Goal: Transaction & Acquisition: Book appointment/travel/reservation

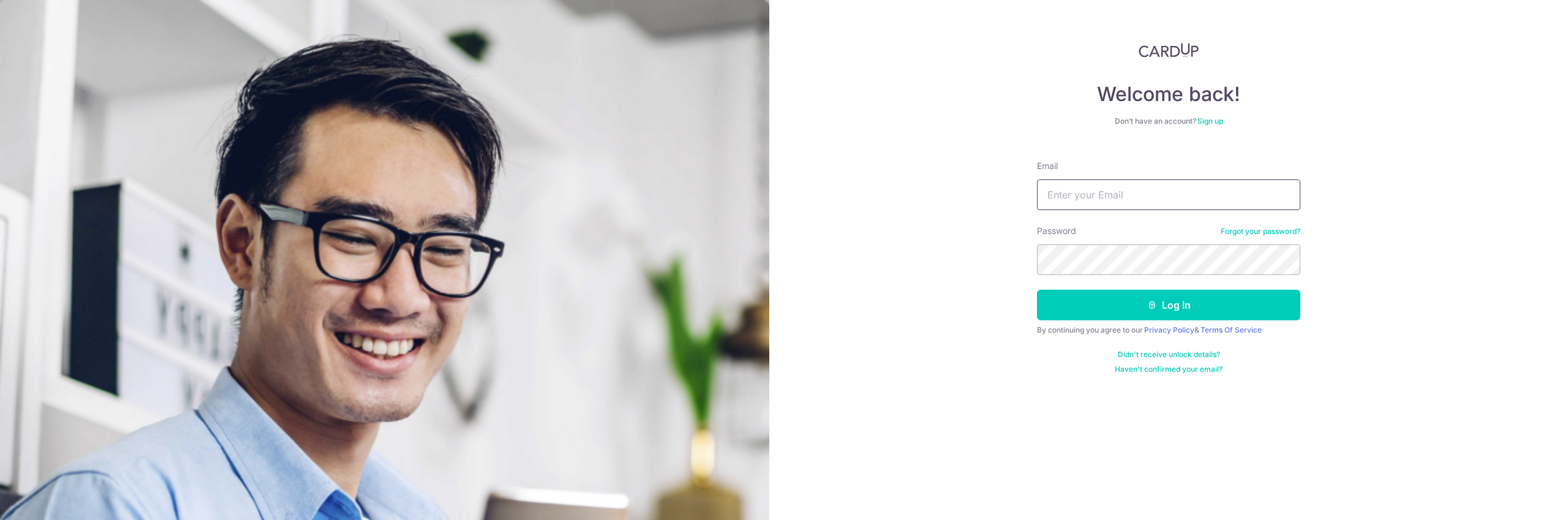
click at [1228, 207] on input "Email" at bounding box center [1168, 195] width 263 height 31
type input "melisawee@gmail.com"
click at [1197, 304] on button "Log in" at bounding box center [1168, 305] width 263 height 31
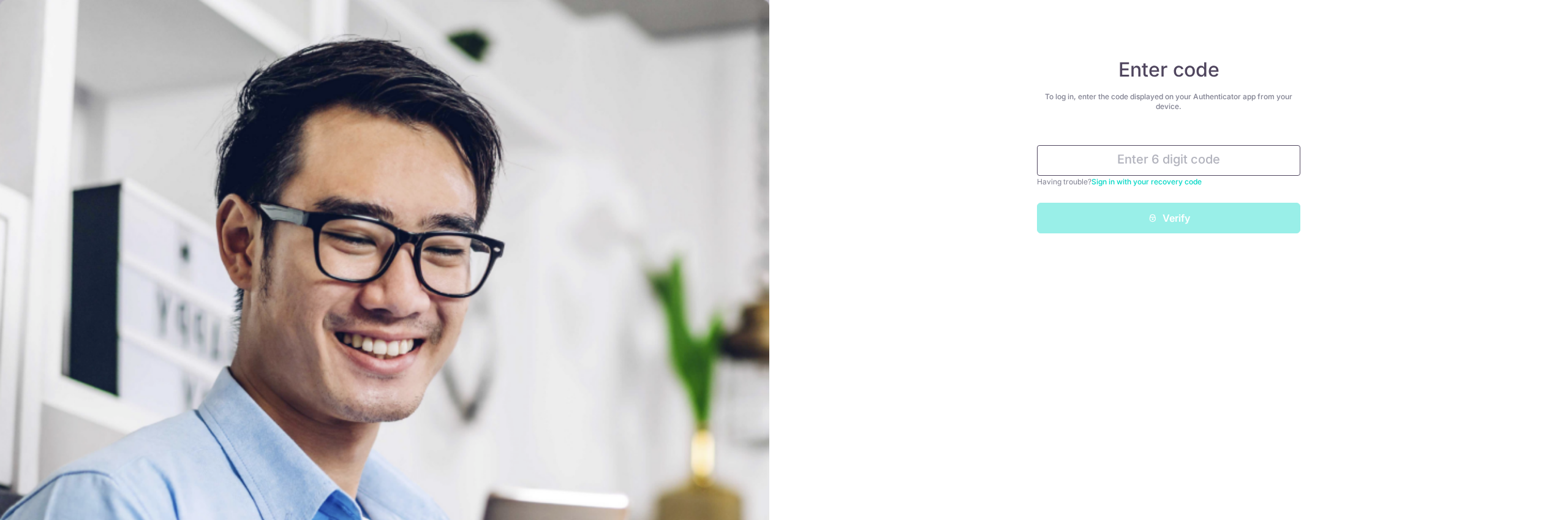
click at [1125, 155] on input "text" at bounding box center [1168, 160] width 263 height 31
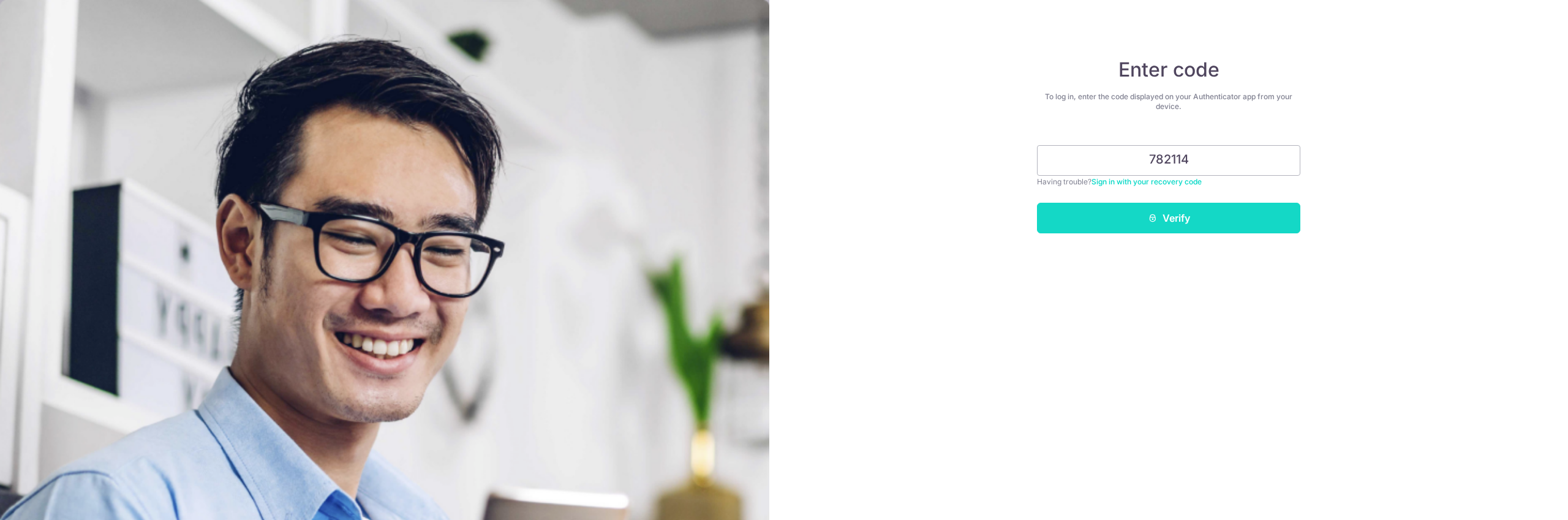
type input "782114"
click at [1189, 214] on button "Verify" at bounding box center [1168, 218] width 263 height 31
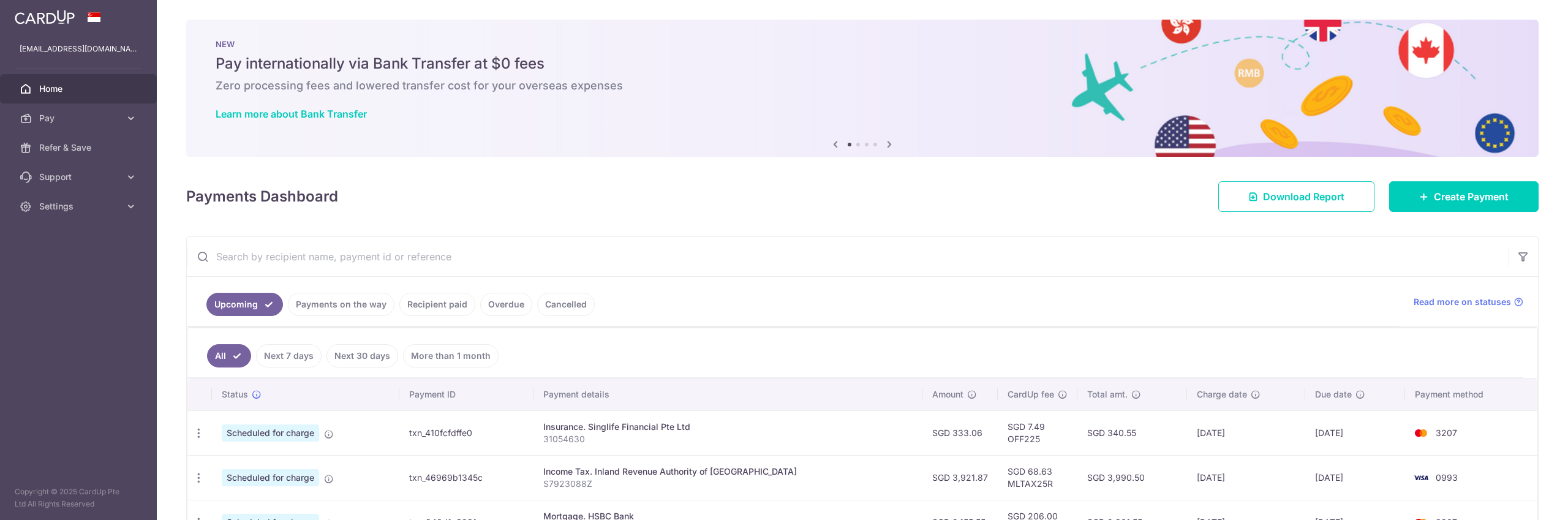
click at [565, 307] on link "Cancelled" at bounding box center [565, 305] width 57 height 23
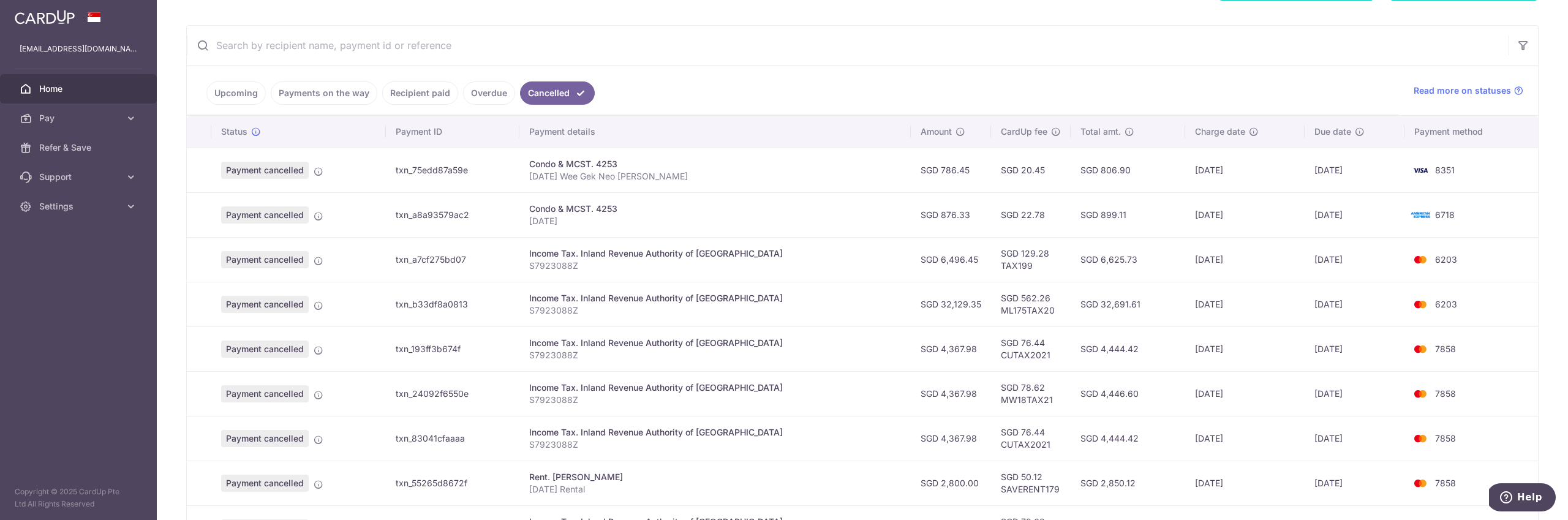
scroll to position [375, 0]
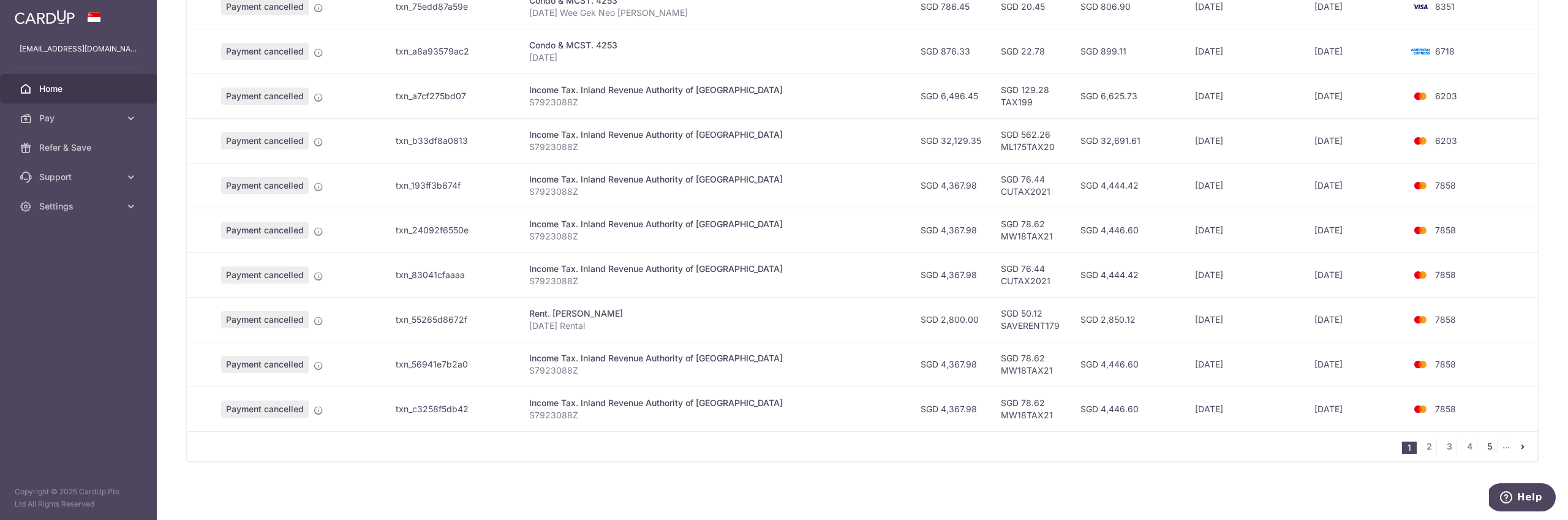
click at [1489, 448] on link "5" at bounding box center [1490, 447] width 15 height 15
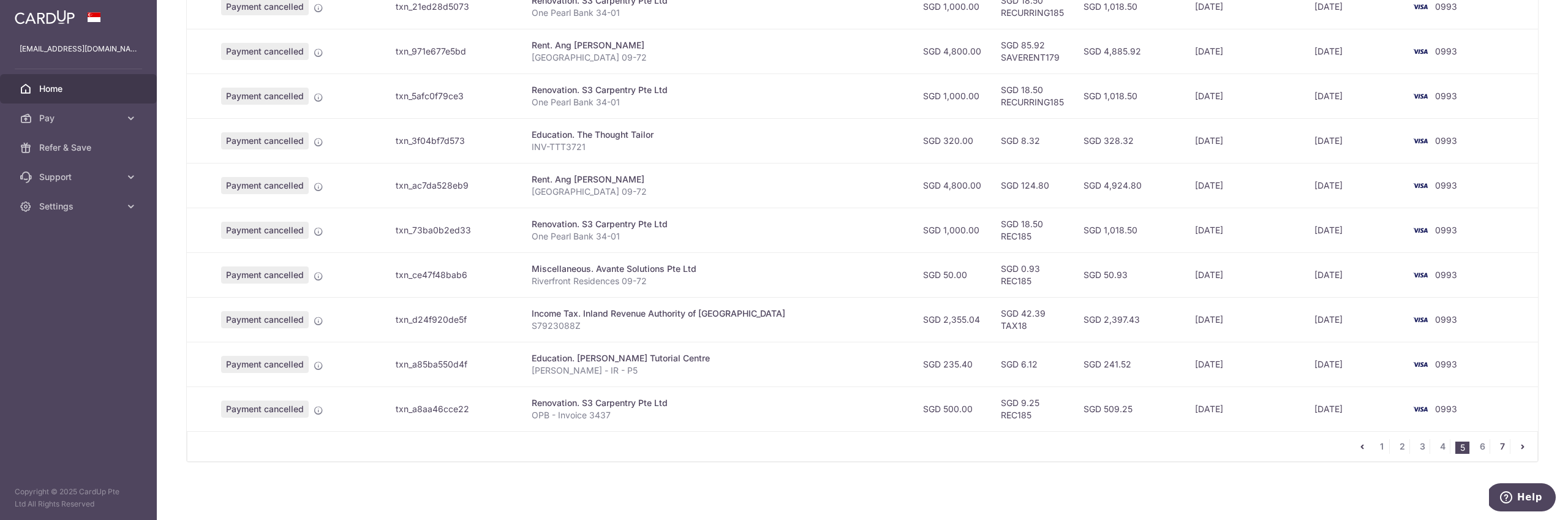
click at [1503, 445] on link "7" at bounding box center [1503, 447] width 15 height 15
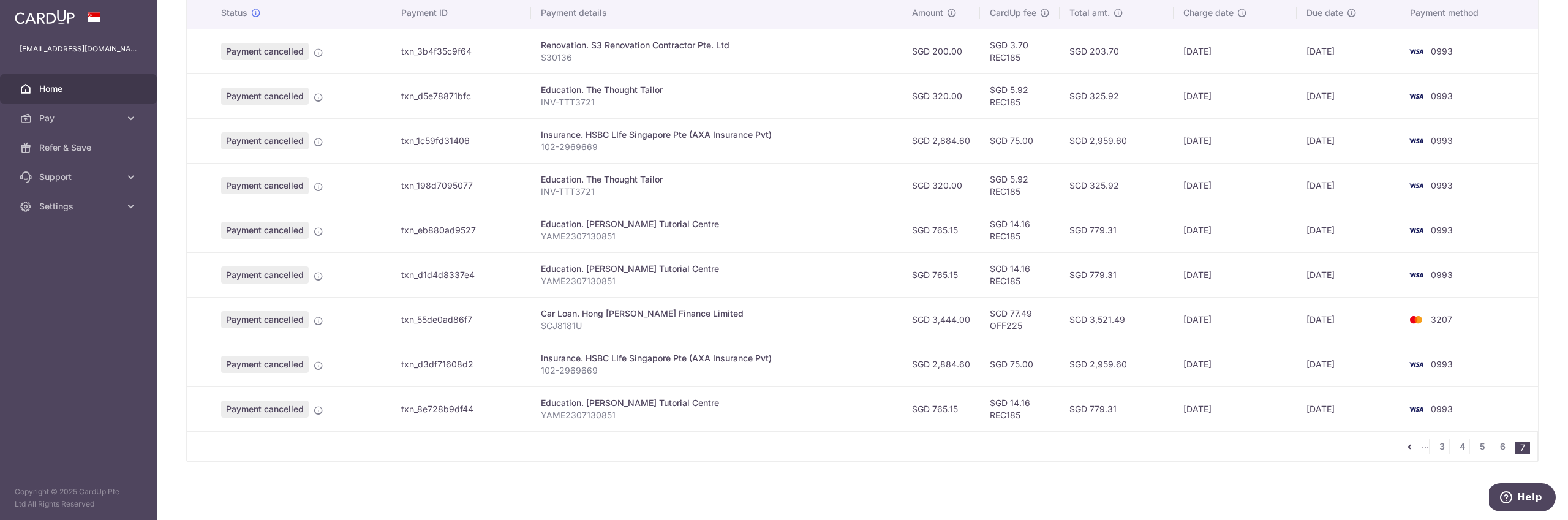
scroll to position [0, 0]
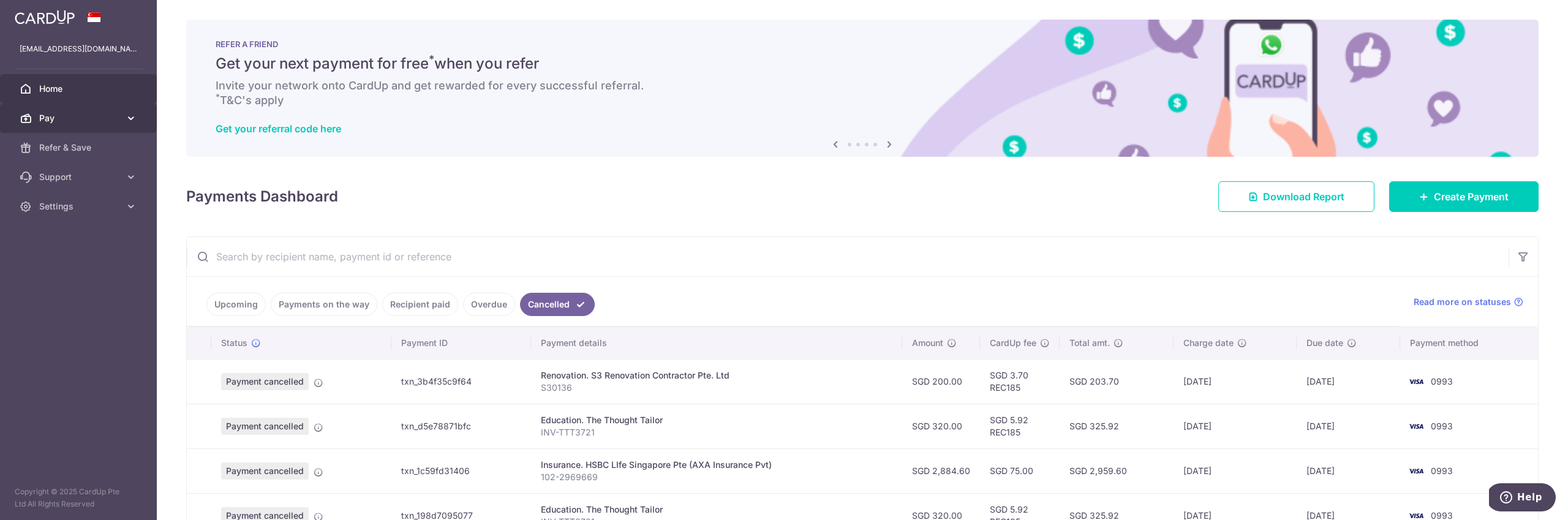
click at [48, 113] on span "Pay" at bounding box center [80, 118] width 81 height 12
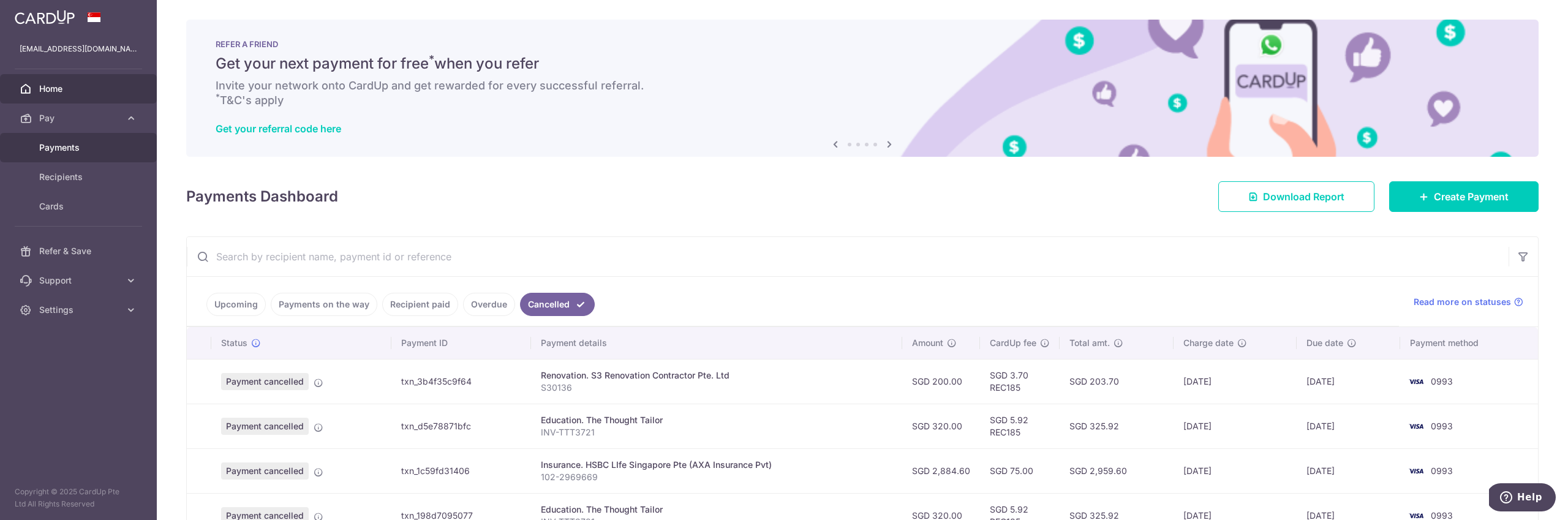
click at [52, 144] on span "Payments" at bounding box center [80, 147] width 81 height 12
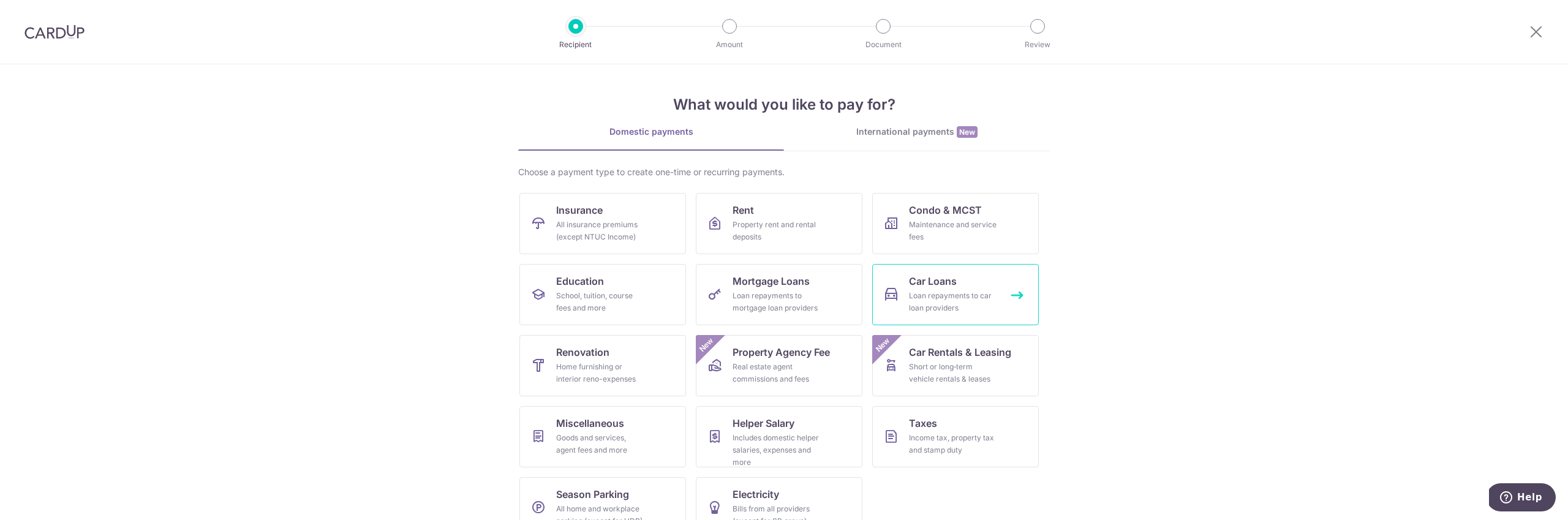
click at [960, 292] on div "Loan repayments to car loan providers" at bounding box center [953, 302] width 88 height 25
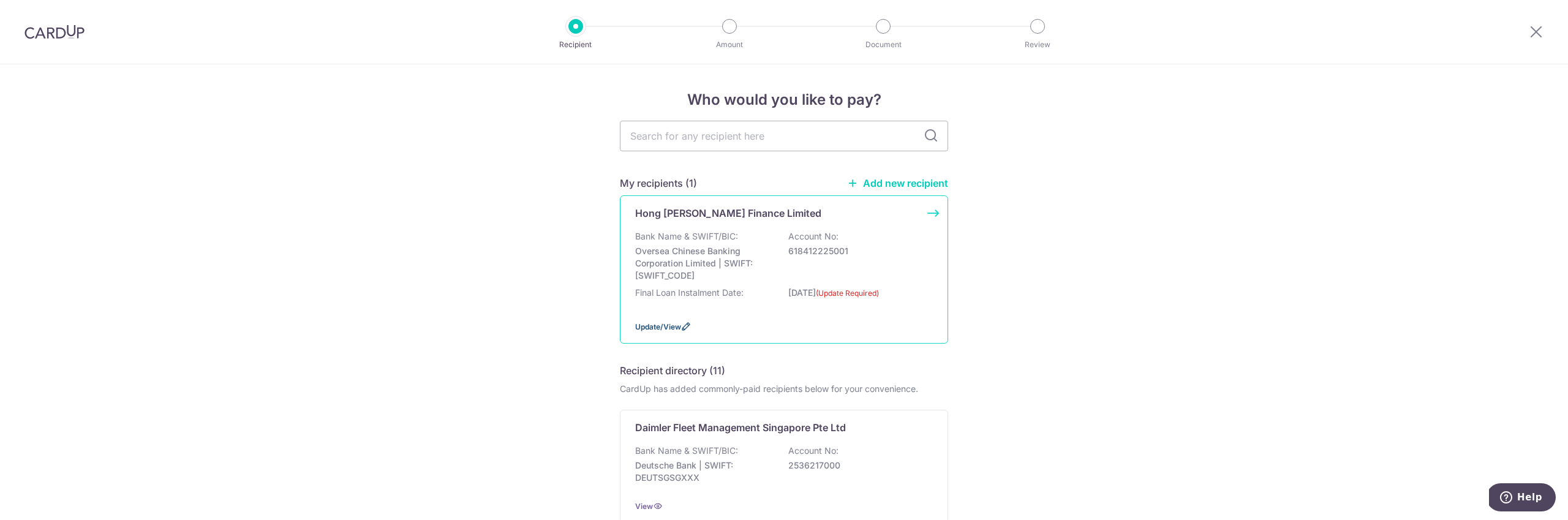
click at [675, 326] on span "Update/View" at bounding box center [658, 327] width 46 height 9
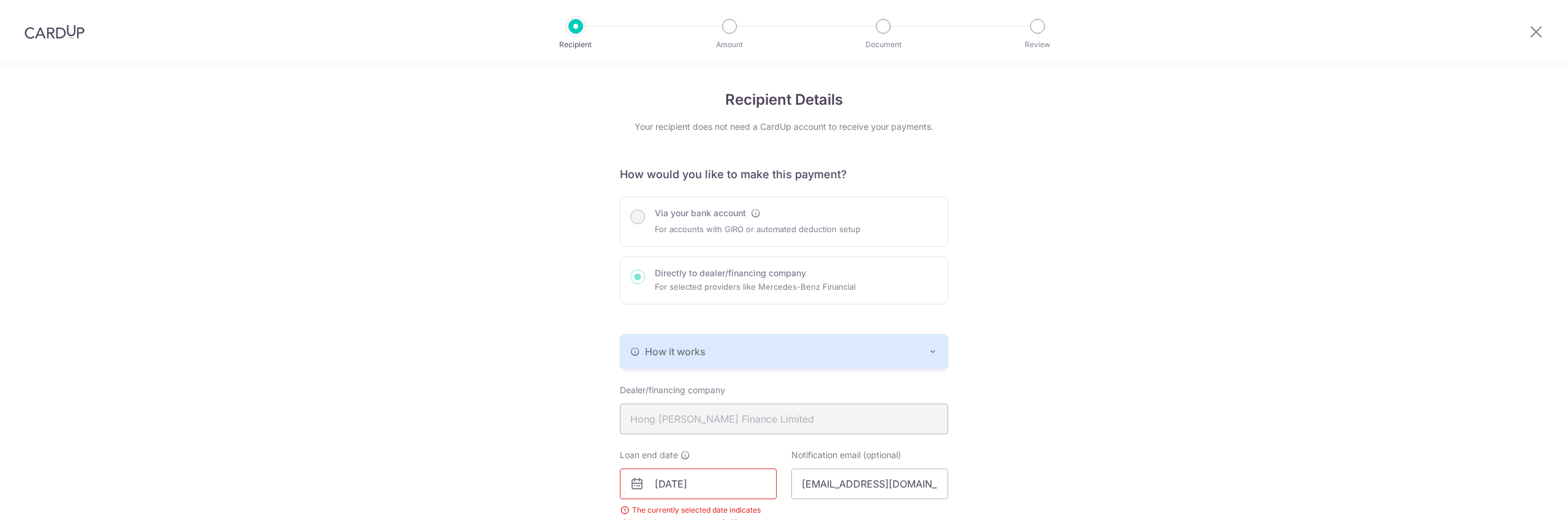
scroll to position [331, 0]
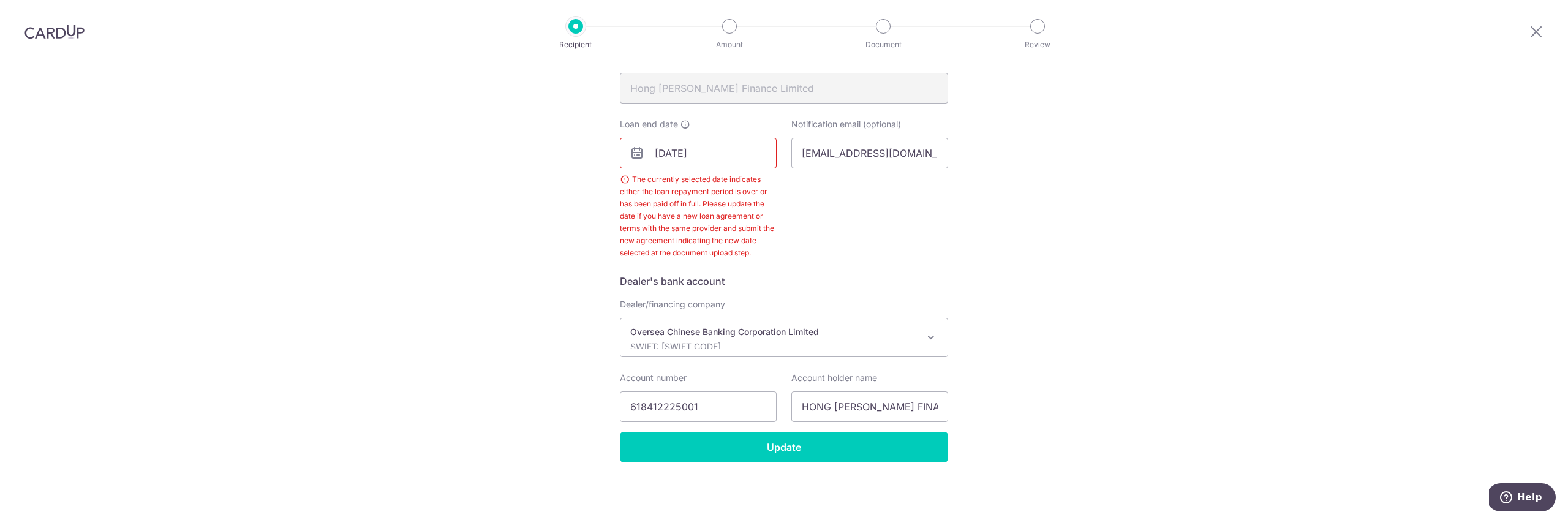
click at [730, 155] on input "[DATE]" at bounding box center [698, 154] width 157 height 31
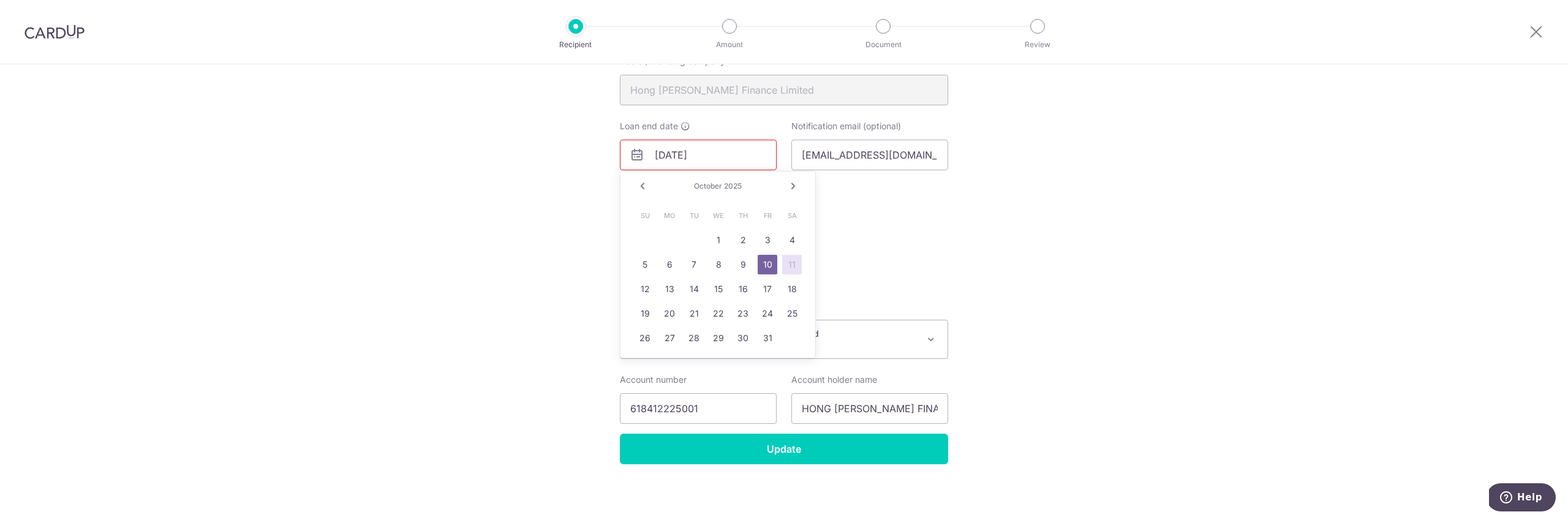
click at [793, 183] on link "Next" at bounding box center [794, 186] width 15 height 15
click at [792, 183] on link "Next" at bounding box center [794, 186] width 15 height 15
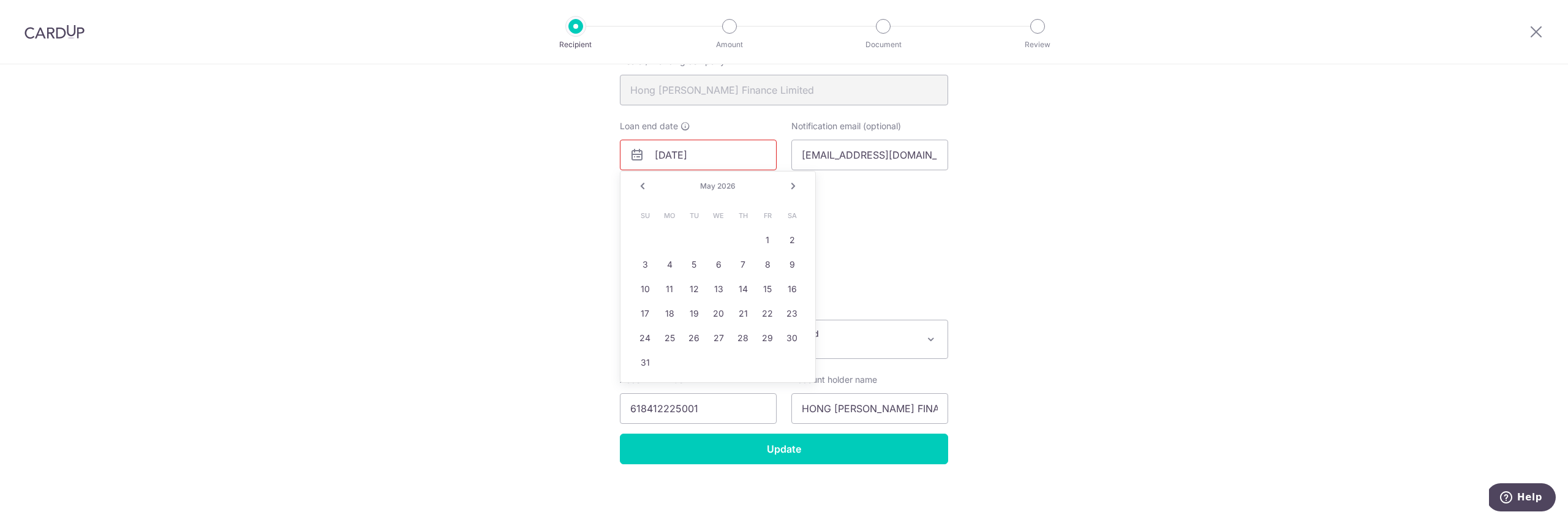
click at [792, 183] on link "Next" at bounding box center [794, 186] width 15 height 15
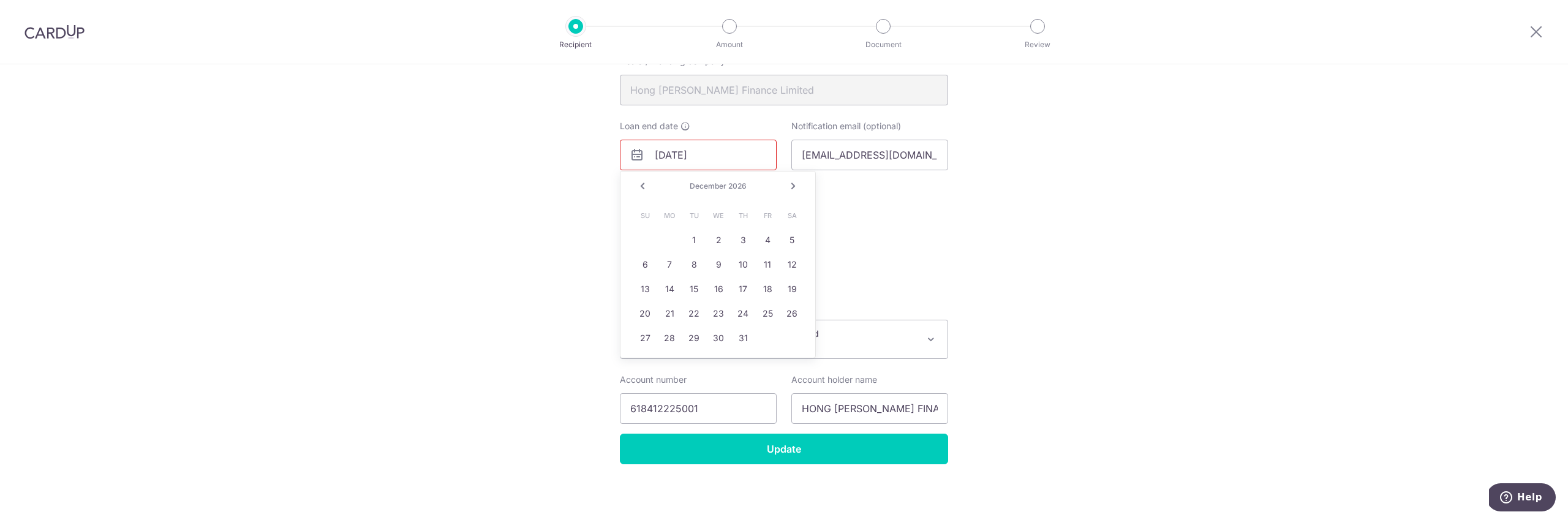
click at [792, 183] on link "Next" at bounding box center [794, 186] width 15 height 15
click at [792, 183] on link "Next" at bounding box center [794, 186] width 15 height 15
click at [791, 183] on link "Next" at bounding box center [794, 186] width 15 height 15
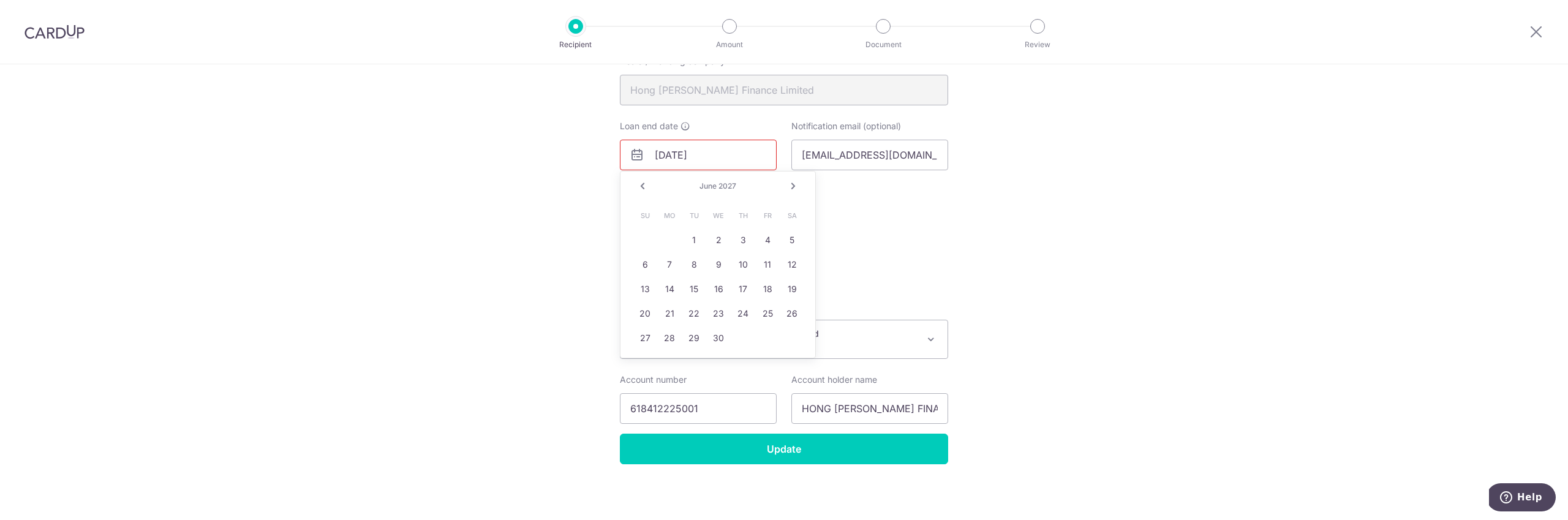
click at [791, 183] on link "Next" at bounding box center [794, 186] width 15 height 15
click at [790, 183] on link "Next" at bounding box center [794, 186] width 15 height 15
click at [643, 186] on link "Prev" at bounding box center [642, 186] width 15 height 15
click at [765, 268] on link "10" at bounding box center [768, 265] width 20 height 20
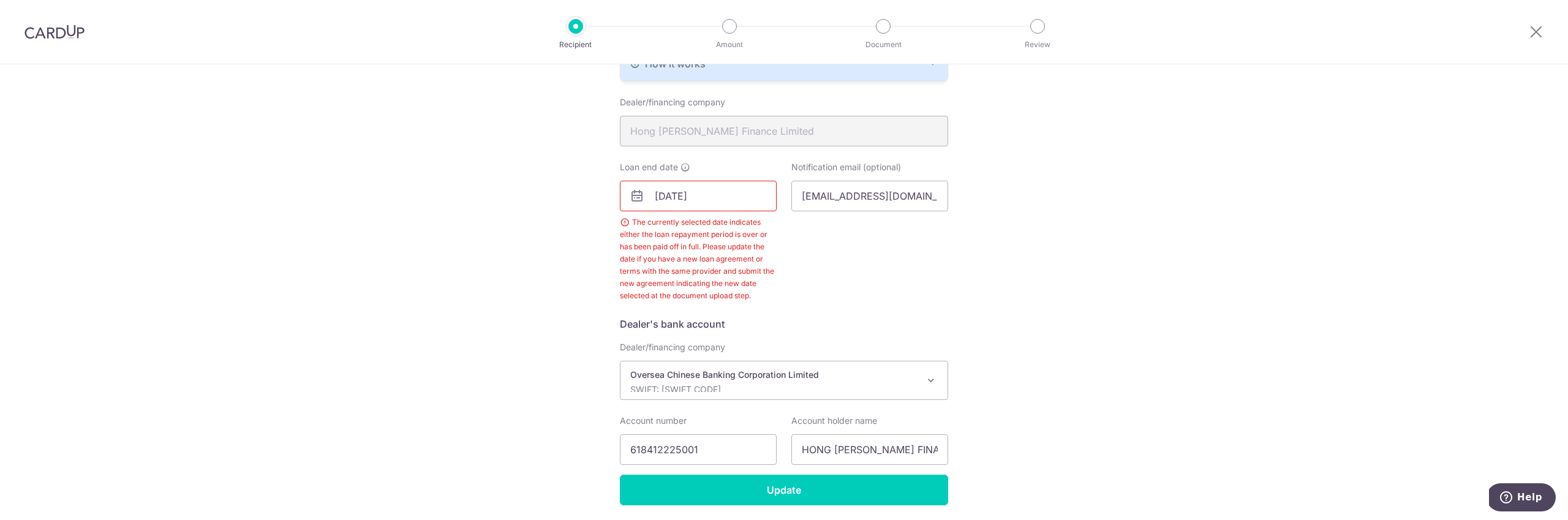
scroll to position [290, 0]
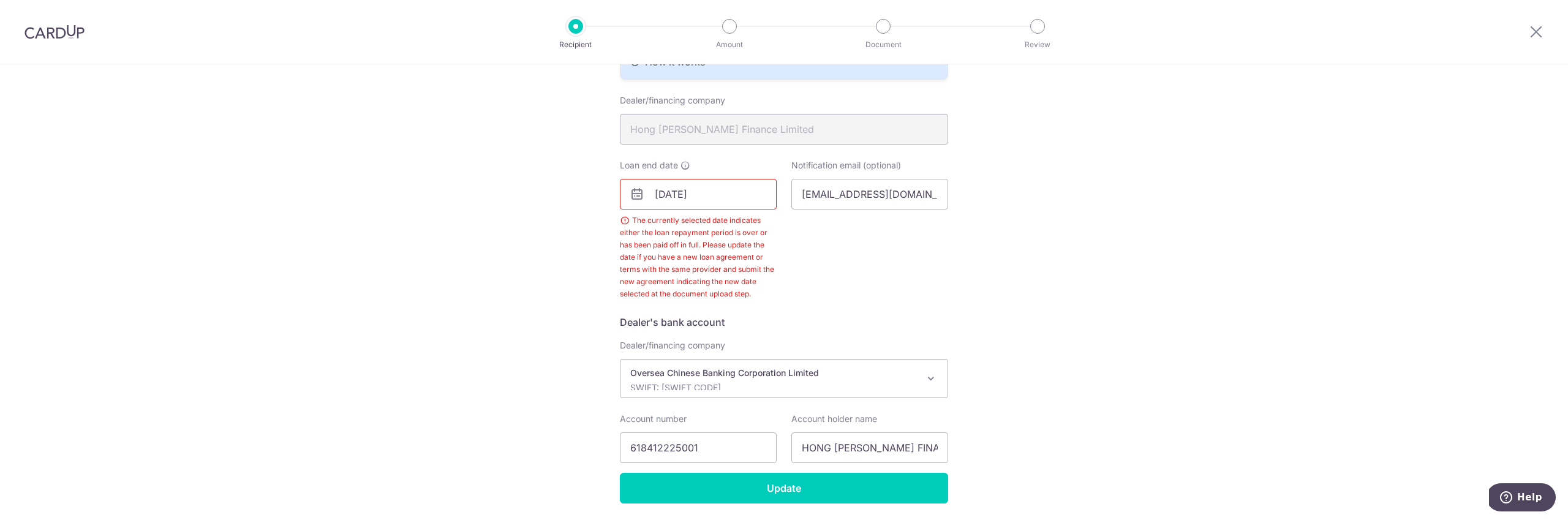
click at [726, 202] on input "09/10/2032" at bounding box center [698, 194] width 157 height 31
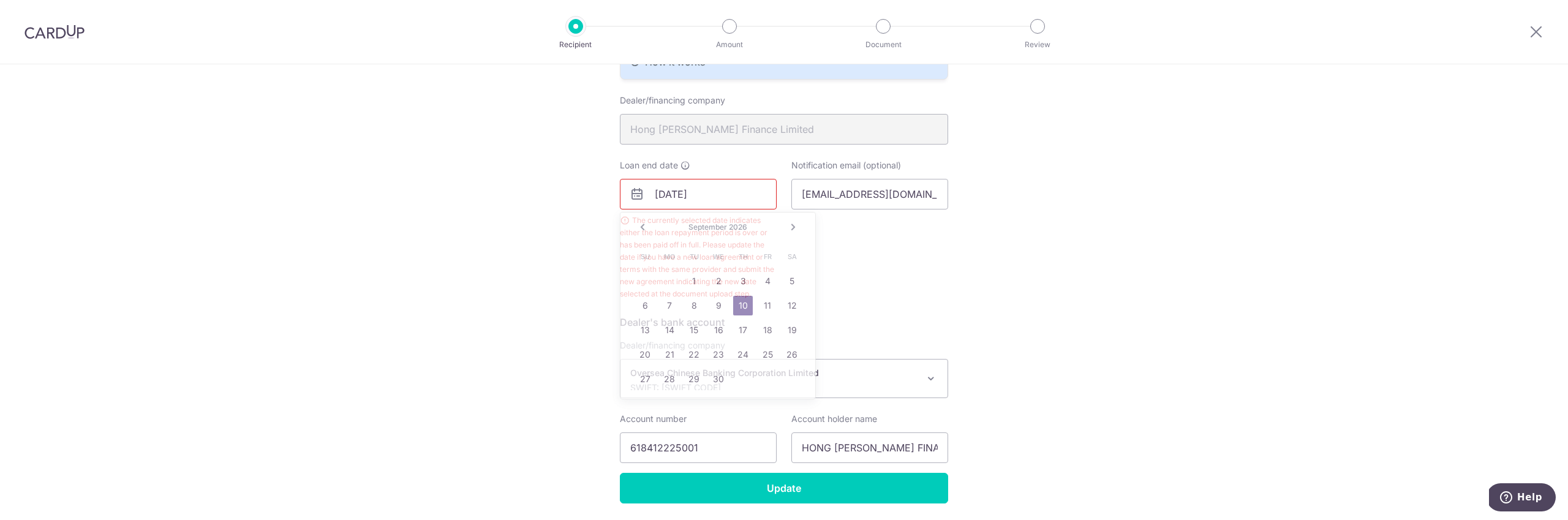
click at [720, 201] on input "09/10/2026" at bounding box center [698, 194] width 157 height 31
click at [720, 197] on input "09/10/2026" at bounding box center [698, 194] width 157 height 31
type input "[DATE]"
click at [940, 300] on div "Notification email (optional) hploanadmin@hlf.com.sg" at bounding box center [870, 229] width 171 height 141
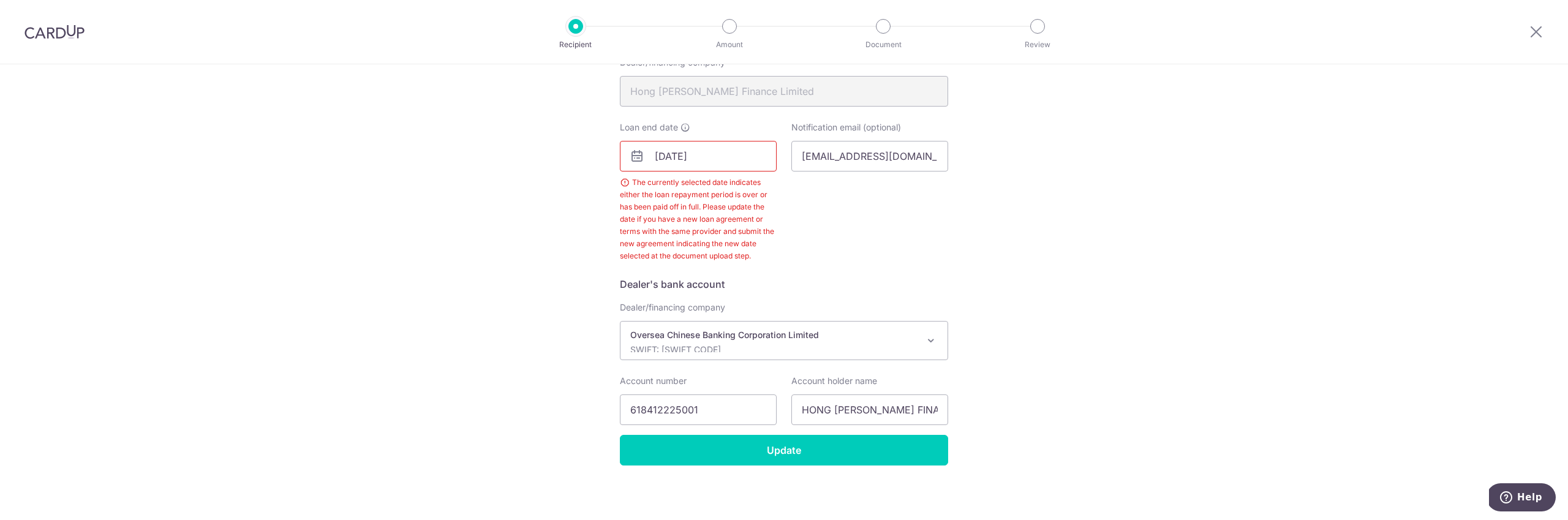
scroll to position [329, 0]
click at [811, 450] on input "Update" at bounding box center [784, 449] width 328 height 31
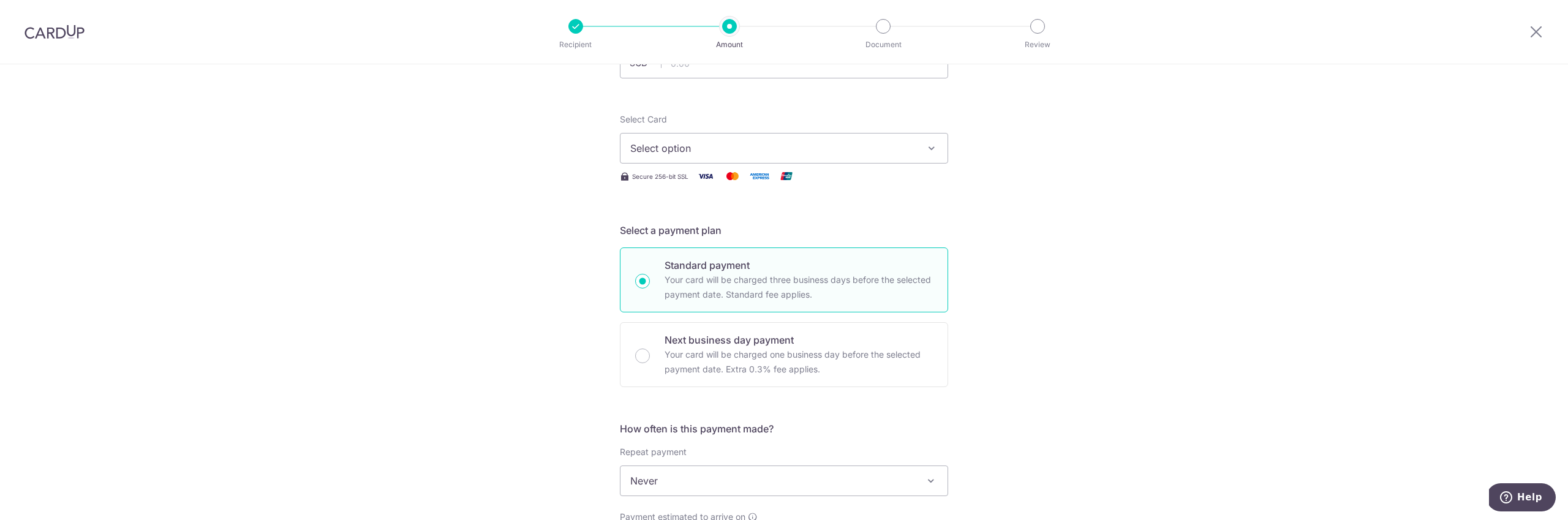
scroll to position [107, 0]
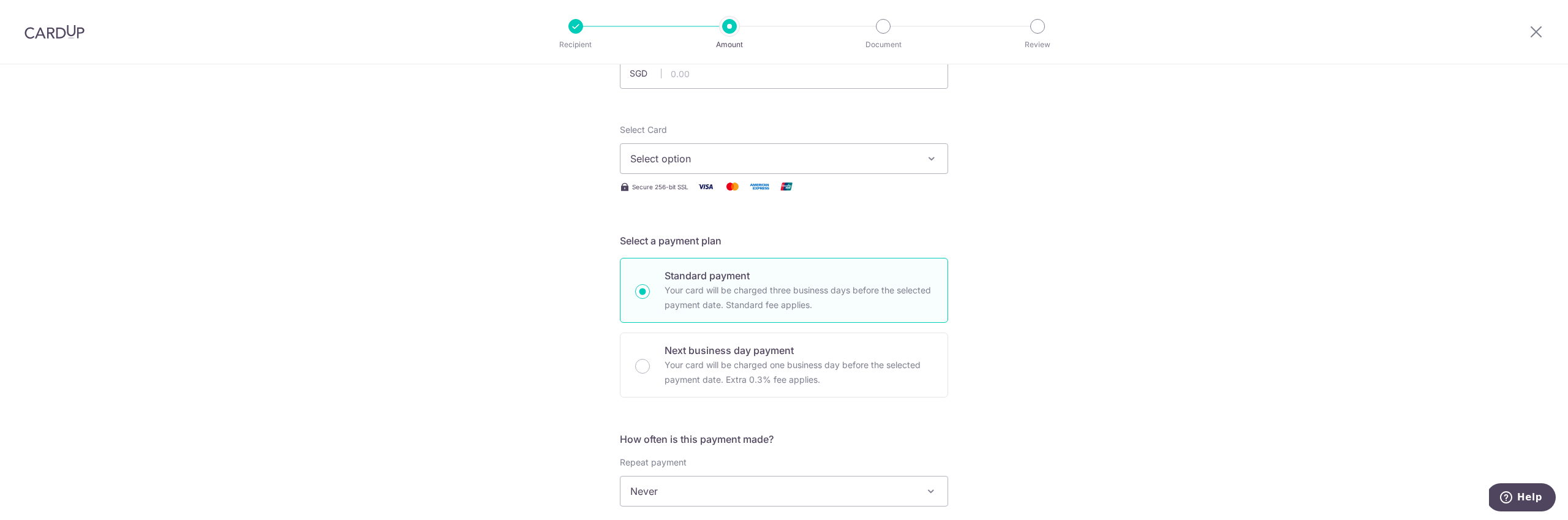
click at [827, 171] on button "Select option" at bounding box center [784, 159] width 328 height 31
click at [797, 279] on span "**** 3207" at bounding box center [784, 276] width 308 height 15
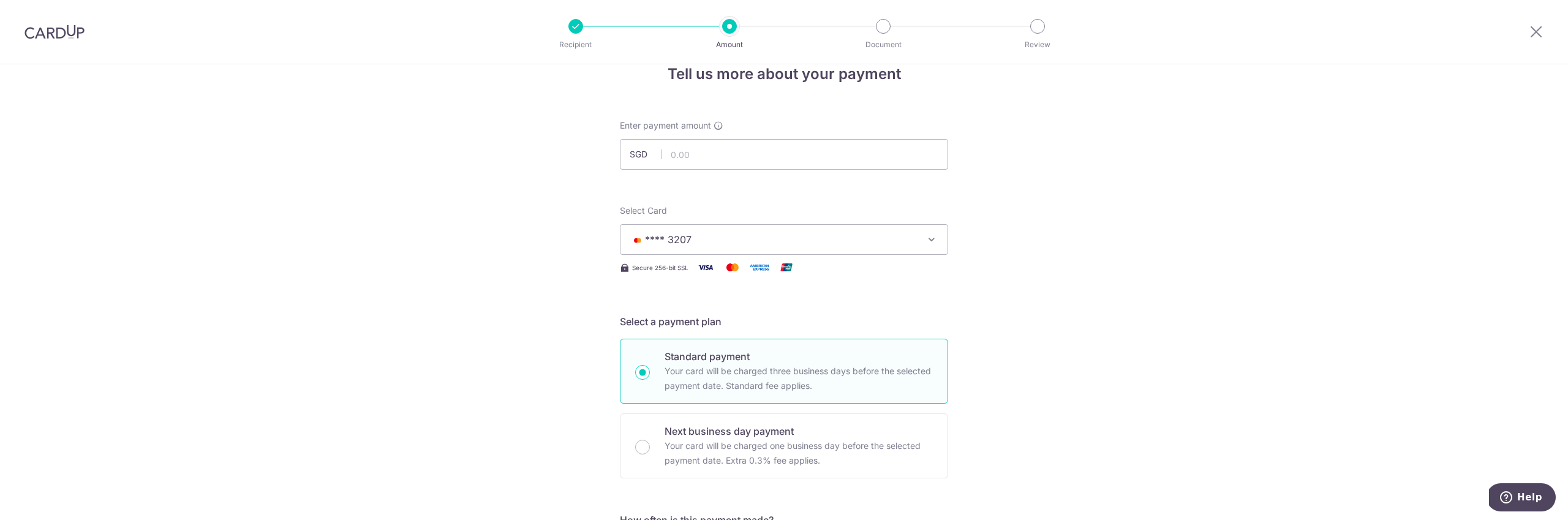
scroll to position [0, 0]
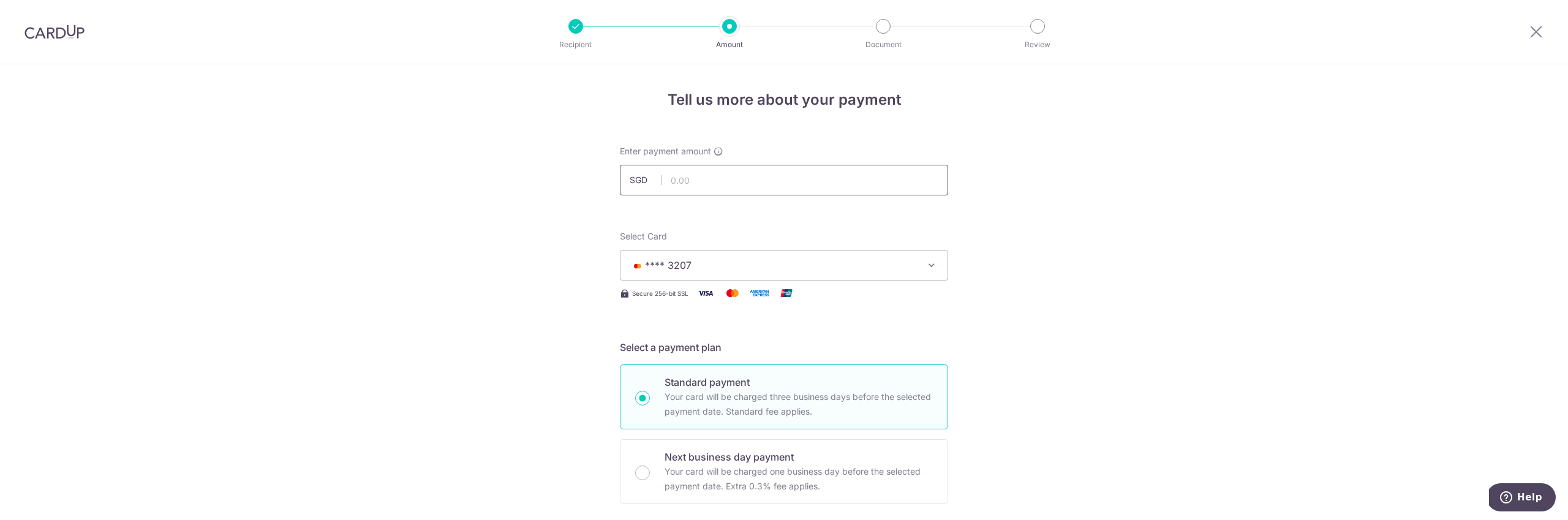
click at [721, 182] on input "text" at bounding box center [784, 180] width 328 height 31
type input "3444"
type input "3,444.00"
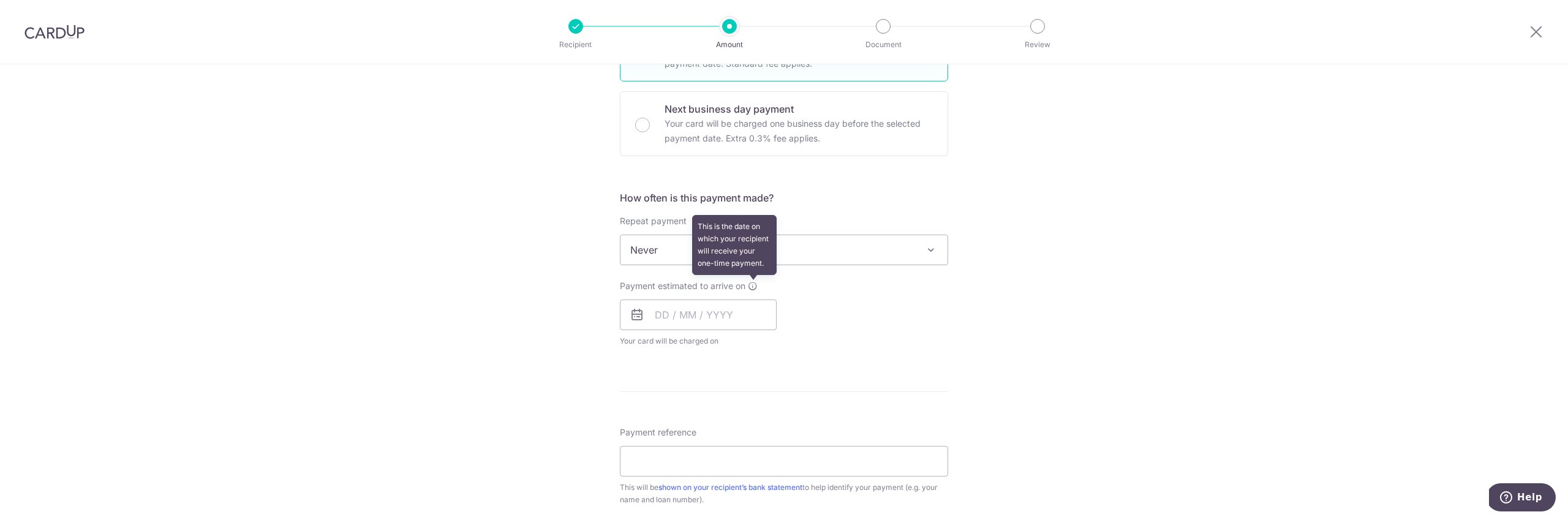
scroll to position [347, 0]
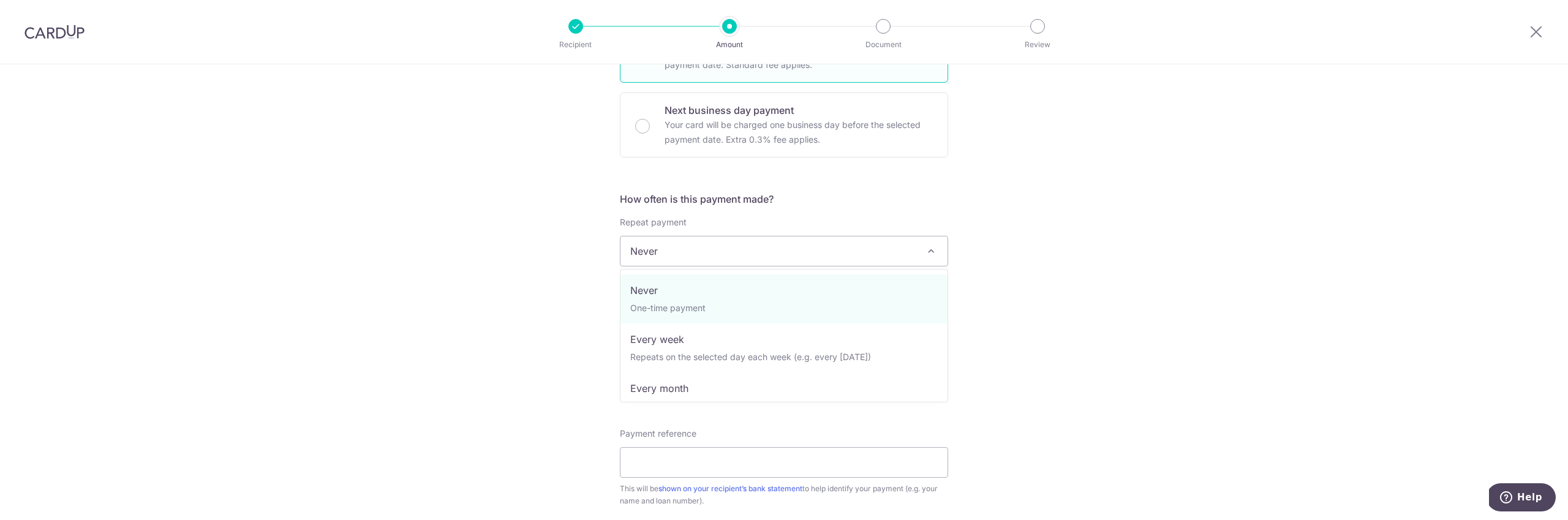
click at [857, 258] on span "Never" at bounding box center [784, 251] width 327 height 30
select select "3"
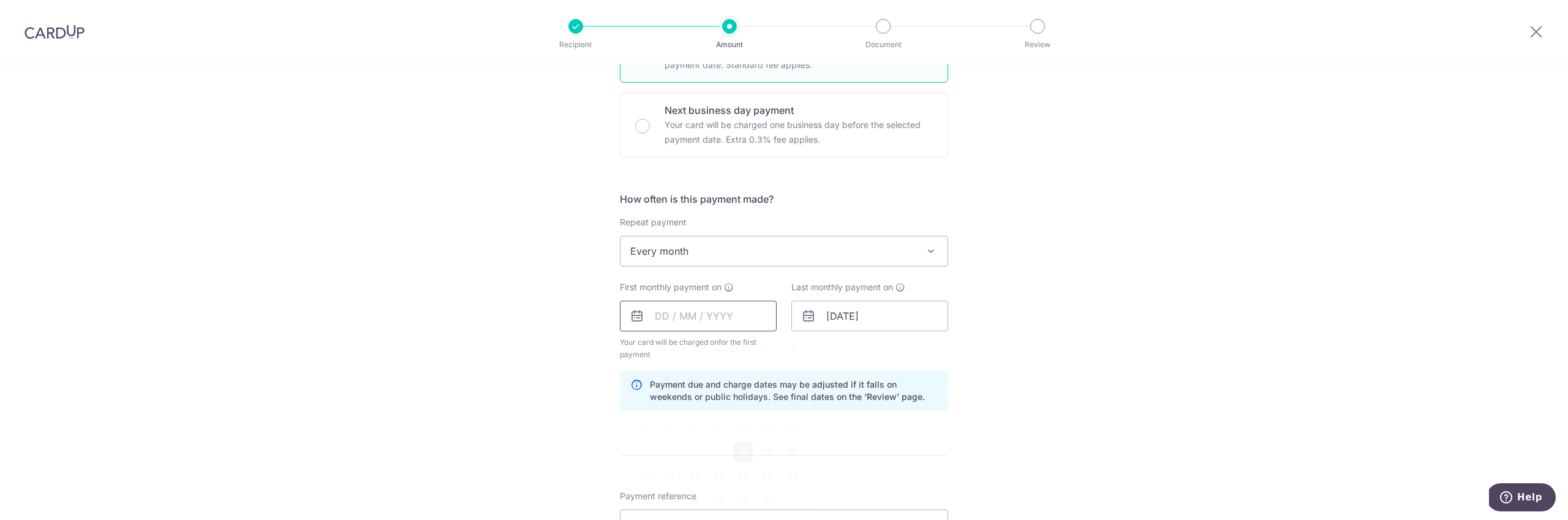
click at [660, 322] on input "text" at bounding box center [698, 316] width 157 height 31
click at [793, 347] on link "Next" at bounding box center [794, 349] width 15 height 15
click at [773, 426] on link "7" at bounding box center [768, 427] width 20 height 20
type input "[DATE]"
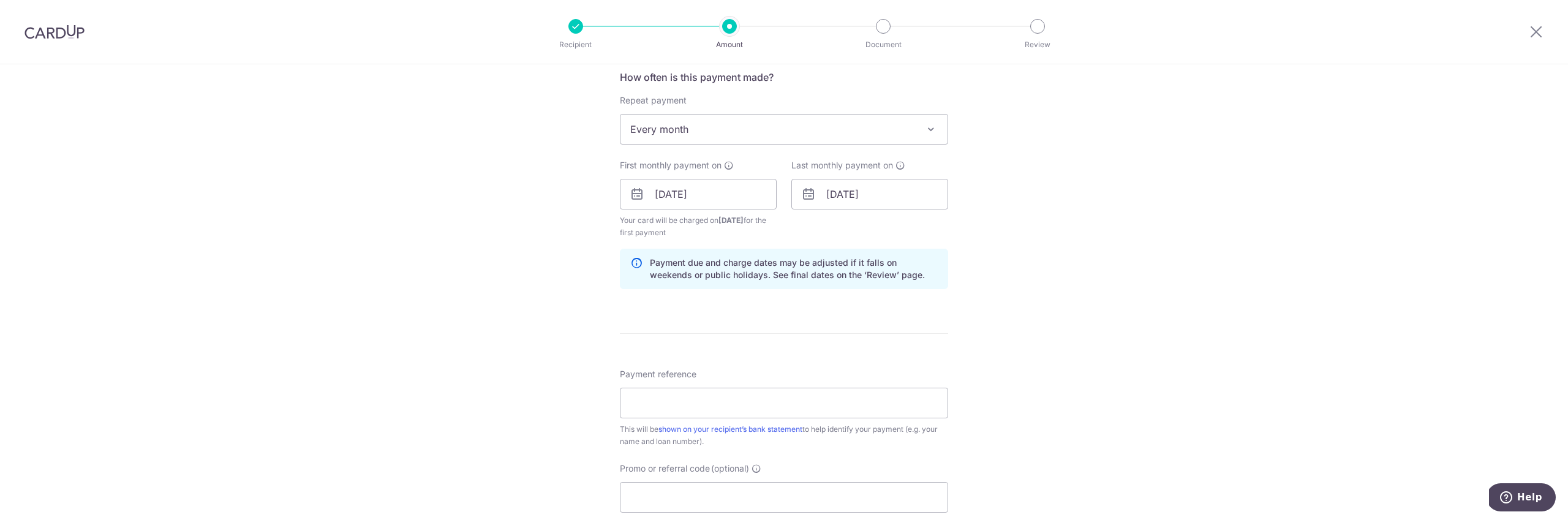
scroll to position [488, 0]
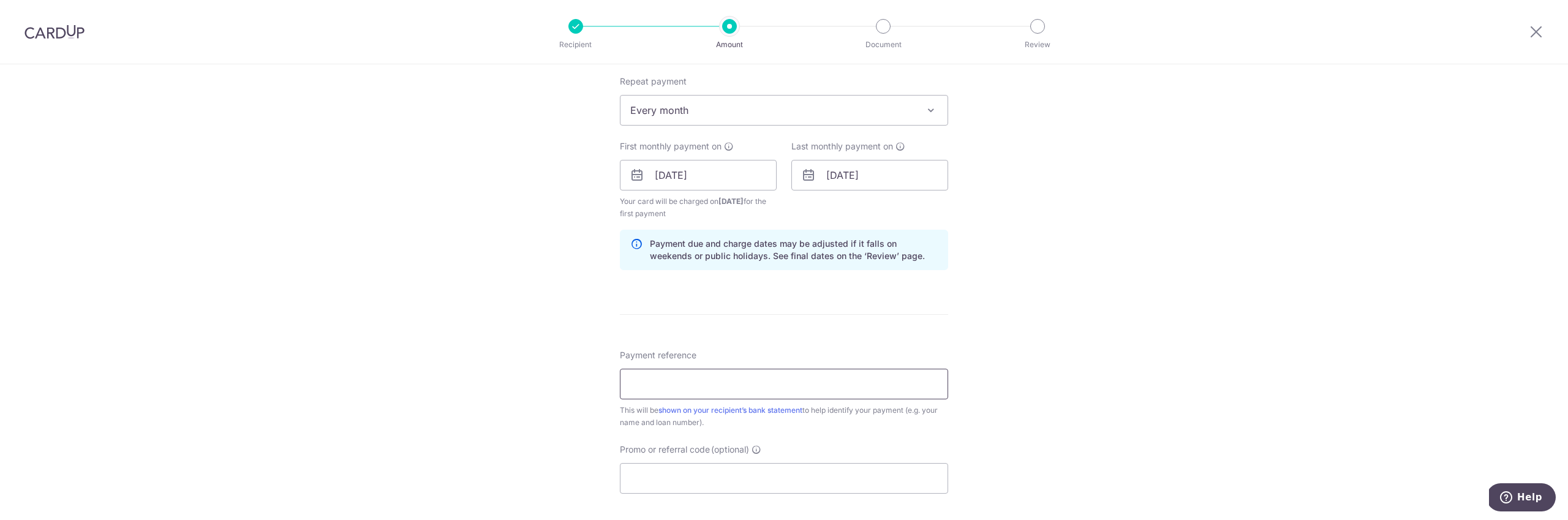
click at [719, 382] on input "Payment reference" at bounding box center [784, 384] width 328 height 31
type input "C"
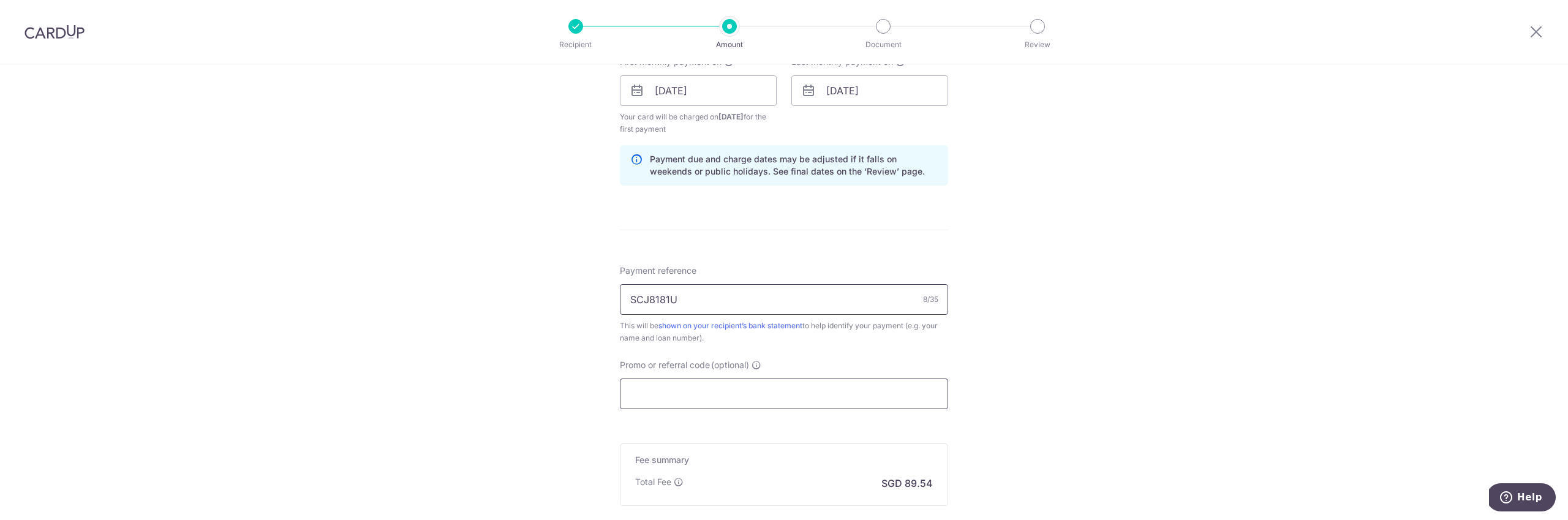
scroll to position [579, 0]
type input "SCJ8181U"
click at [746, 400] on input "Promo or referral code (optional)" at bounding box center [784, 387] width 328 height 31
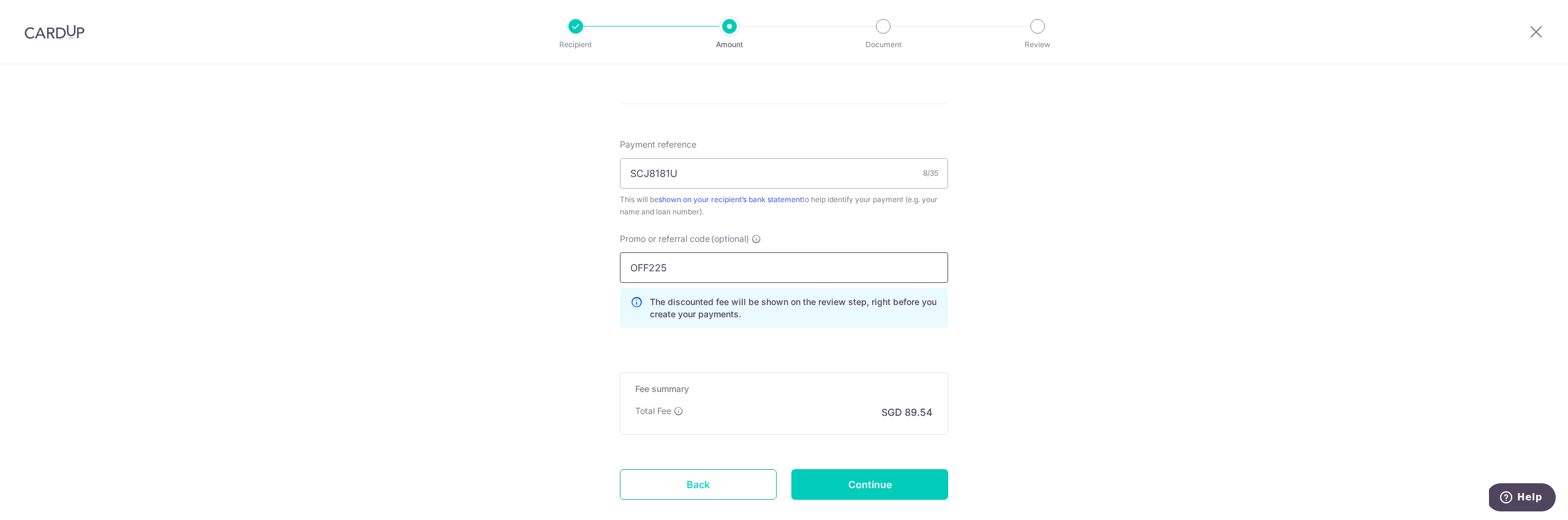
scroll to position [770, 0]
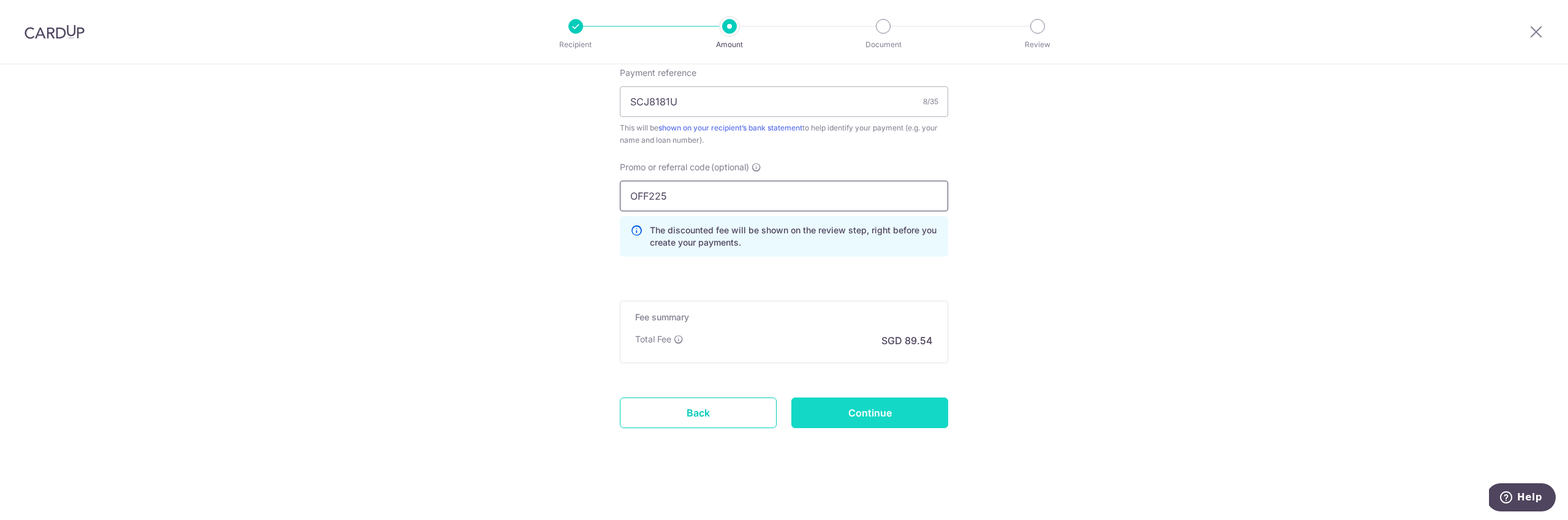
type input "OFF225"
click at [878, 418] on input "Continue" at bounding box center [869, 413] width 157 height 31
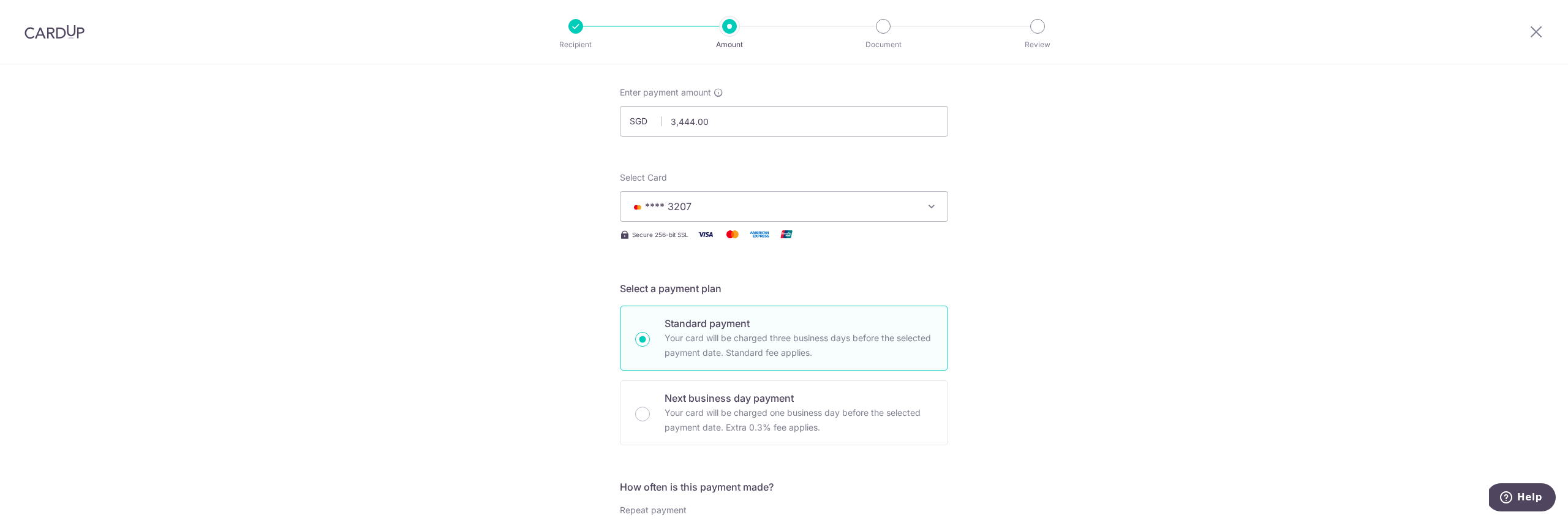
scroll to position [0, 0]
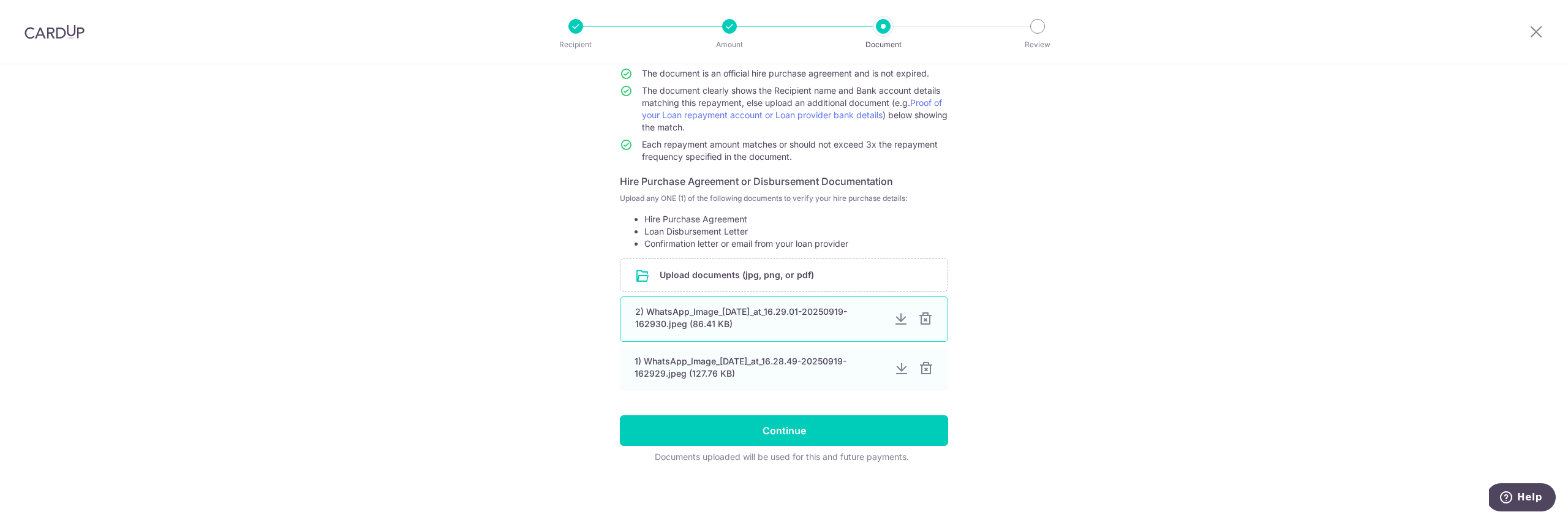
scroll to position [117, 0]
click at [680, 328] on div "2) WhatsApp_Image_[DATE]_at_16.29.01-20250919-162930.jpeg (86.41 KB)" at bounding box center [759, 320] width 248 height 25
click at [901, 321] on div at bounding box center [901, 321] width 15 height 15
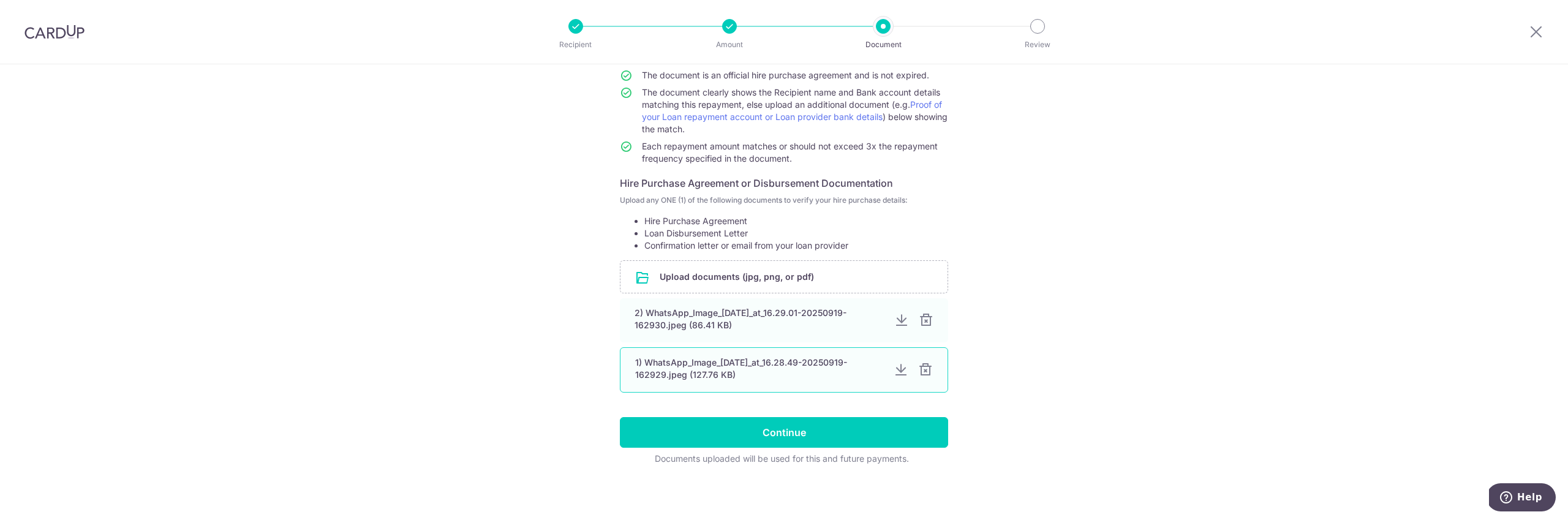
click at [900, 372] on div at bounding box center [901, 370] width 15 height 15
click at [740, 278] on input "file" at bounding box center [784, 277] width 327 height 32
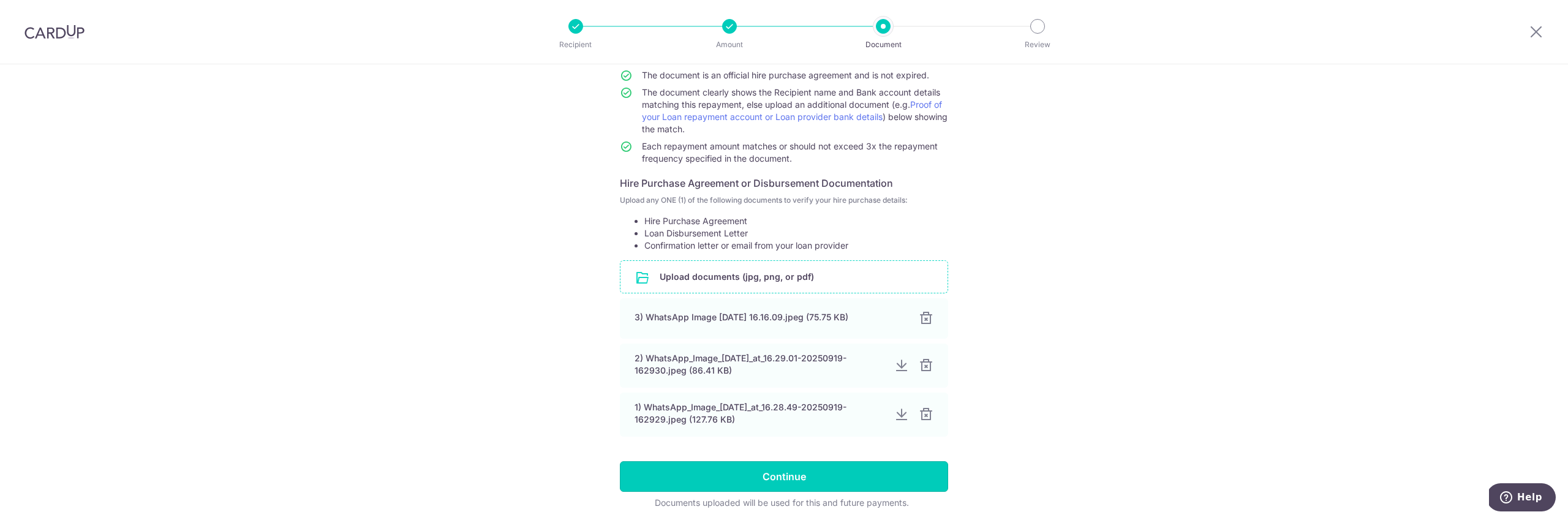
click at [814, 478] on input "Continue" at bounding box center [784, 477] width 328 height 31
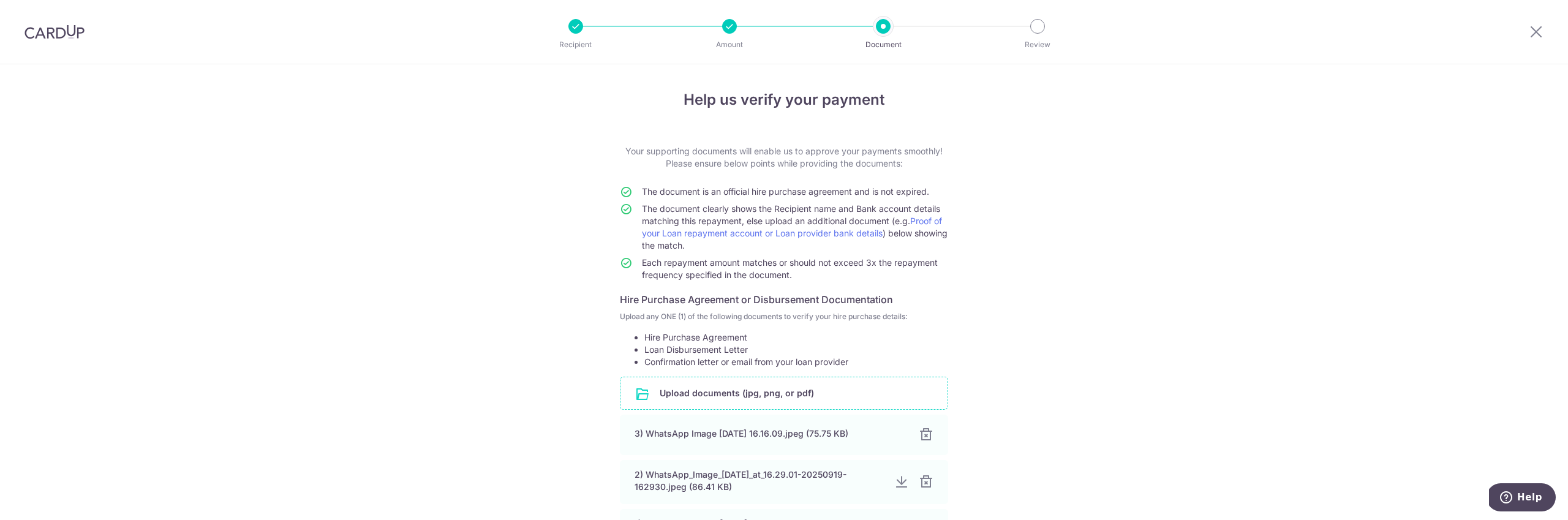
scroll to position [163, 0]
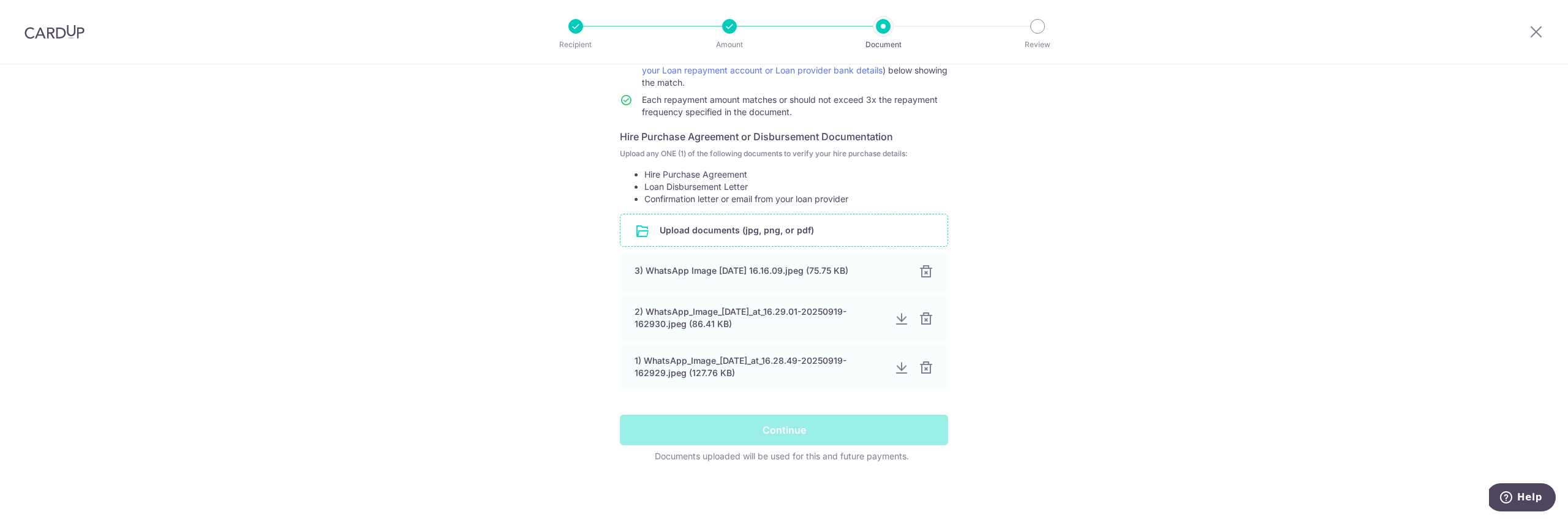
click at [787, 433] on div "Continue" at bounding box center [784, 431] width 343 height 31
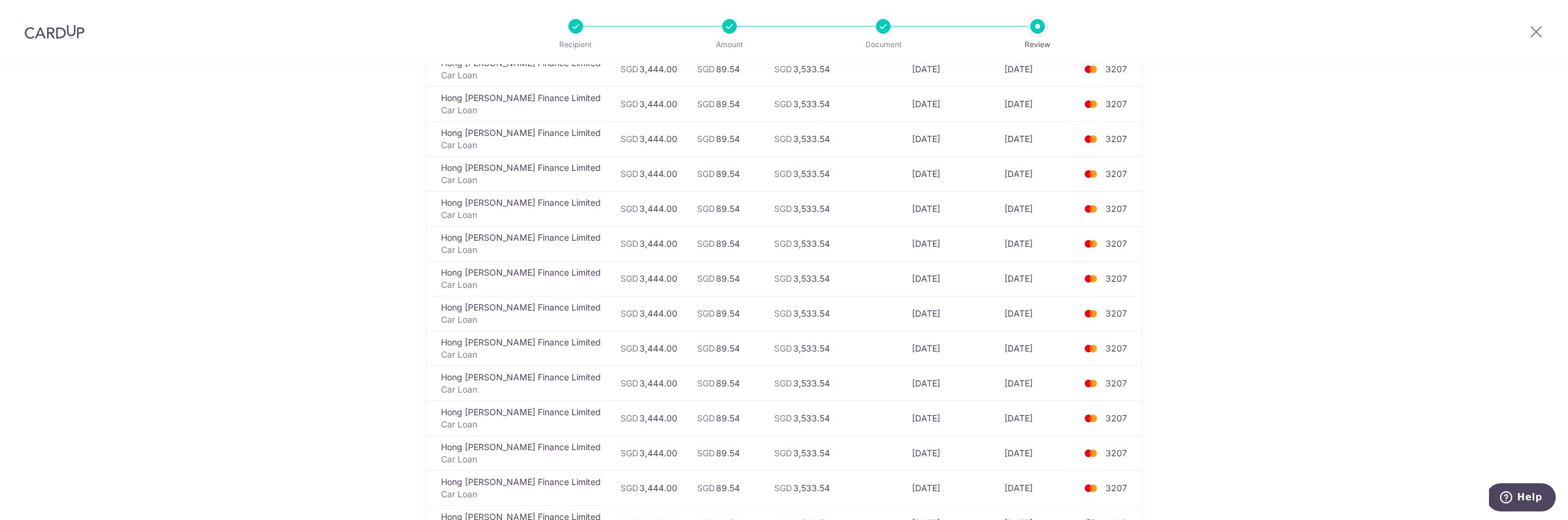
scroll to position [2810, 0]
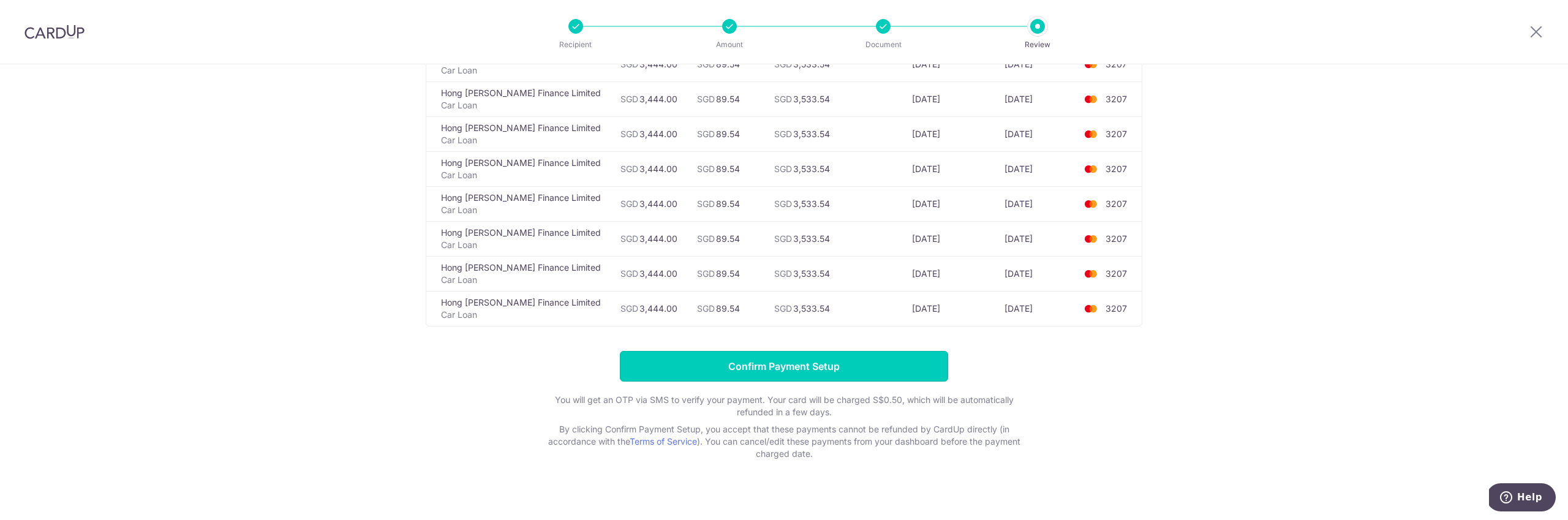
click at [875, 356] on input "Confirm Payment Setup" at bounding box center [784, 366] width 328 height 31
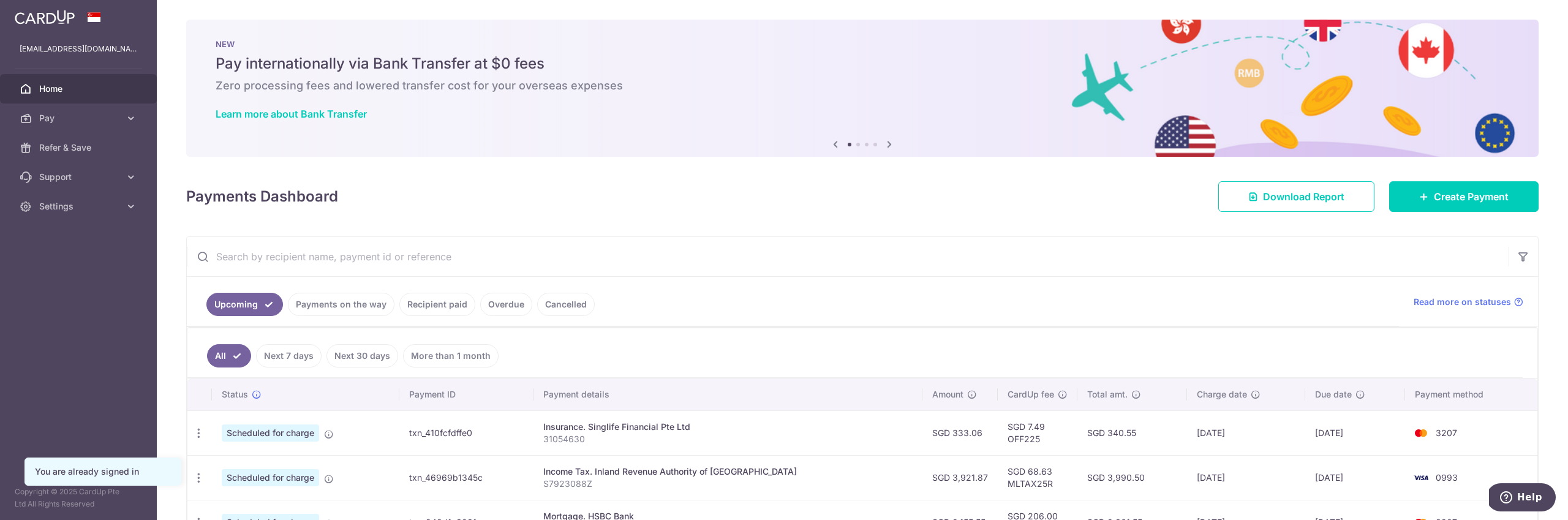
click at [336, 307] on link "Payments on the way" at bounding box center [341, 305] width 107 height 23
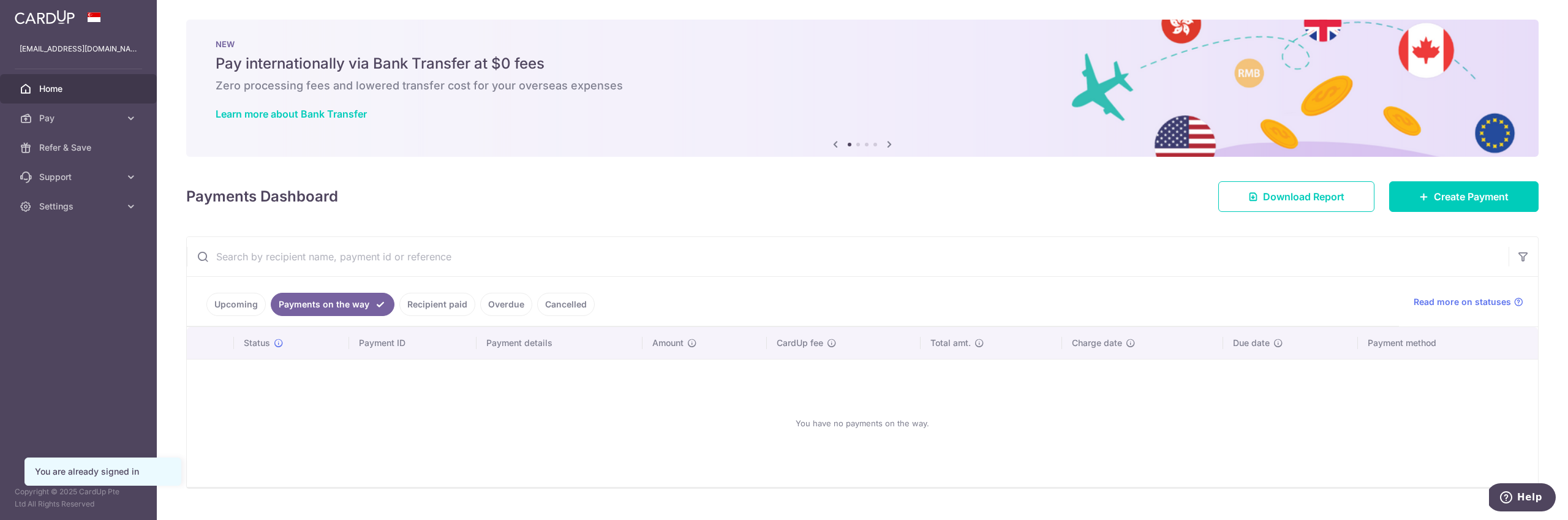
click at [240, 305] on link "Upcoming" at bounding box center [236, 305] width 59 height 23
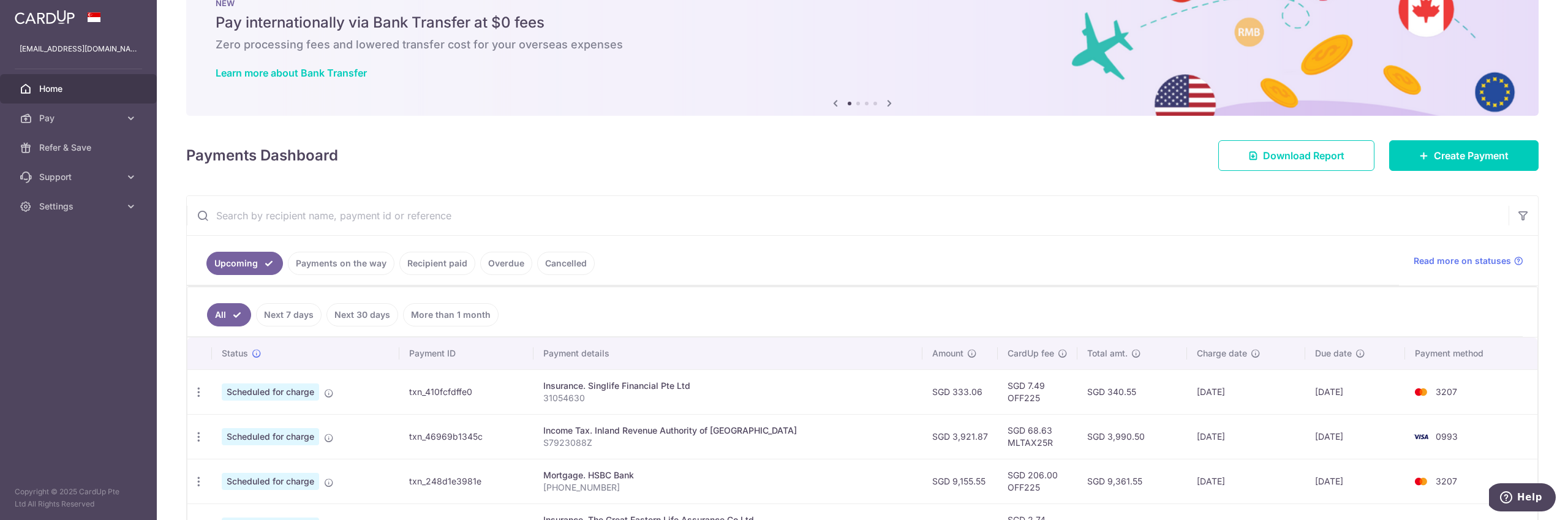
scroll to position [31, 0]
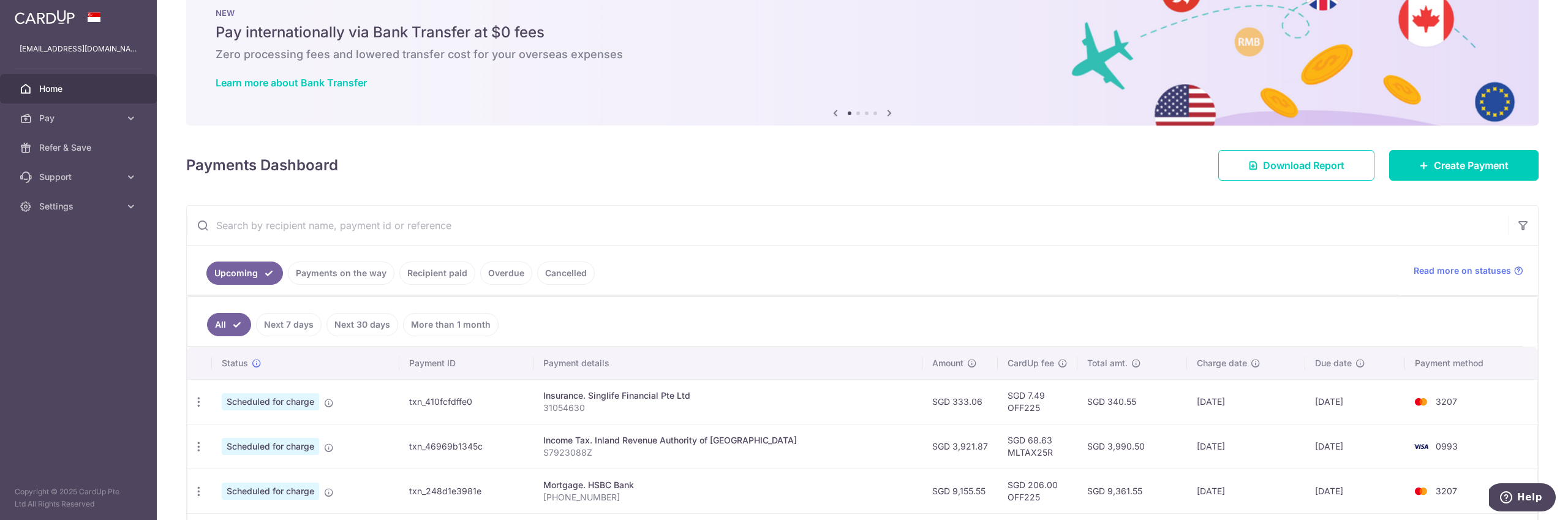
click at [361, 273] on link "Payments on the way" at bounding box center [341, 273] width 107 height 23
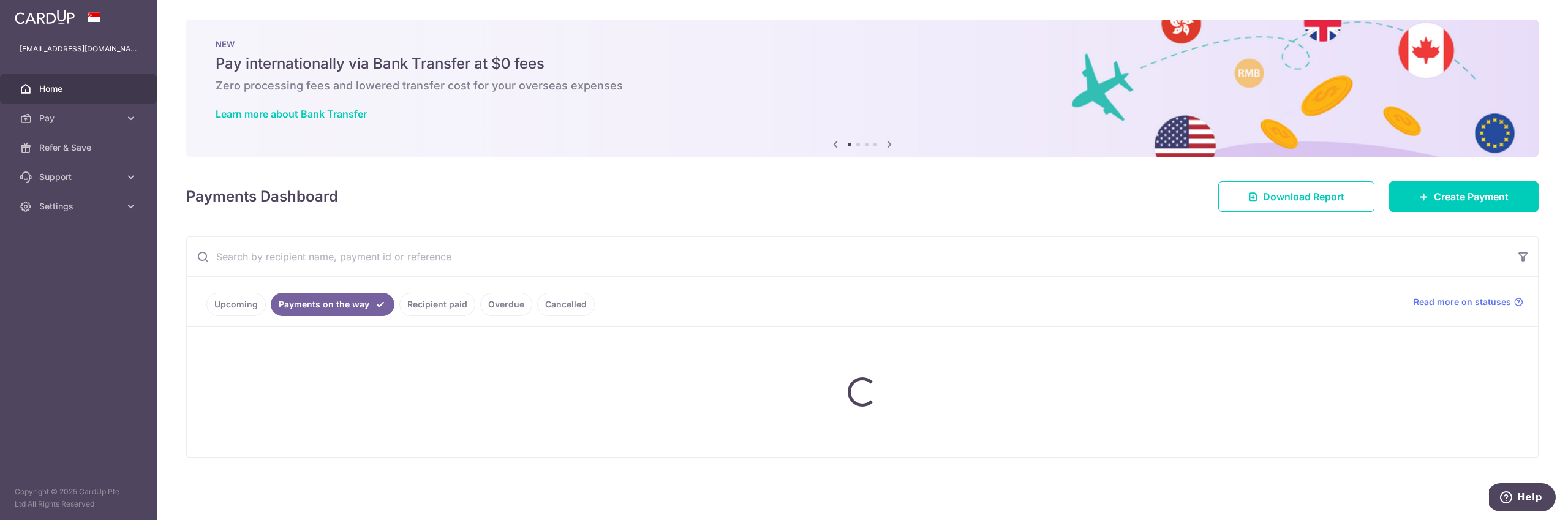
scroll to position [0, 0]
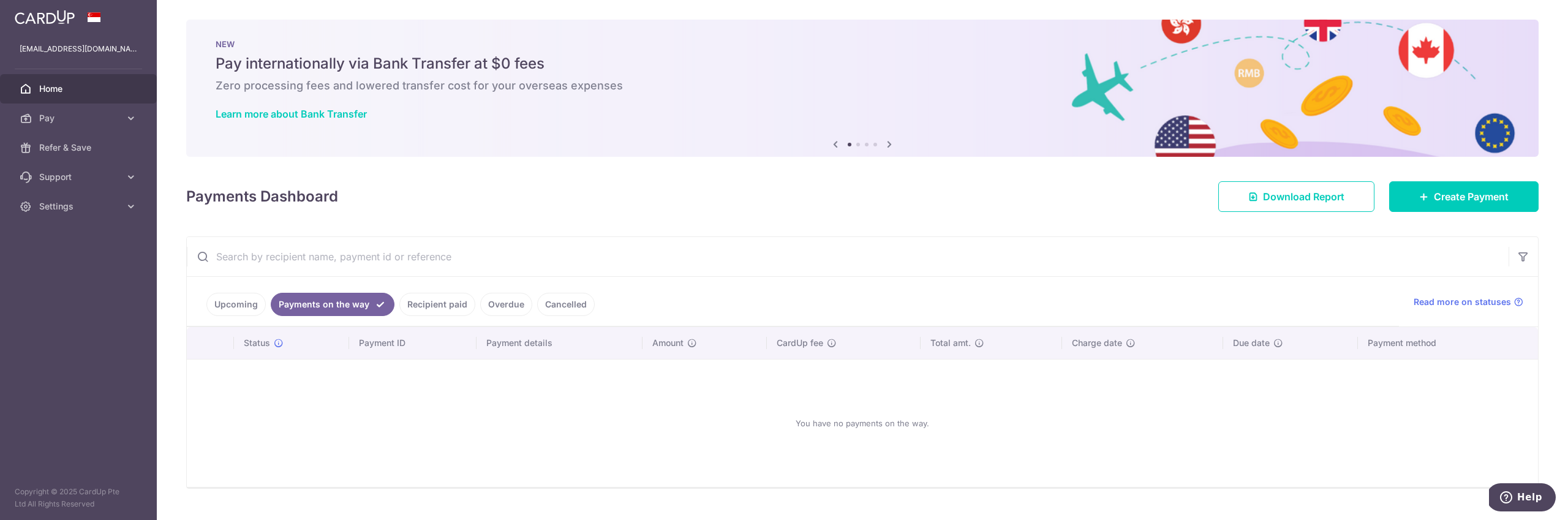
drag, startPoint x: 446, startPoint y: 298, endPoint x: 457, endPoint y: 300, distance: 11.2
click at [446, 298] on link "Recipient paid" at bounding box center [437, 305] width 76 height 23
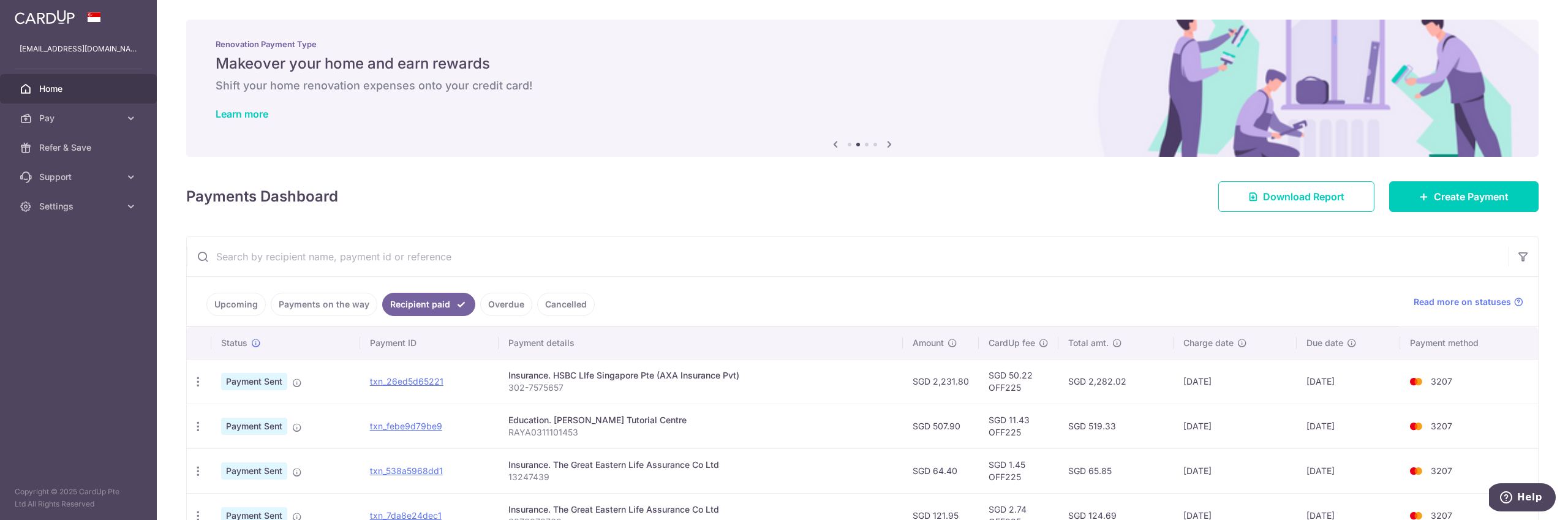
drag, startPoint x: 507, startPoint y: 306, endPoint x: 536, endPoint y: 308, distance: 29.1
click at [507, 306] on link "Overdue" at bounding box center [506, 305] width 52 height 23
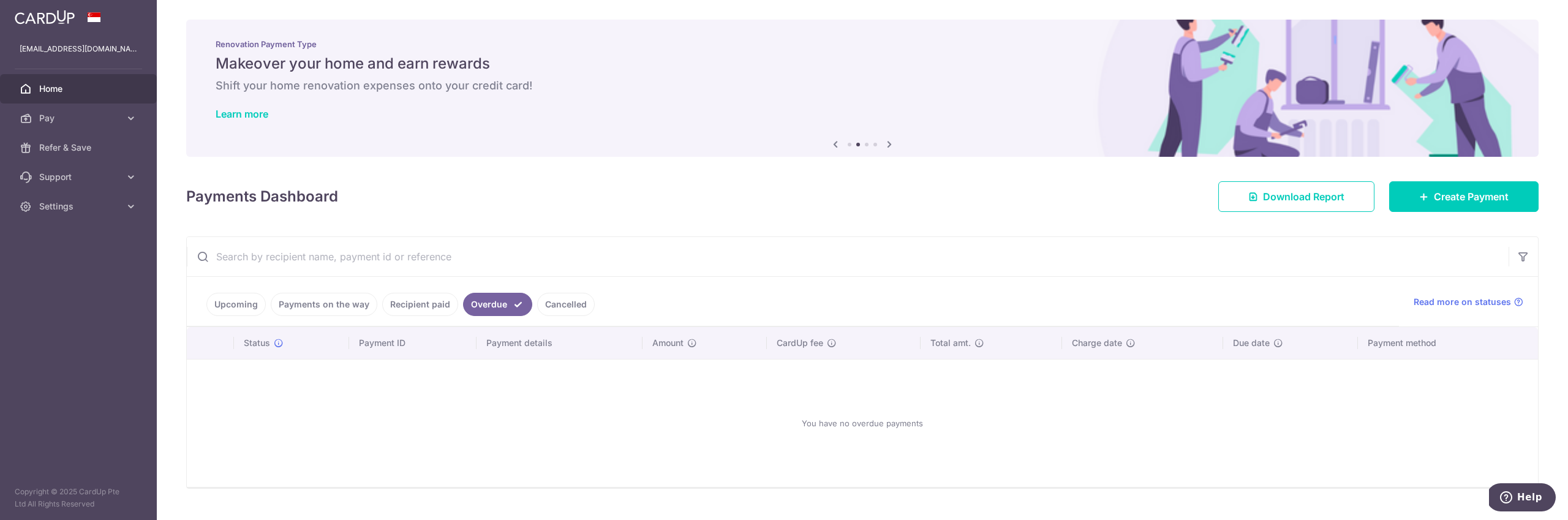
click at [560, 308] on link "Cancelled" at bounding box center [565, 305] width 57 height 23
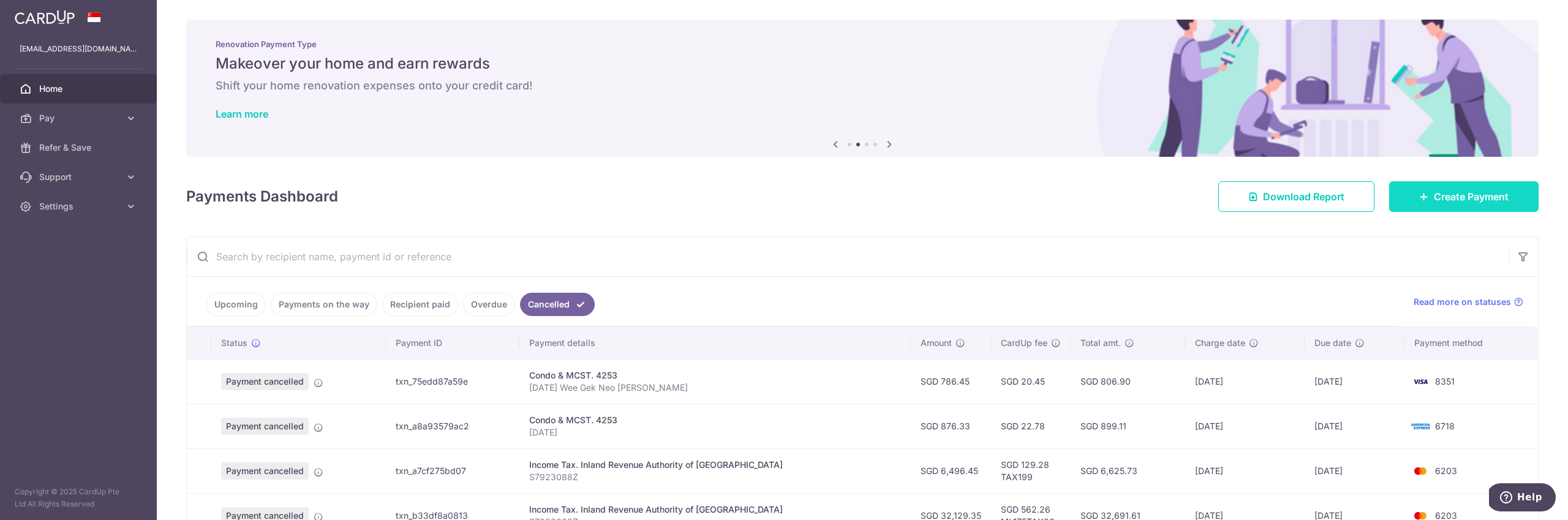
click at [1477, 194] on span "Create Payment" at bounding box center [1471, 197] width 75 height 15
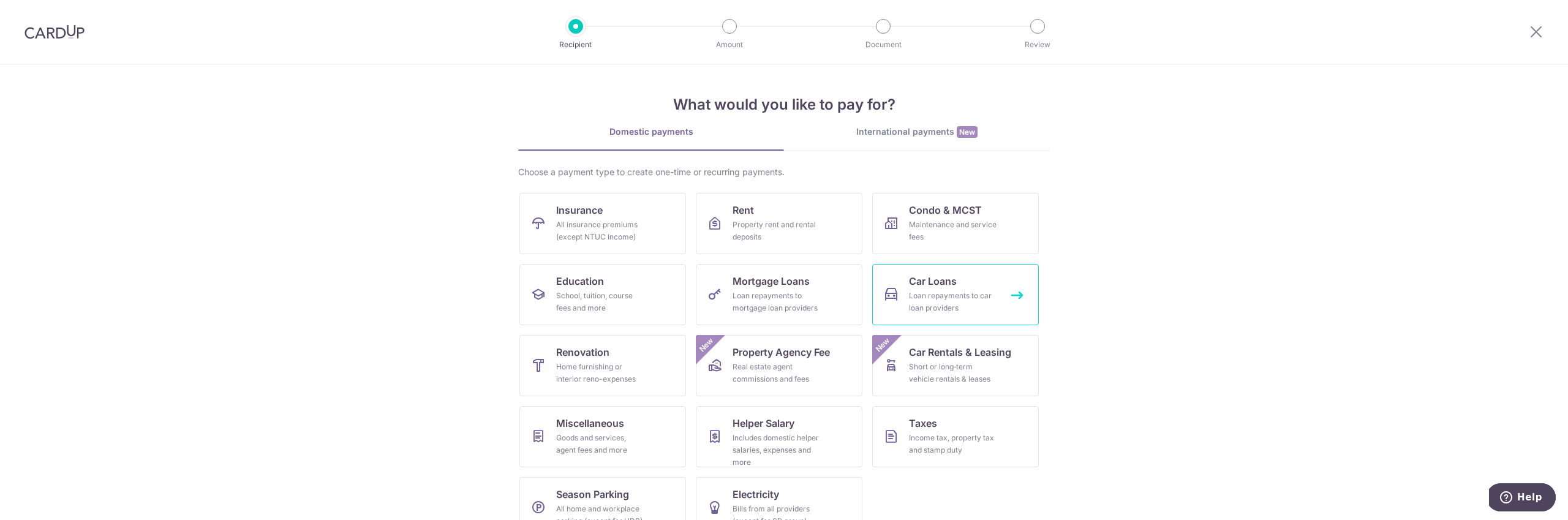
click at [926, 285] on span "Car Loans" at bounding box center [932, 281] width 47 height 15
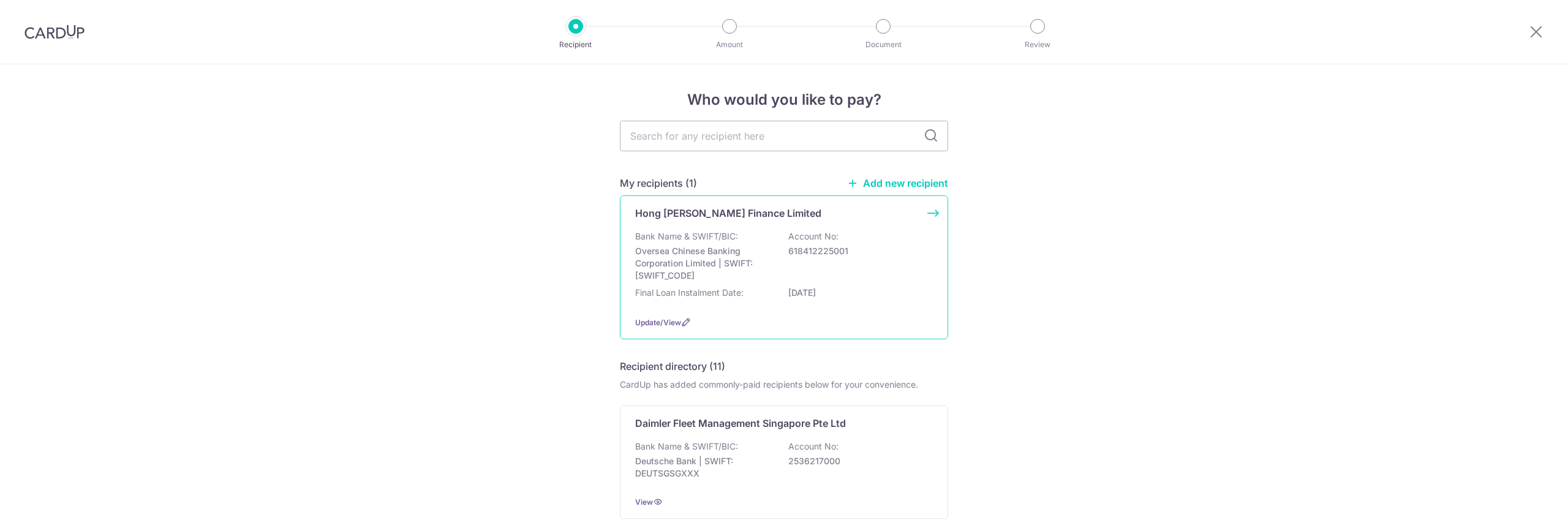
click at [762, 254] on p "Oversea Chinese Banking Corporation Limited | SWIFT: [SWIFT_CODE]" at bounding box center [704, 263] width 138 height 37
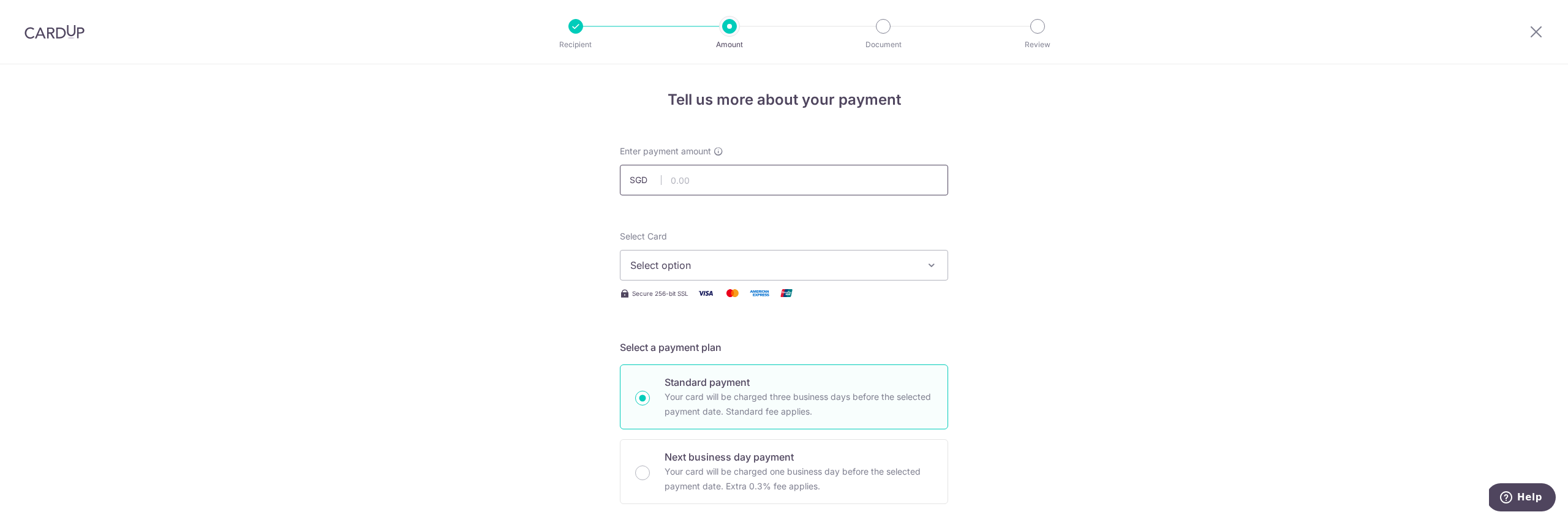
click at [684, 178] on input "text" at bounding box center [784, 180] width 328 height 31
type input "3,444.00"
click at [807, 265] on span "Select option" at bounding box center [773, 265] width 285 height 15
click at [816, 371] on link "**** 3207" at bounding box center [784, 382] width 327 height 30
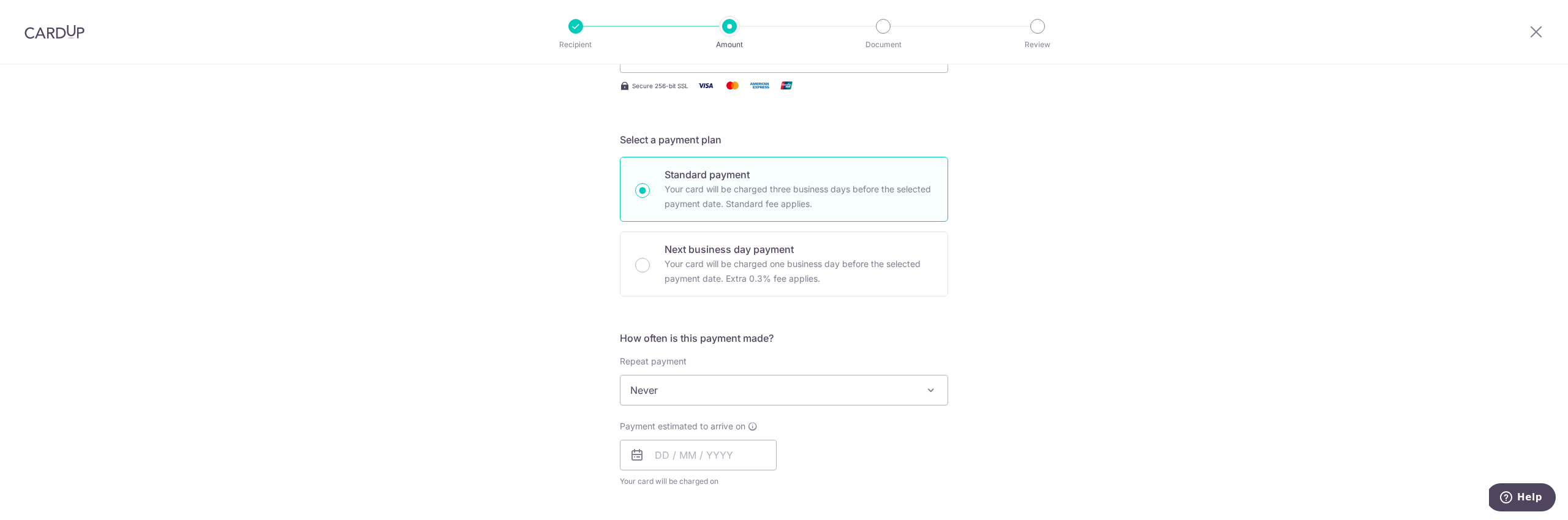
scroll to position [212, 0]
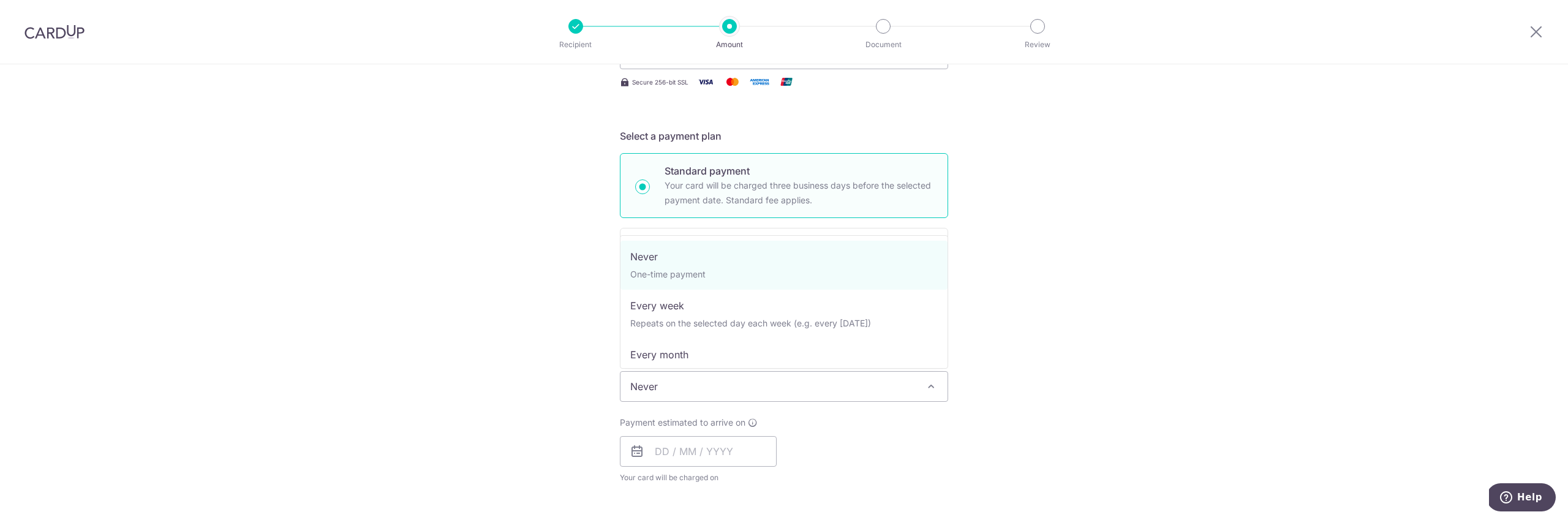
click at [753, 381] on span "Never" at bounding box center [784, 387] width 327 height 30
select select "3"
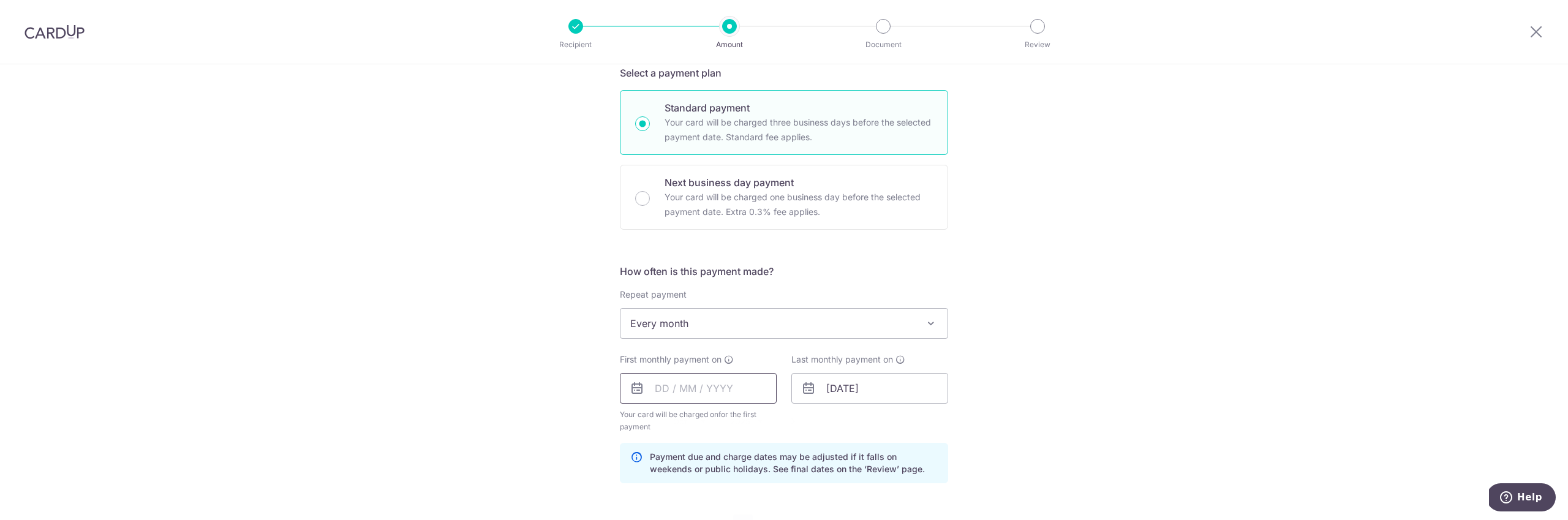
click at [658, 387] on input "text" at bounding box center [698, 389] width 157 height 31
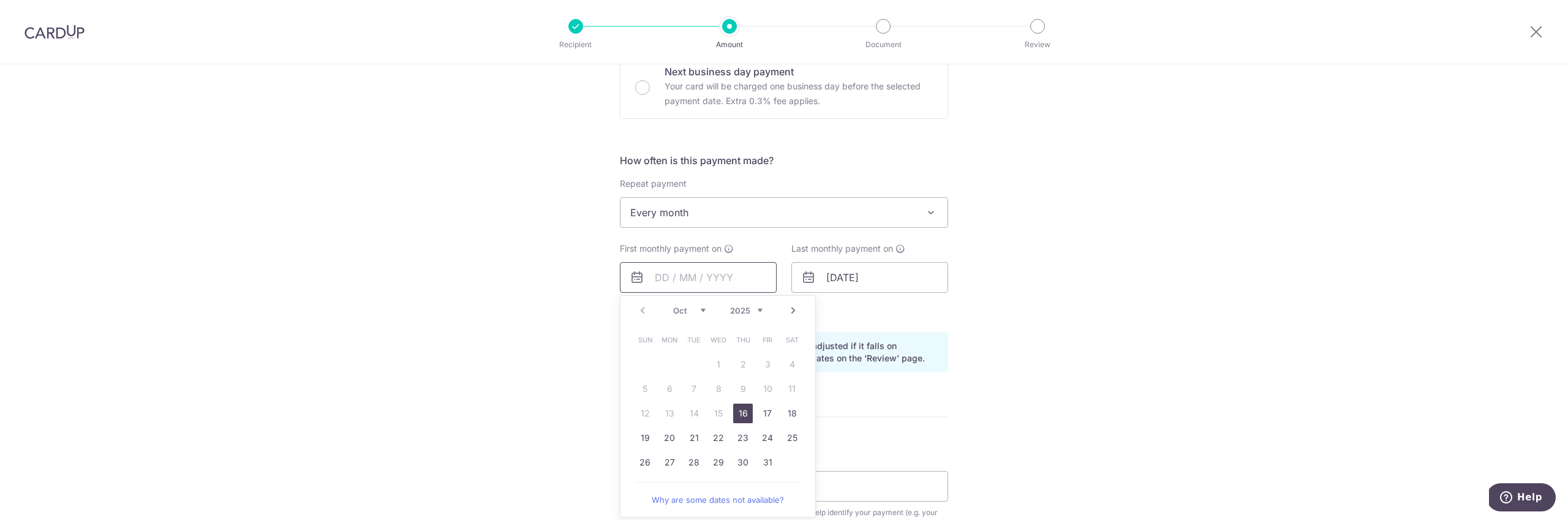
scroll to position [389, 0]
click at [793, 305] on link "Next" at bounding box center [794, 307] width 15 height 15
click at [641, 411] on link "9" at bounding box center [645, 410] width 20 height 20
type input "[DATE]"
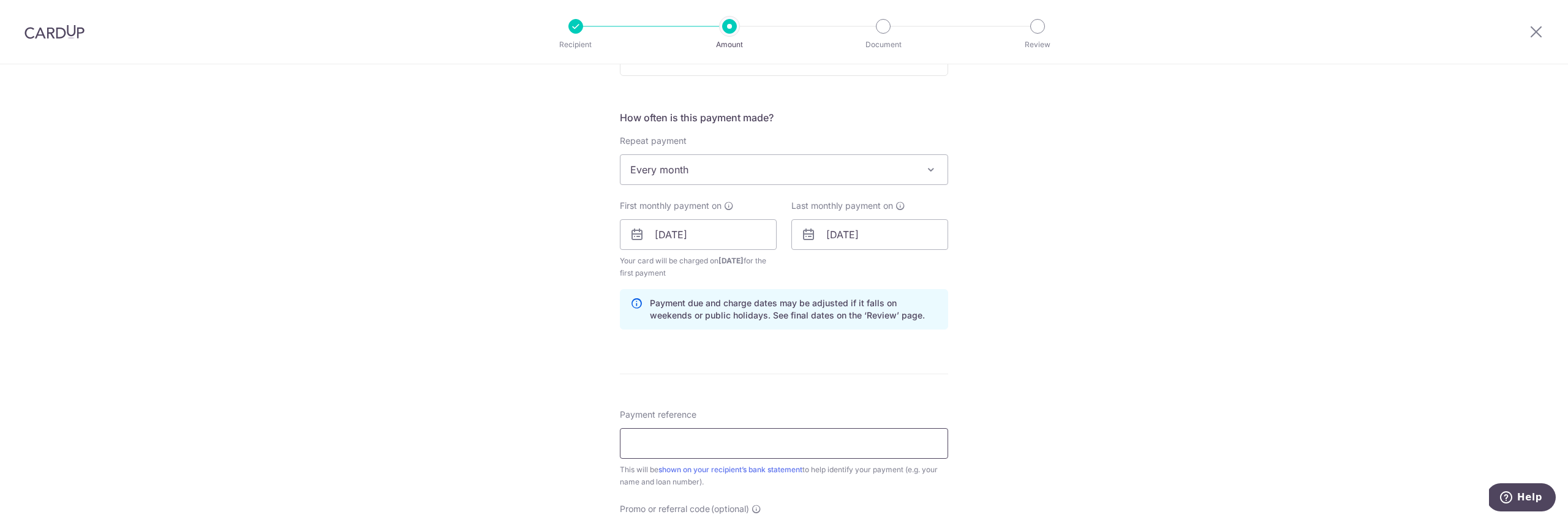
scroll to position [464, 0]
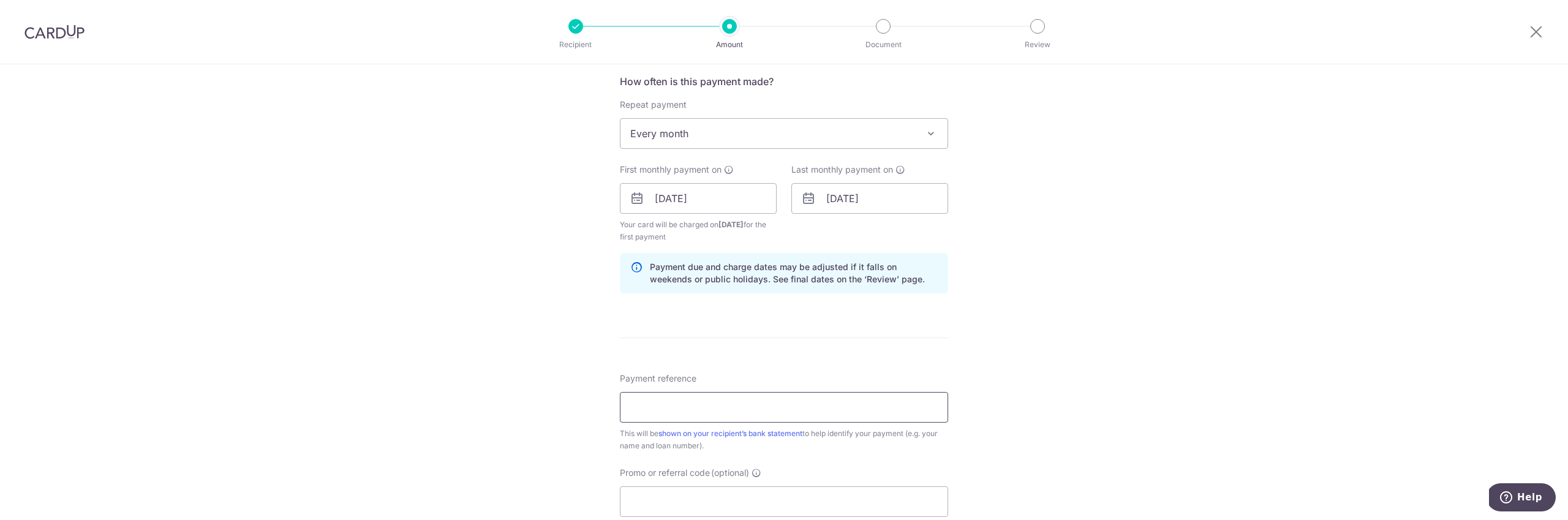
click at [716, 408] on input "Payment reference" at bounding box center [784, 408] width 328 height 31
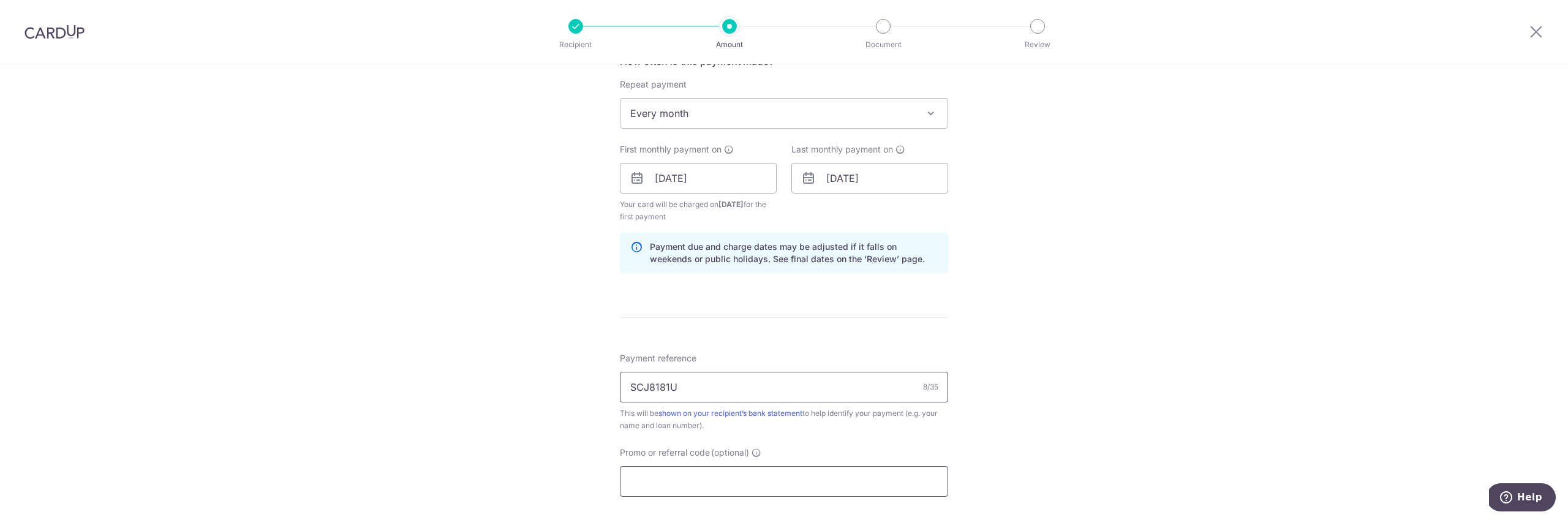
type input "SCJ8181U"
click at [774, 477] on input "Promo or referral code (optional)" at bounding box center [784, 482] width 328 height 31
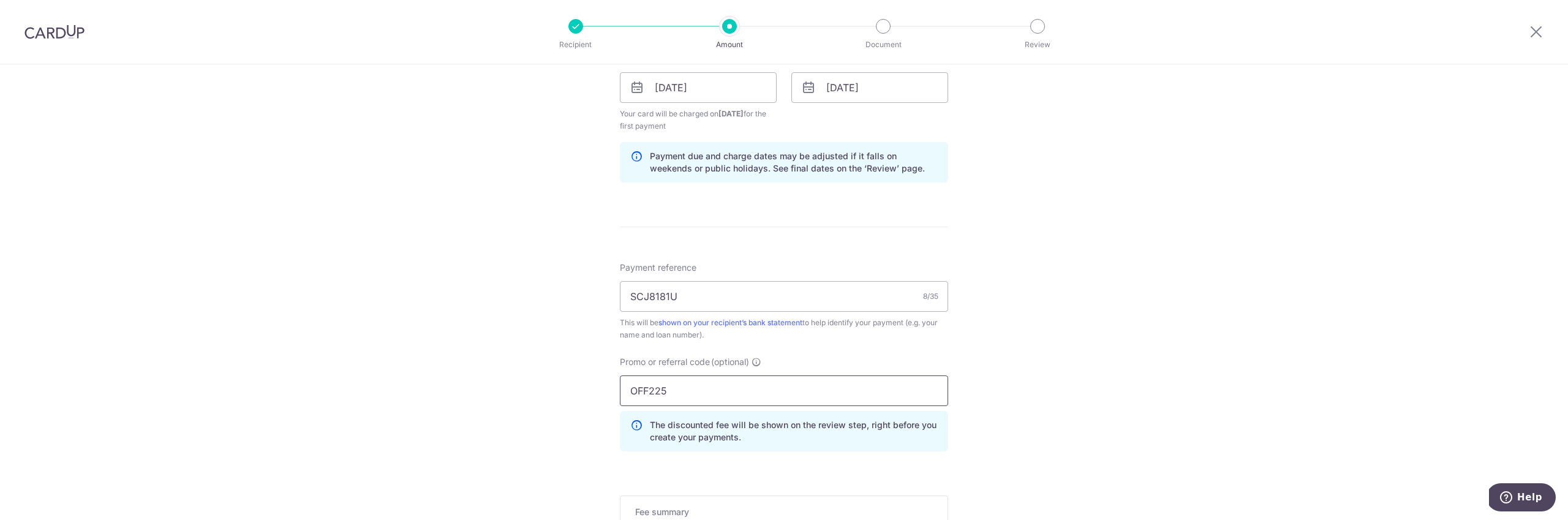
scroll to position [735, 0]
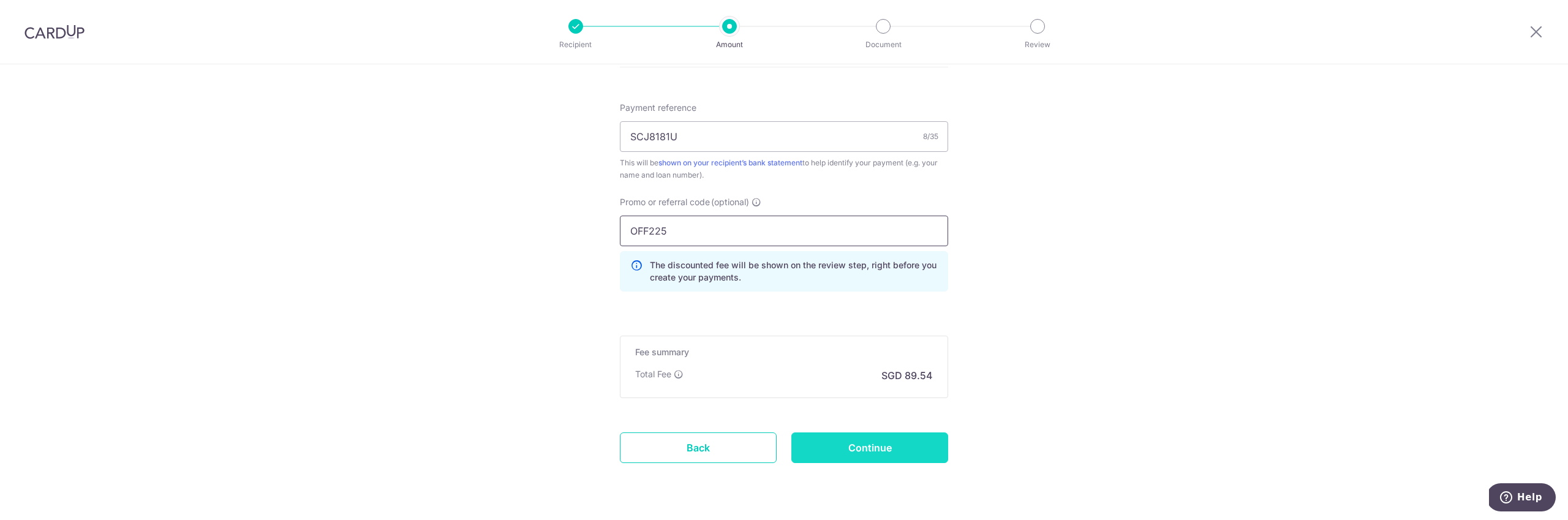
type input "OFF225"
click at [902, 452] on input "Continue" at bounding box center [869, 448] width 157 height 31
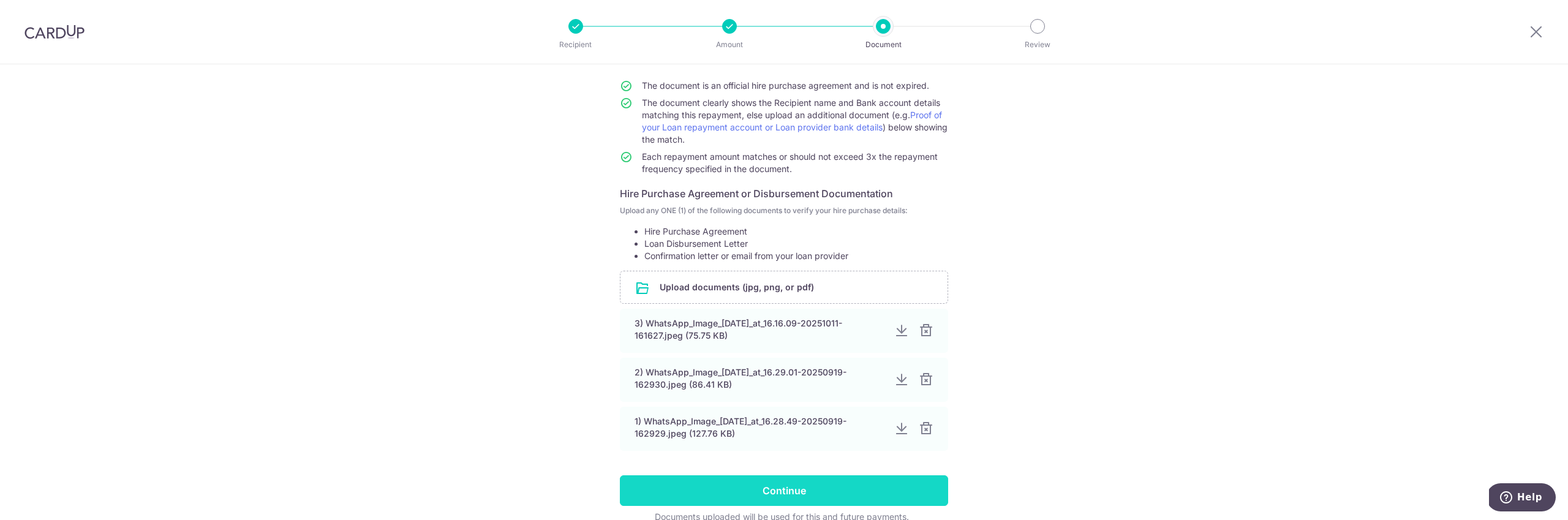
scroll to position [167, 0]
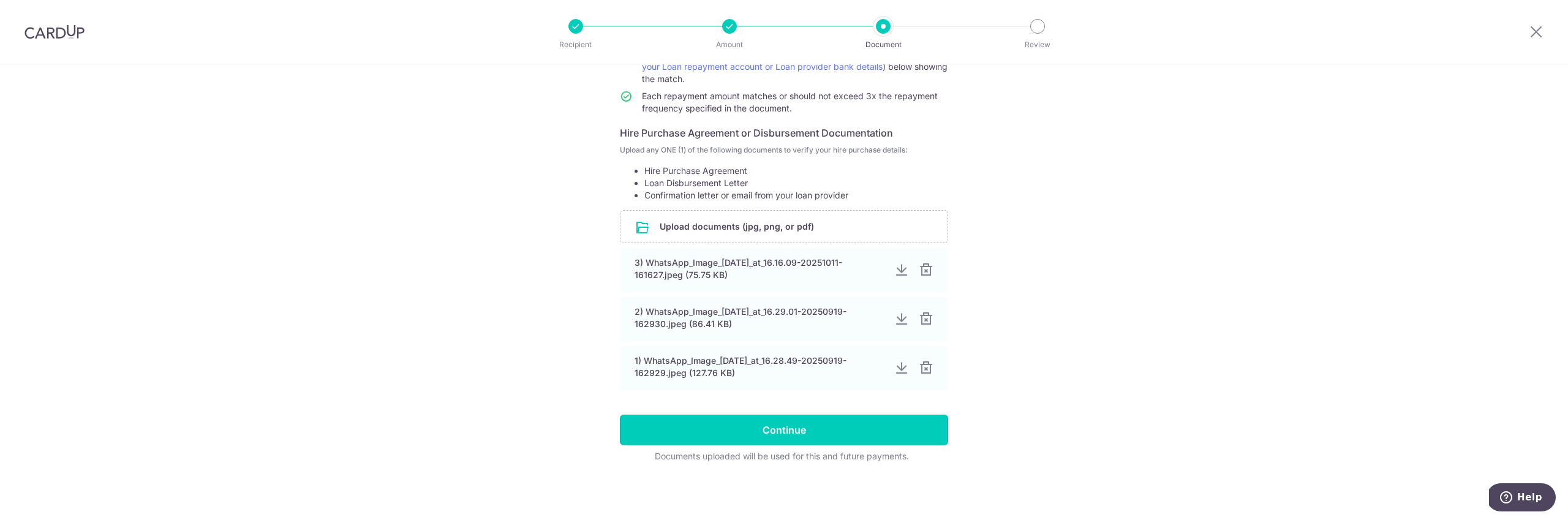
click at [795, 434] on input "Continue" at bounding box center [784, 431] width 328 height 31
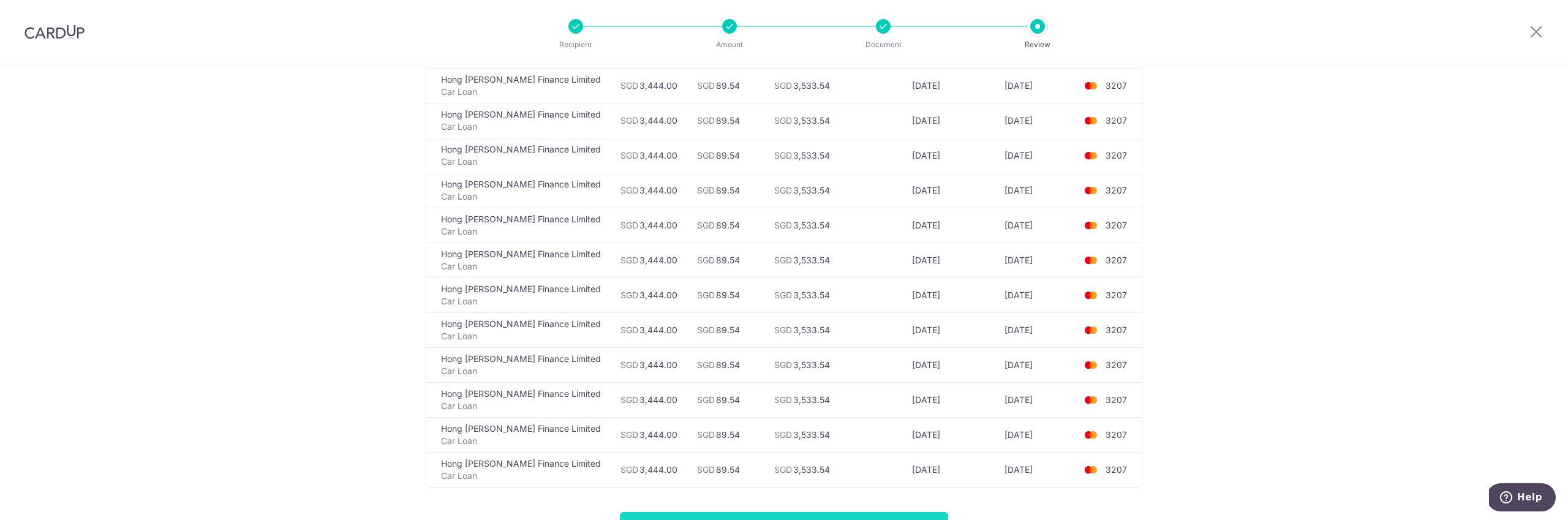
scroll to position [2810, 0]
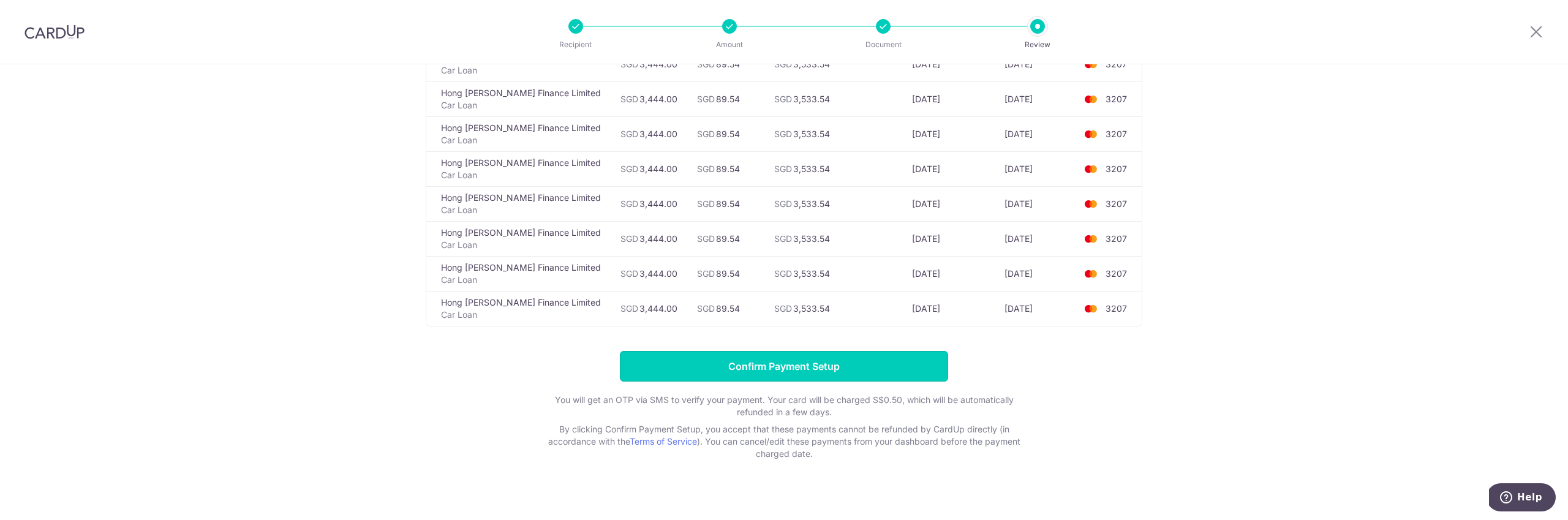
click at [803, 361] on input "Confirm Payment Setup" at bounding box center [784, 366] width 328 height 31
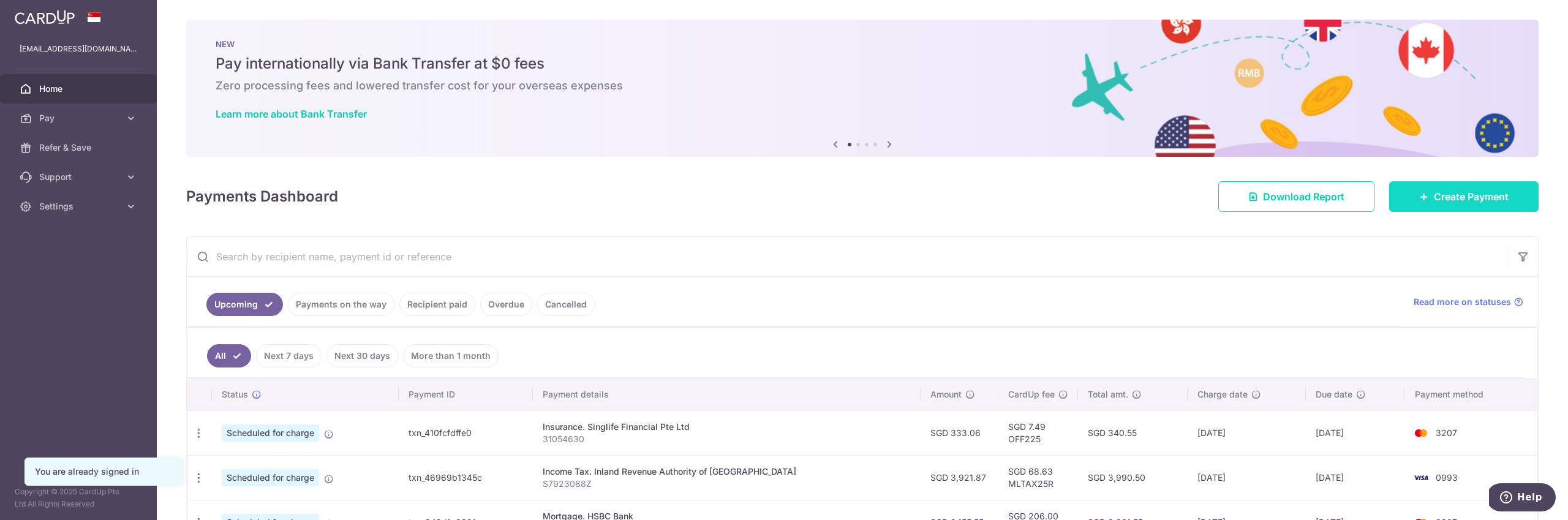
click at [1448, 204] on link "Create Payment" at bounding box center [1464, 197] width 149 height 31
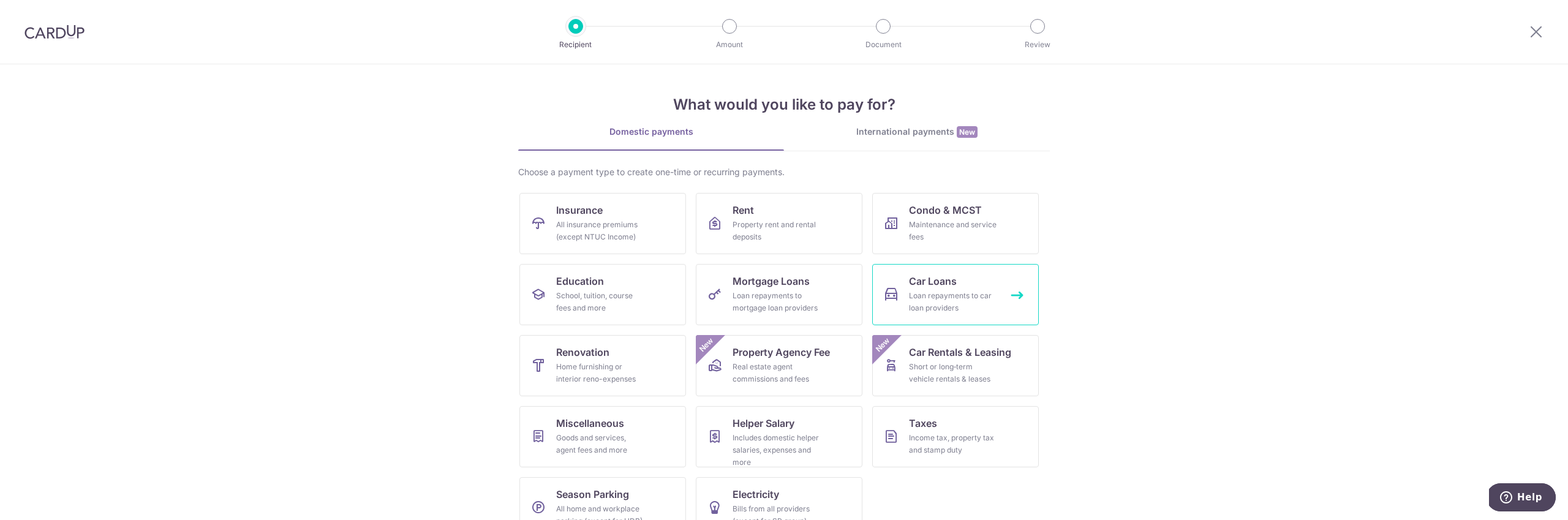
click at [1006, 283] on link "Car Loans Loan repayments to car loan providers" at bounding box center [956, 294] width 166 height 61
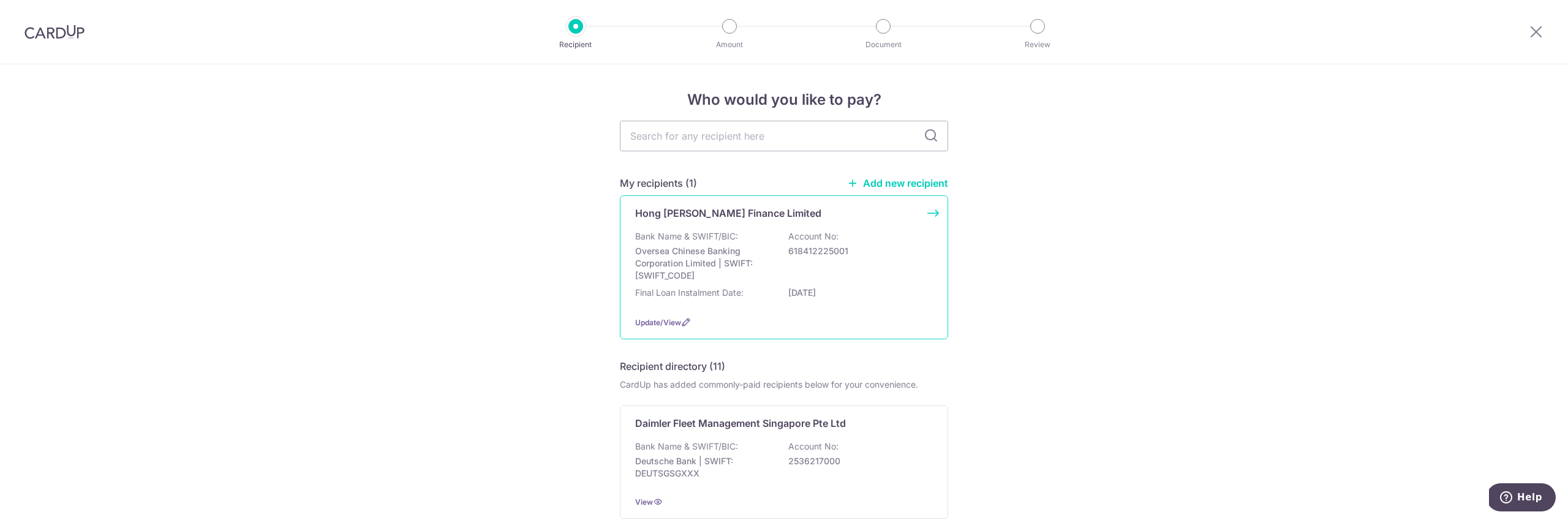
click at [758, 248] on p "Oversea Chinese Banking Corporation Limited | SWIFT: [SWIFT_CODE]" at bounding box center [704, 263] width 138 height 37
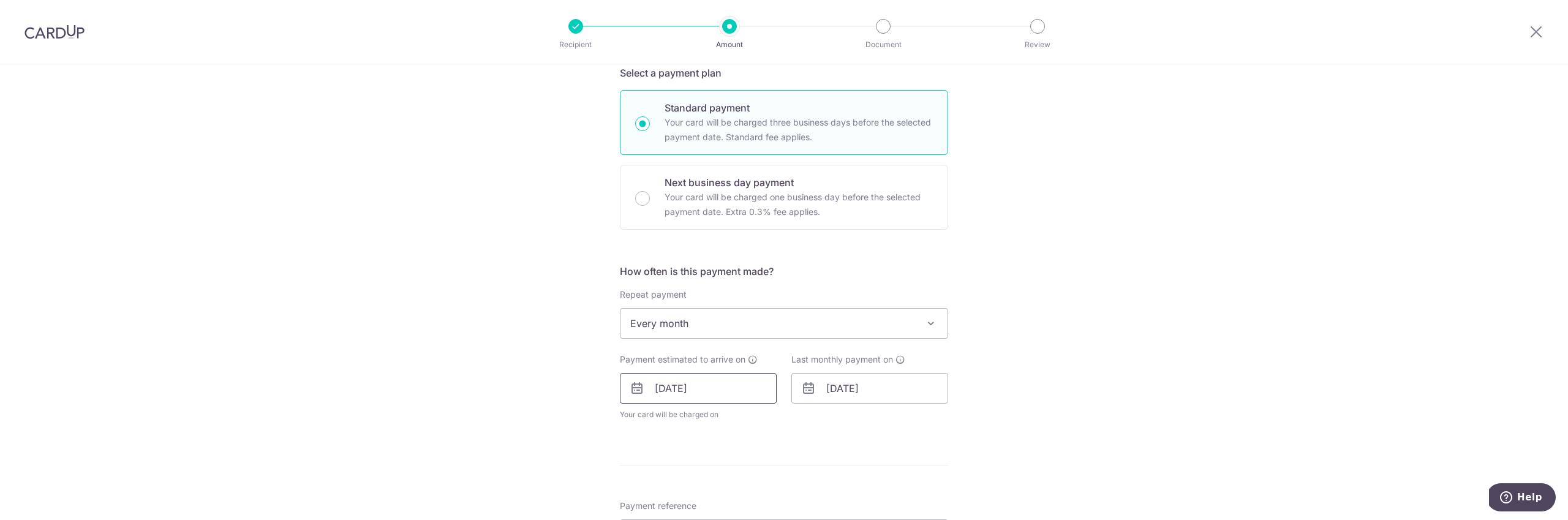
scroll to position [275, 0]
click at [884, 392] on input "[DATE]" at bounding box center [869, 388] width 157 height 31
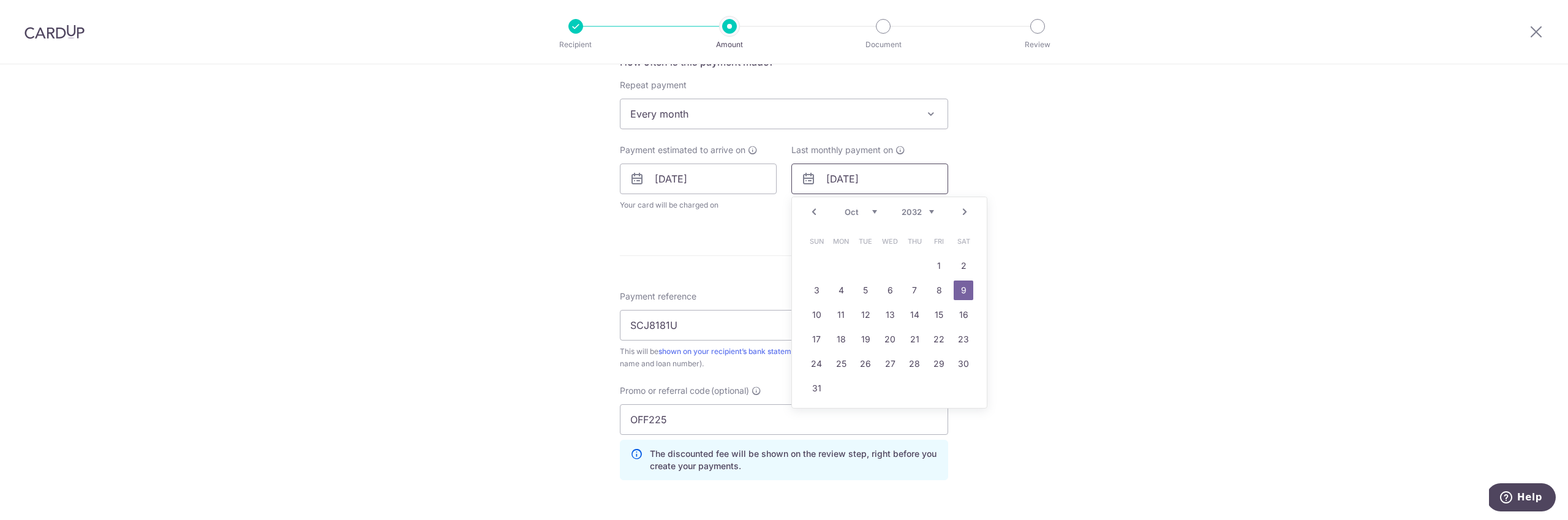
scroll to position [488, 0]
click at [930, 205] on select "2025 2026 2027 2028 2029 2030 2031 2032 2033 2034 2035" at bounding box center [917, 208] width 33 height 10
click at [843, 286] on link "9" at bounding box center [841, 287] width 20 height 20
type input "[DATE]"
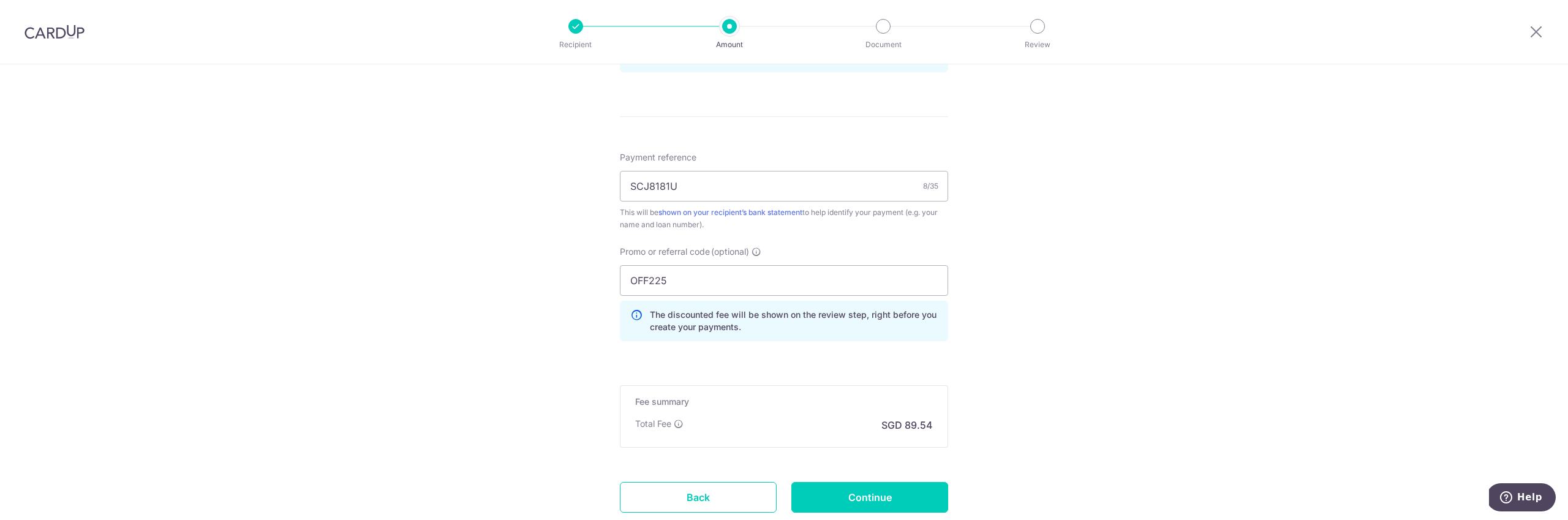
scroll to position [729, 0]
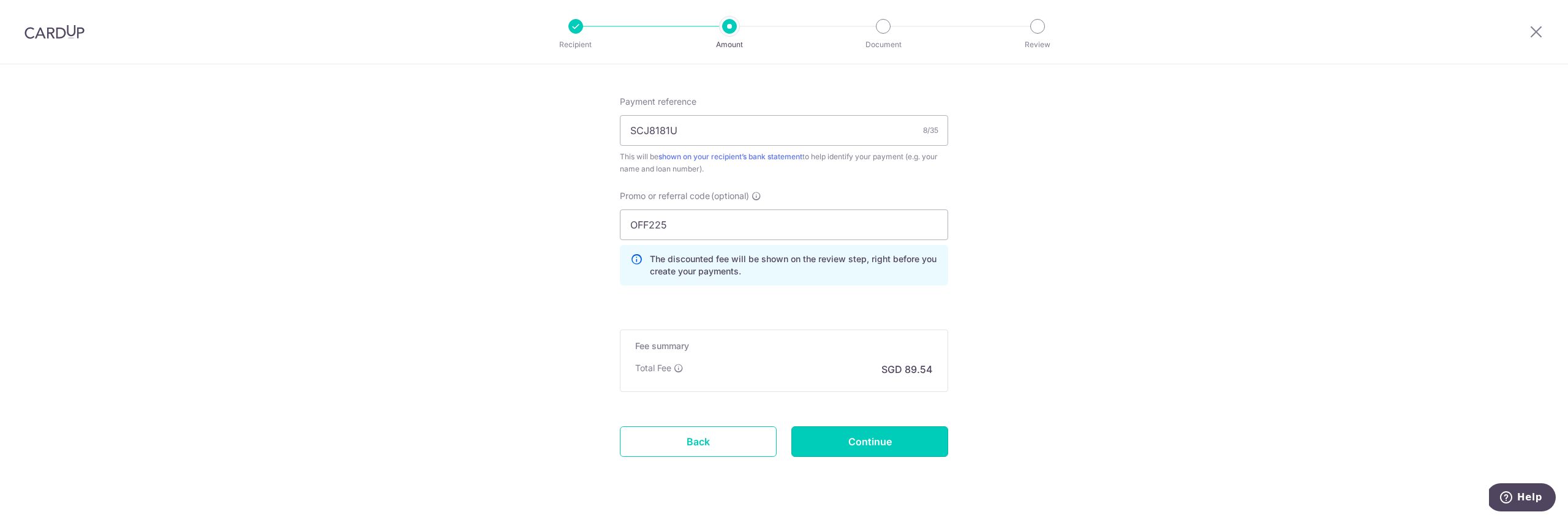
click at [889, 449] on input "Continue" at bounding box center [869, 442] width 157 height 31
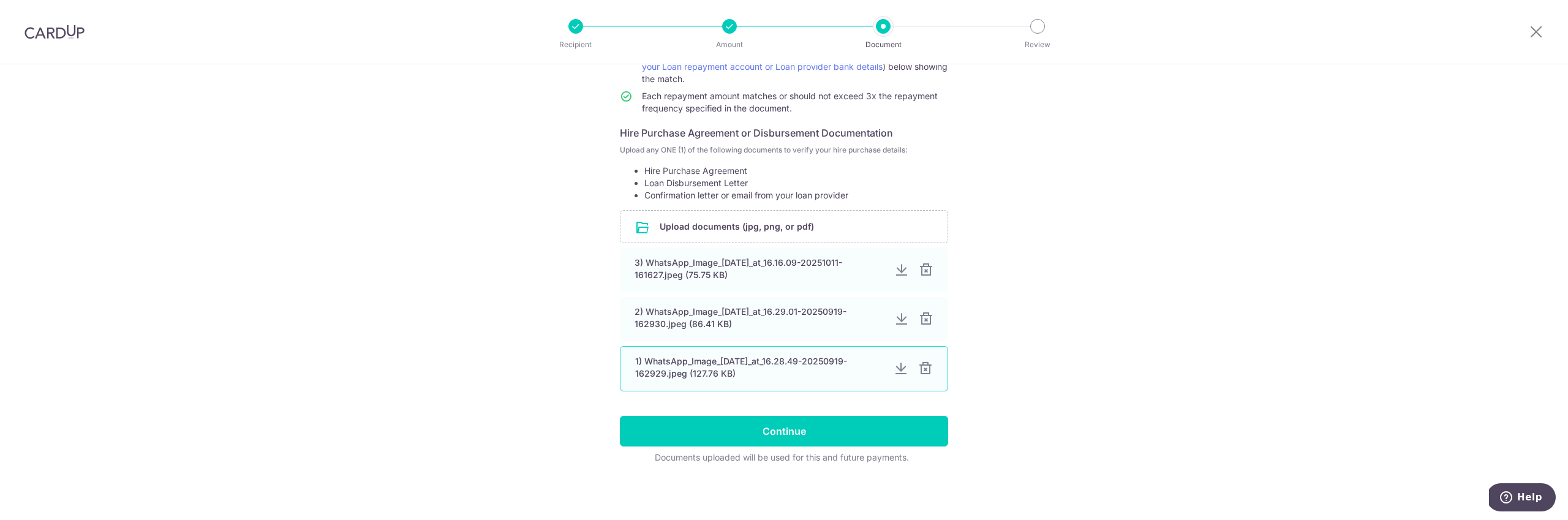
scroll to position [167, 0]
click at [842, 428] on input "Continue" at bounding box center [784, 431] width 328 height 31
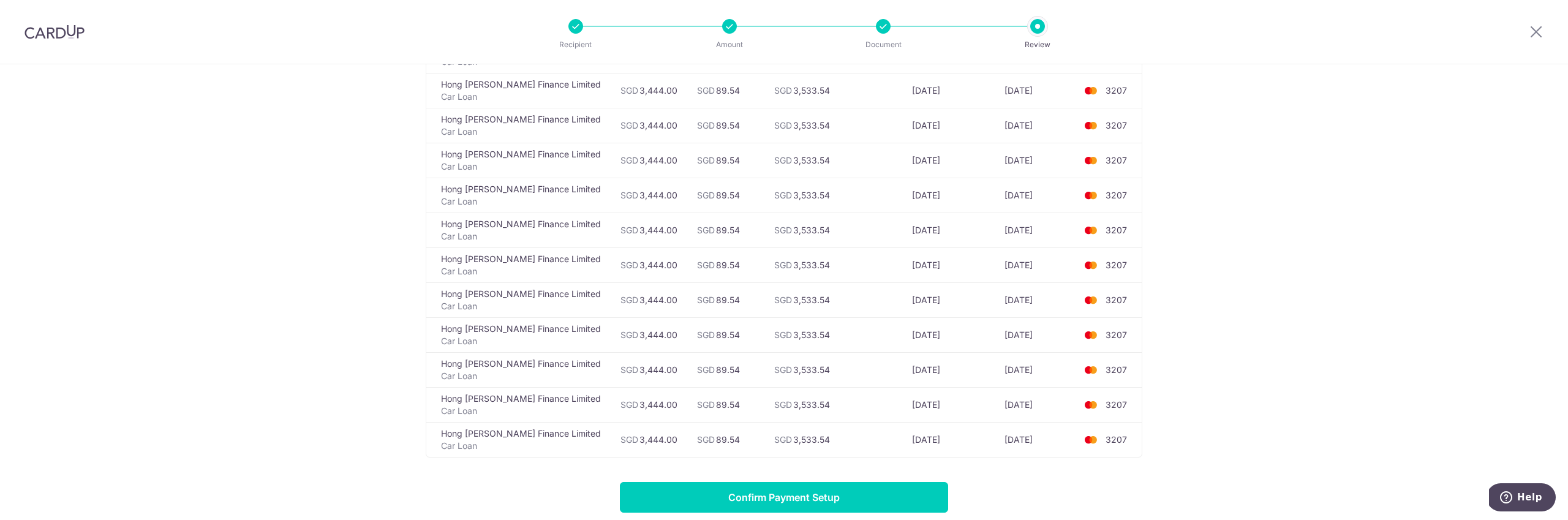
scroll to position [1134, 0]
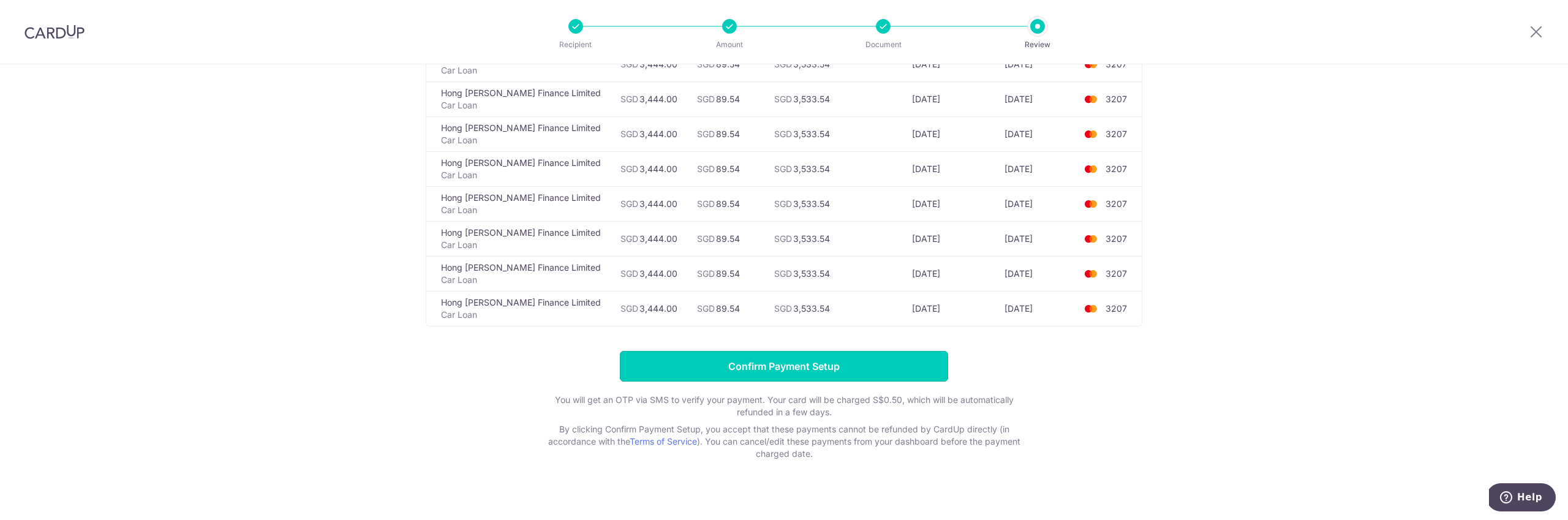
click at [789, 360] on input "Confirm Payment Setup" at bounding box center [784, 366] width 328 height 31
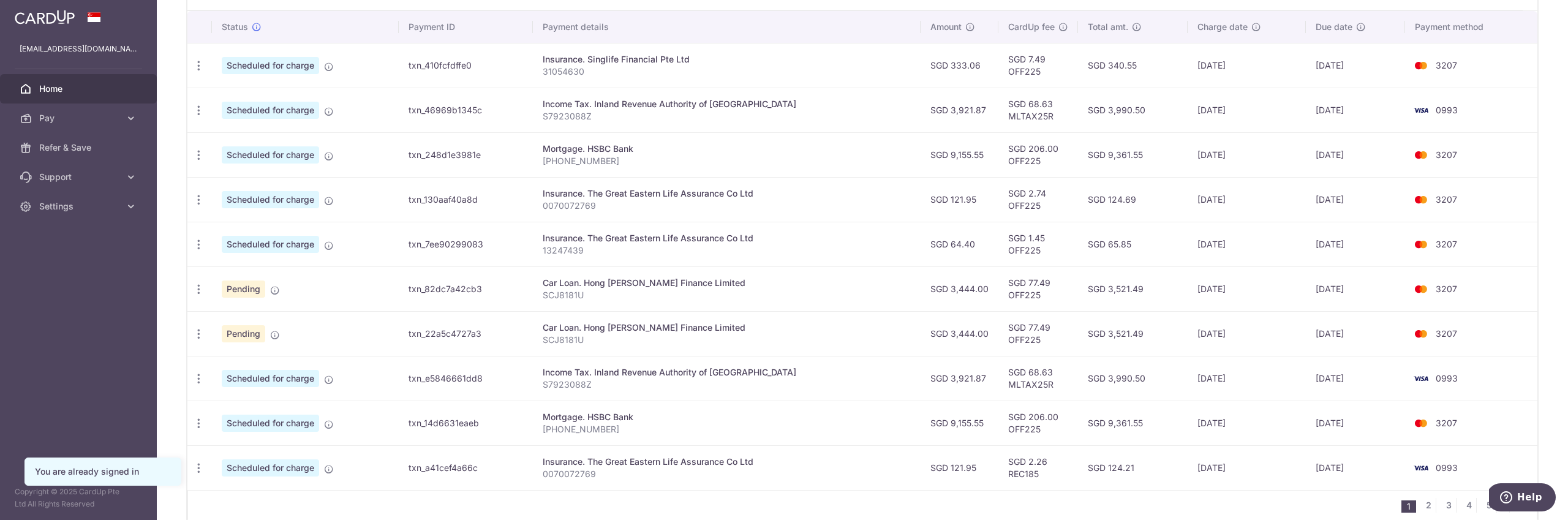
scroll to position [413, 0]
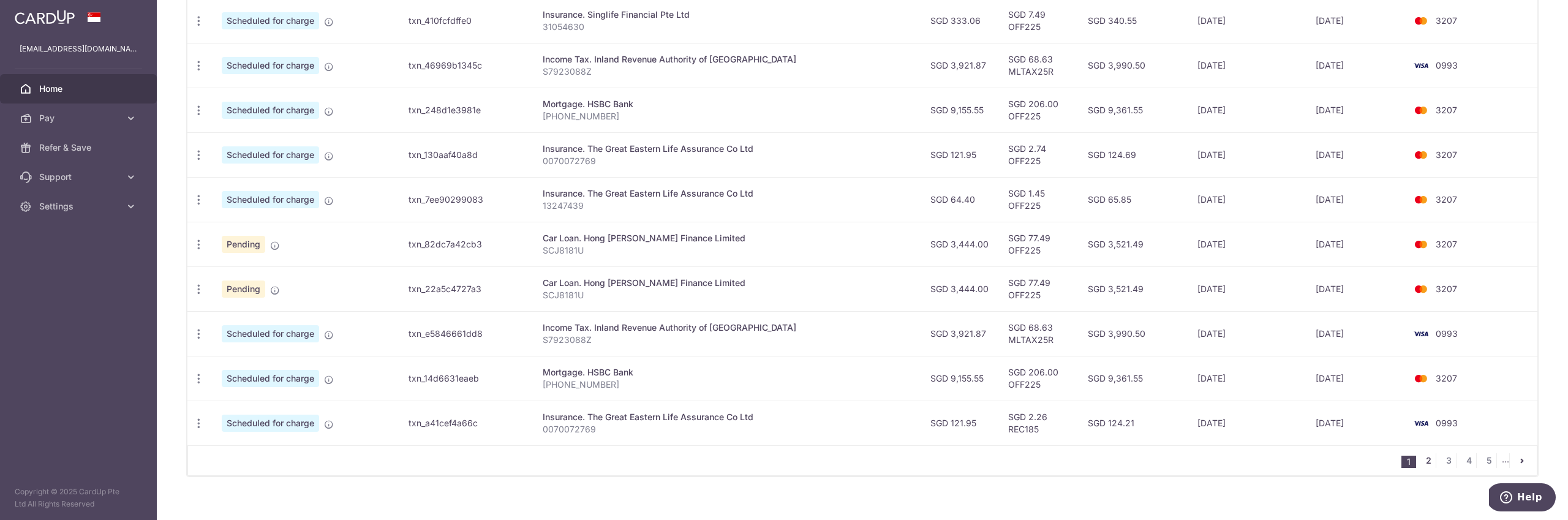
click at [1430, 461] on link "2" at bounding box center [1429, 461] width 15 height 15
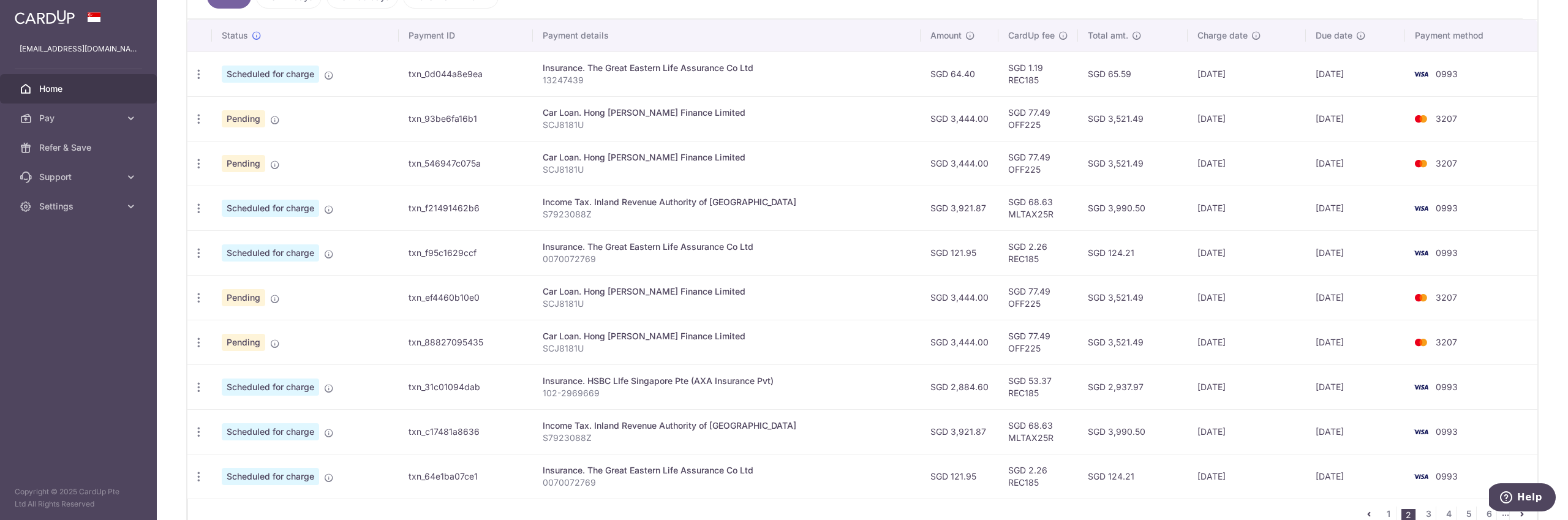
scroll to position [427, 0]
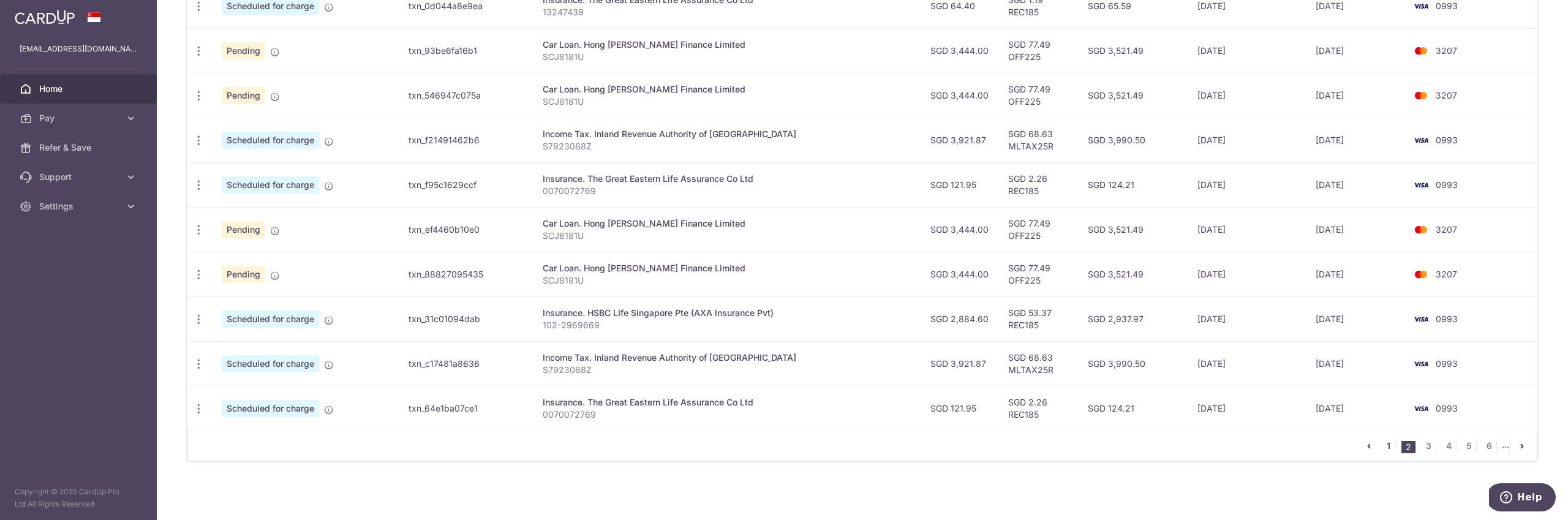
click at [1389, 444] on link "1" at bounding box center [1389, 446] width 15 height 15
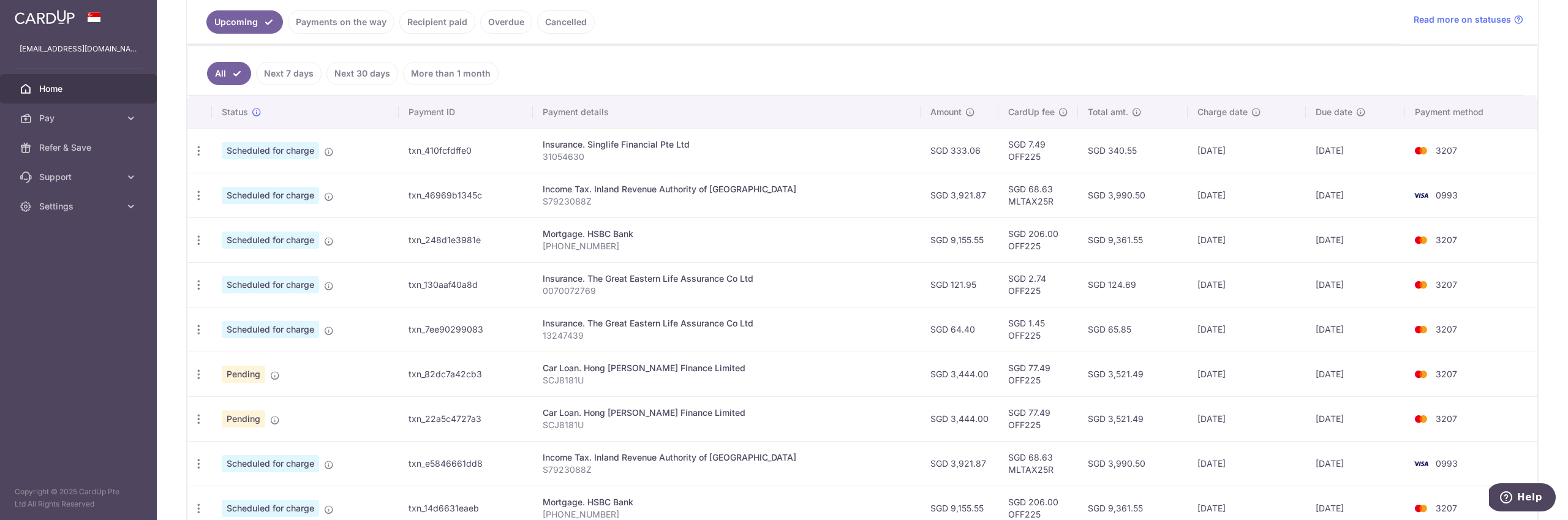
scroll to position [307, 0]
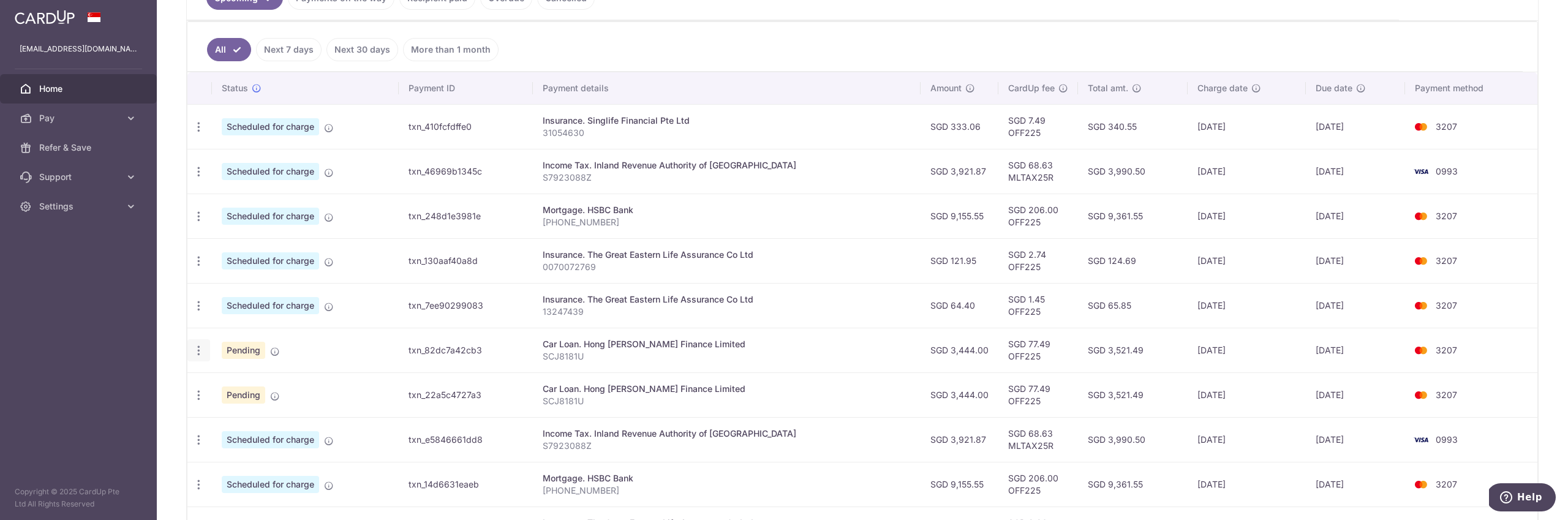
click at [197, 350] on icon "button" at bounding box center [199, 350] width 13 height 13
click at [256, 415] on span "Cancel payment" at bounding box center [264, 415] width 82 height 15
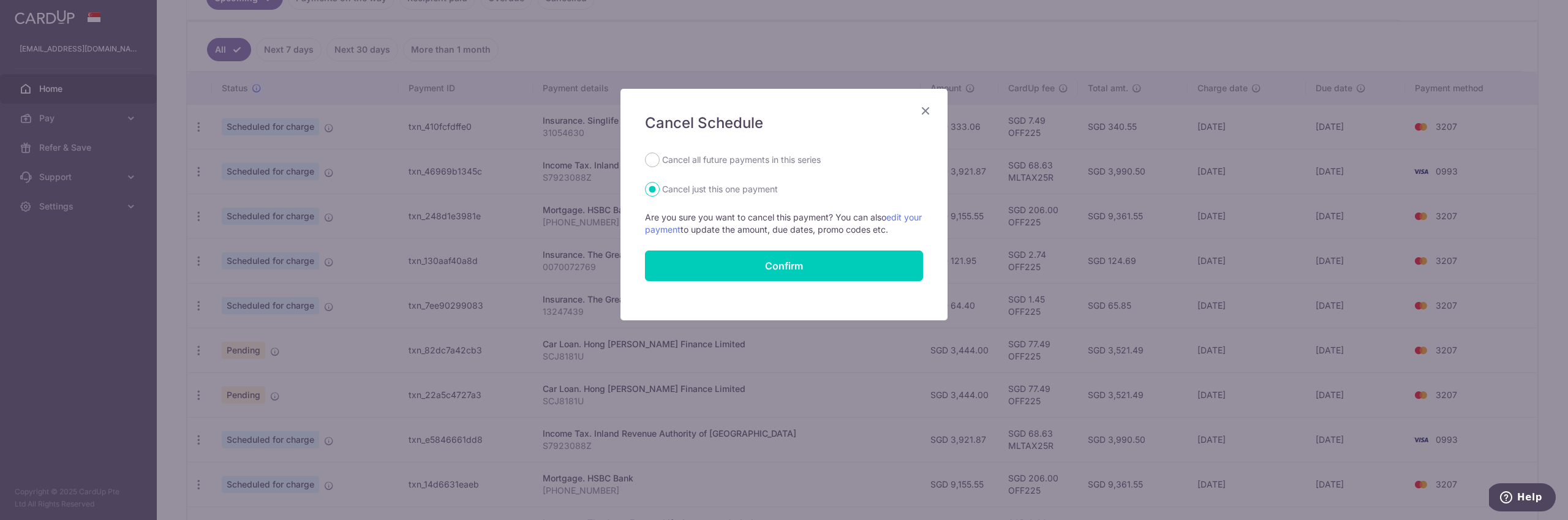
click at [705, 161] on label "Cancel all future payments in this series" at bounding box center [741, 160] width 158 height 15
click at [654, 160] on input "Cancel all future payments in this series" at bounding box center [652, 160] width 15 height 15
radio input "true"
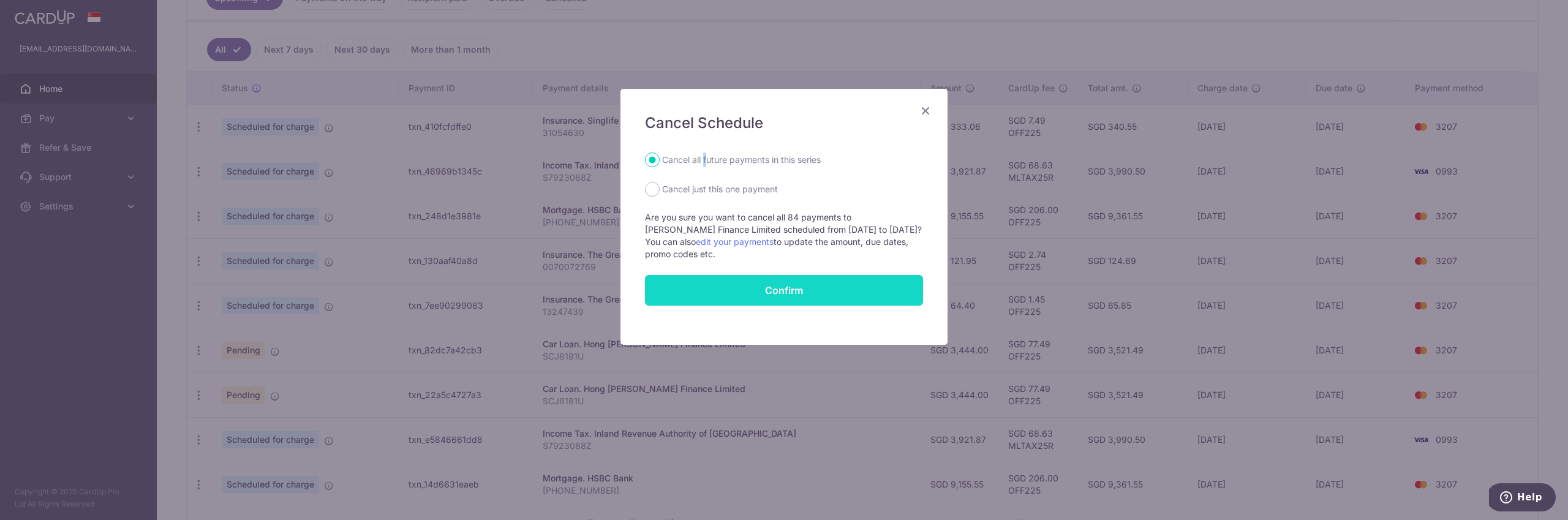
click at [713, 288] on button "Confirm" at bounding box center [784, 291] width 278 height 31
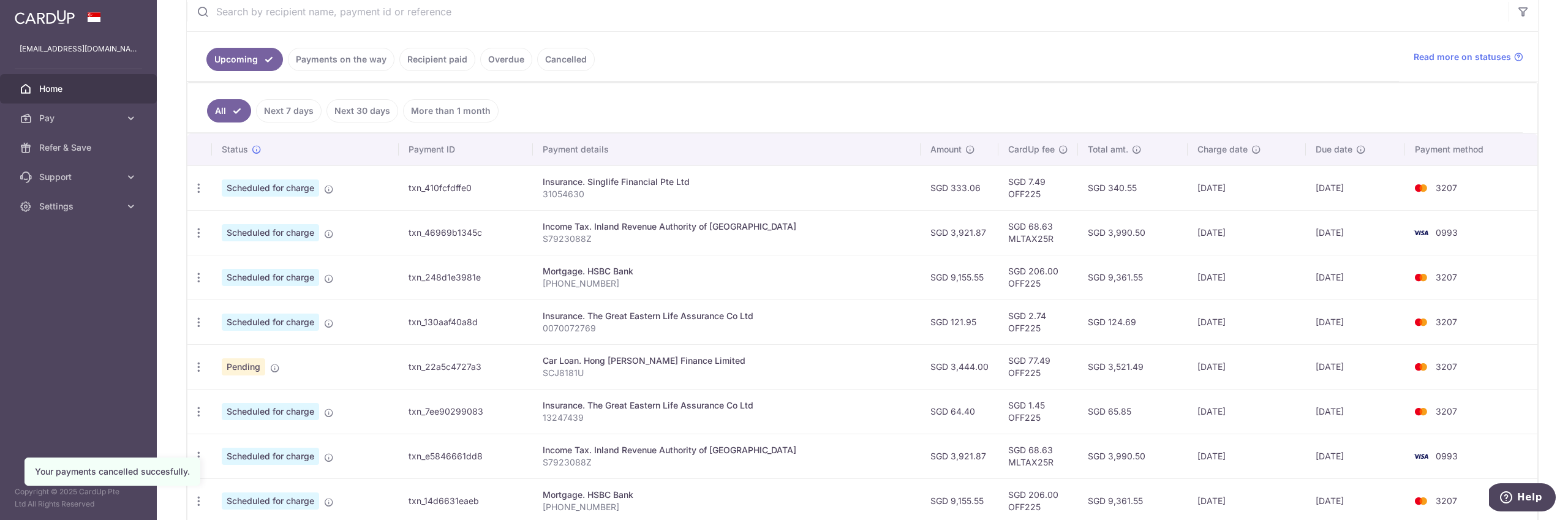
scroll to position [283, 0]
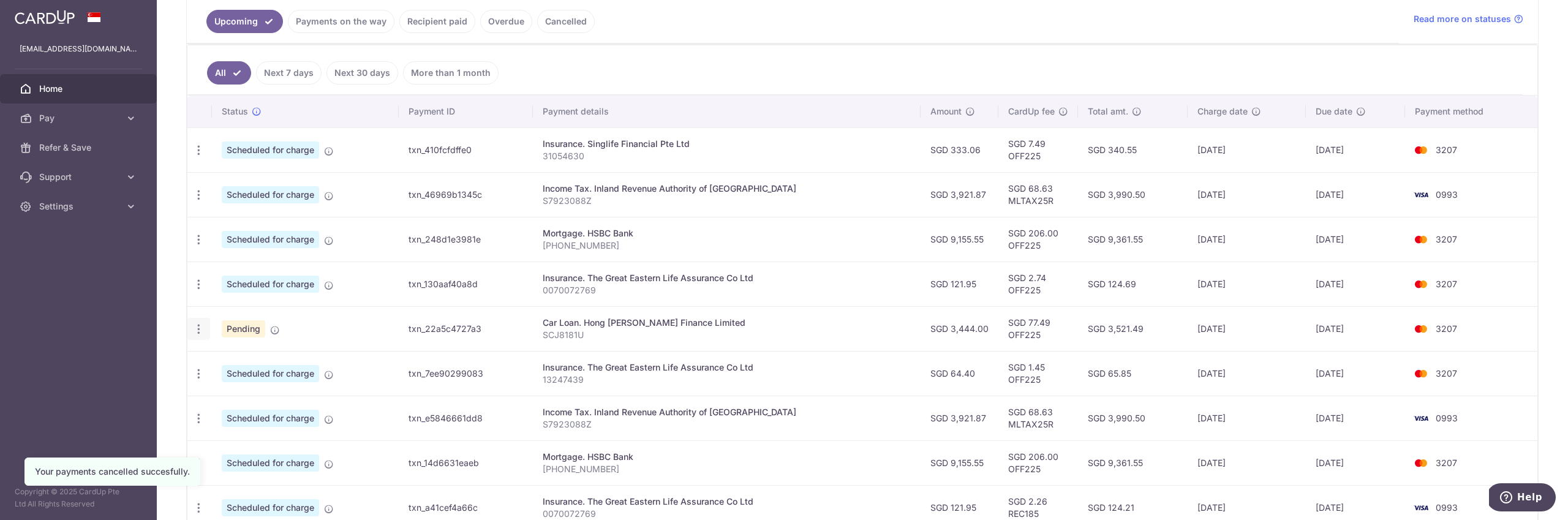
click at [200, 331] on icon "button" at bounding box center [199, 329] width 13 height 13
click at [286, 394] on span "Cancel payment" at bounding box center [264, 393] width 82 height 15
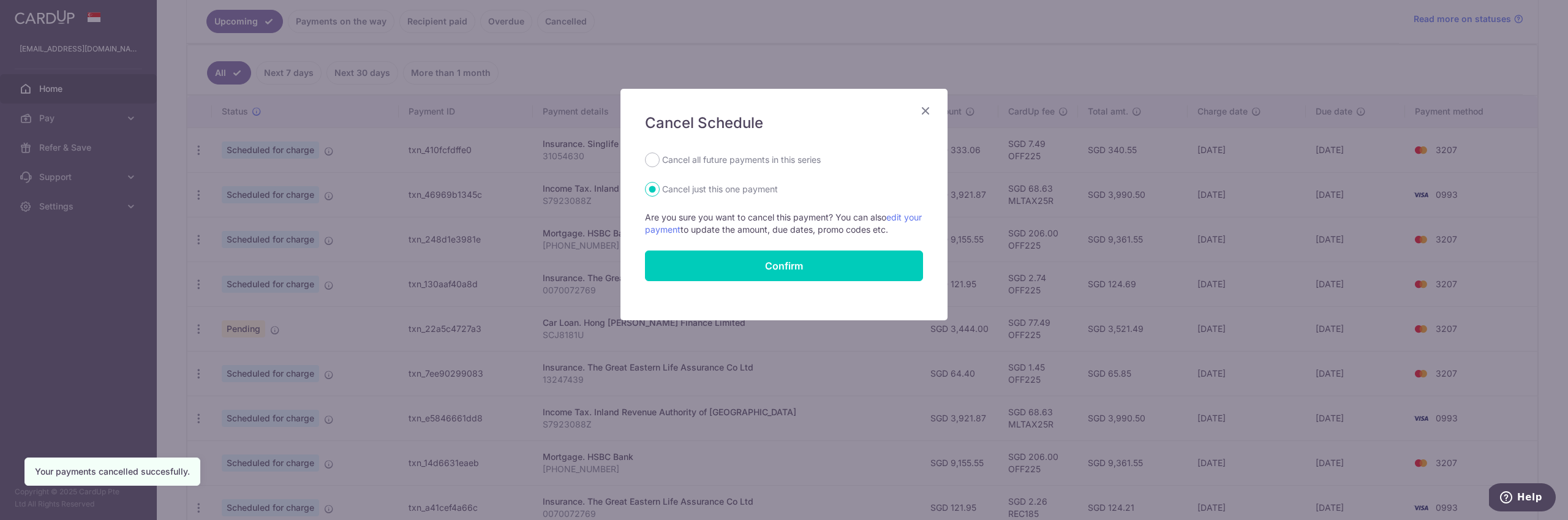
drag, startPoint x: 705, startPoint y: 158, endPoint x: 708, endPoint y: 172, distance: 14.3
click at [705, 159] on label "Cancel all future payments in this series" at bounding box center [741, 160] width 158 height 15
click at [652, 159] on input "Cancel all future payments in this series" at bounding box center [652, 160] width 15 height 15
radio input "true"
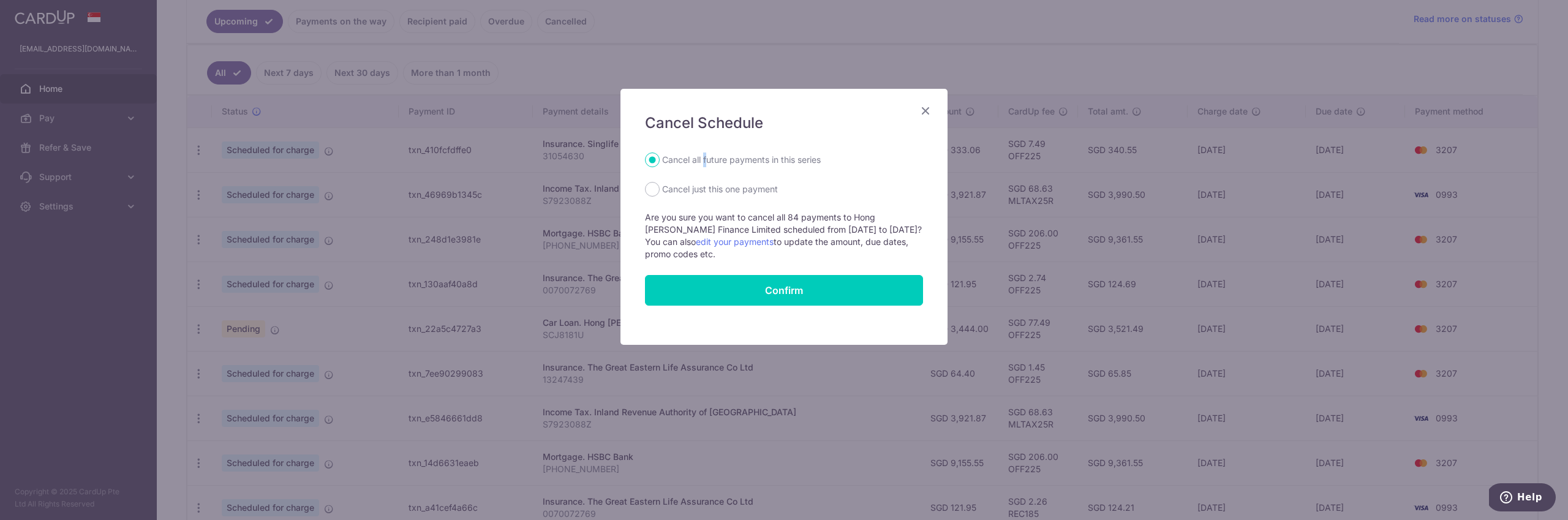
click at [925, 110] on icon "Close" at bounding box center [926, 110] width 15 height 15
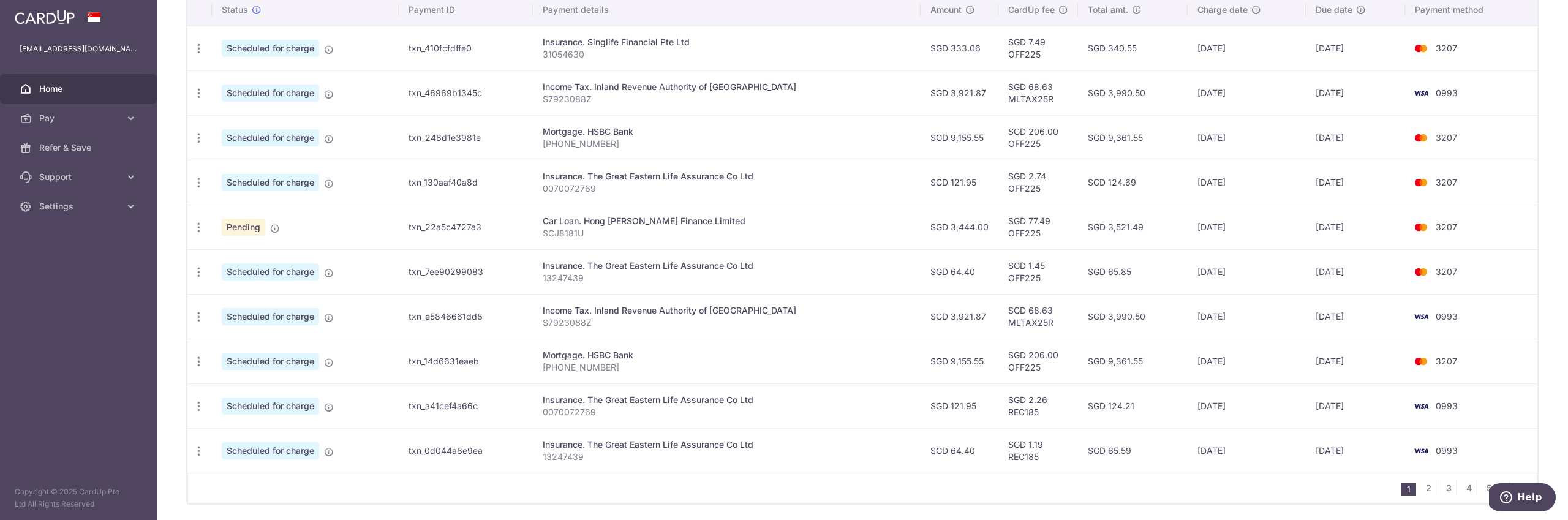
scroll to position [427, 0]
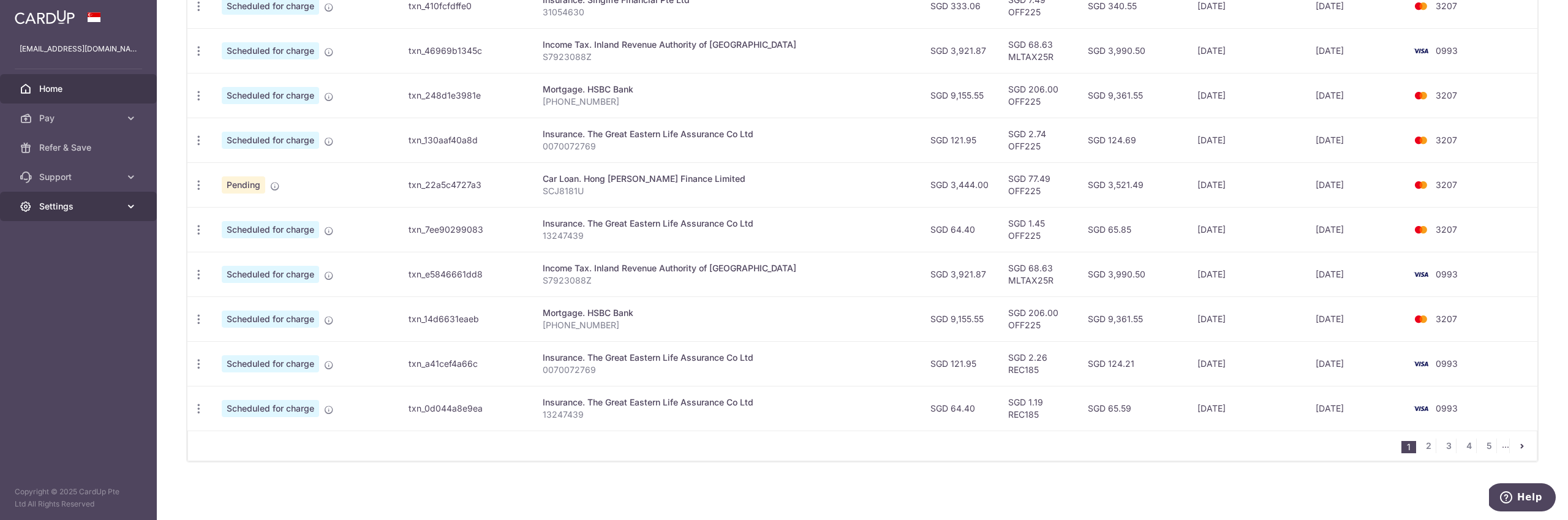
click at [56, 199] on link "Settings" at bounding box center [78, 207] width 157 height 30
click at [729, 254] on td "Income Tax. Inland Revenue Authority of [GEOGRAPHIC_DATA] S7923088Z" at bounding box center [726, 274] width 388 height 45
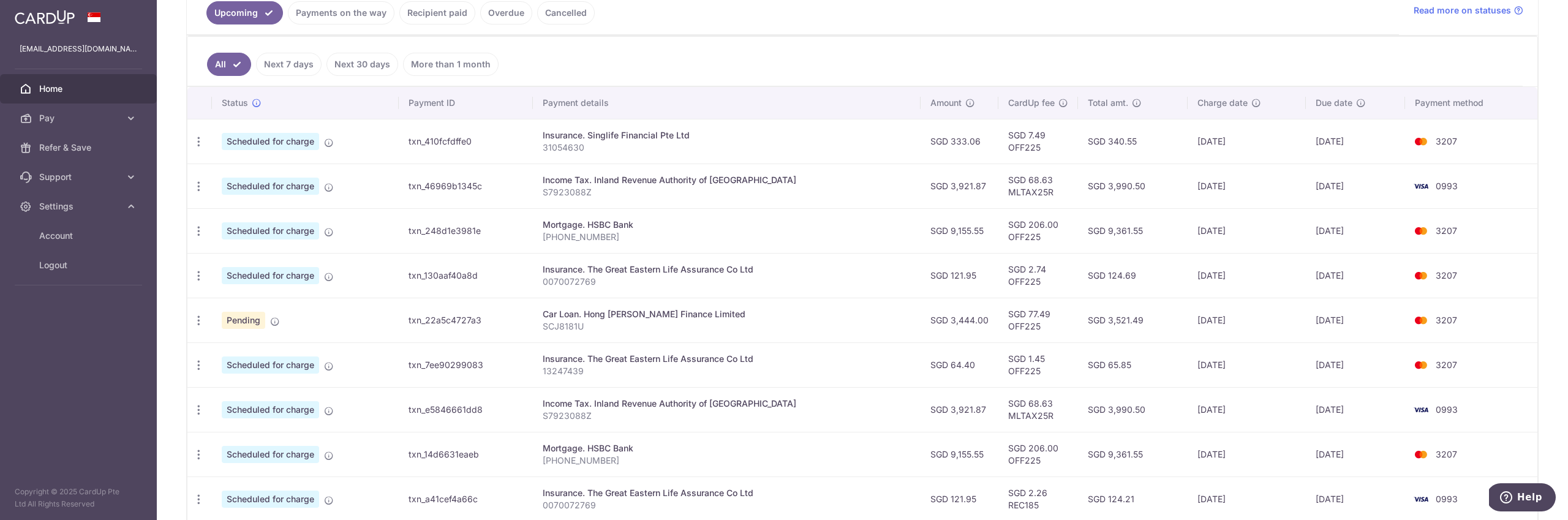
scroll to position [253, 0]
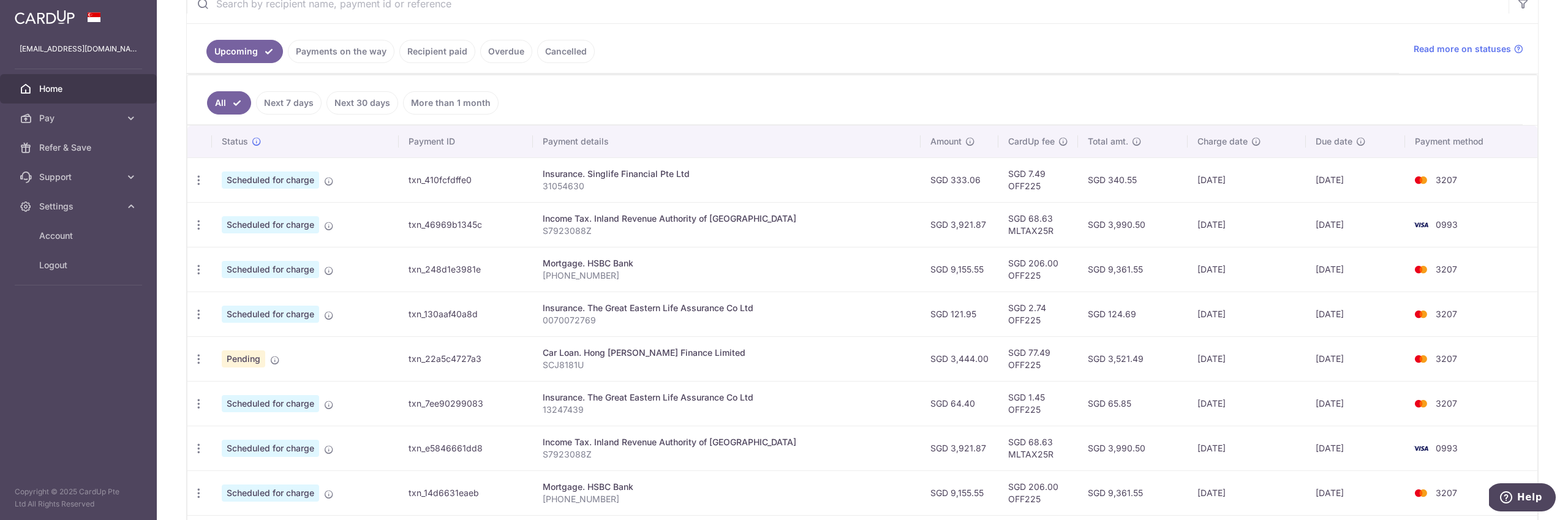
click at [443, 54] on link "Recipient paid" at bounding box center [437, 52] width 76 height 23
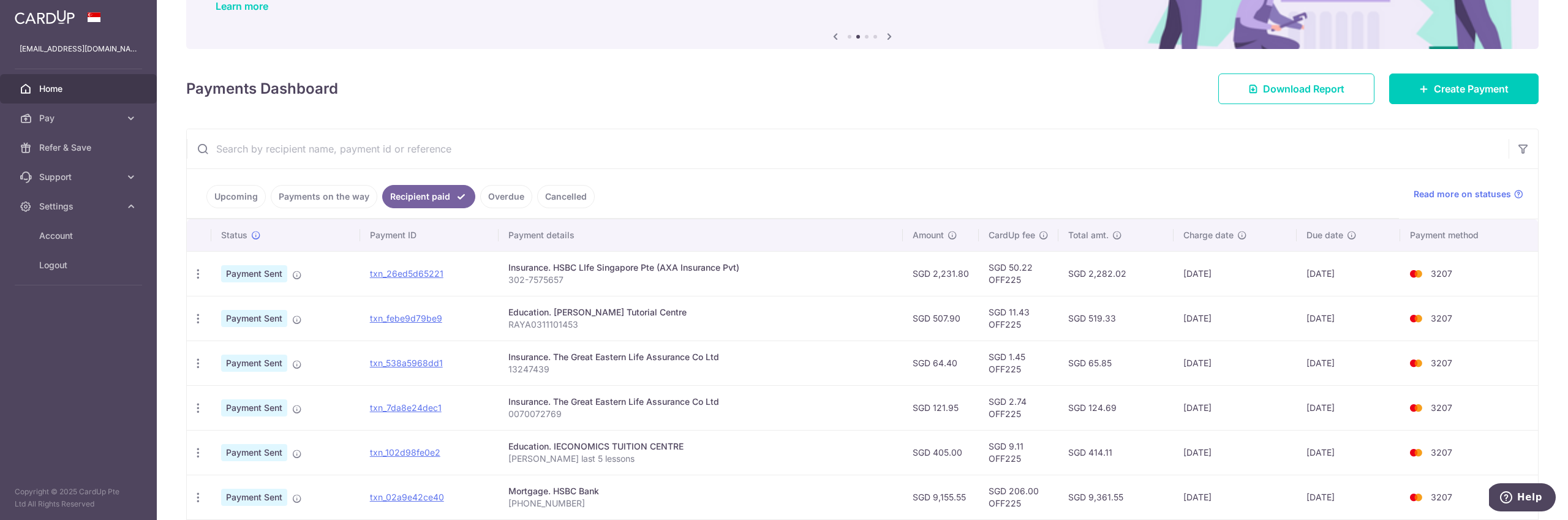
scroll to position [162, 0]
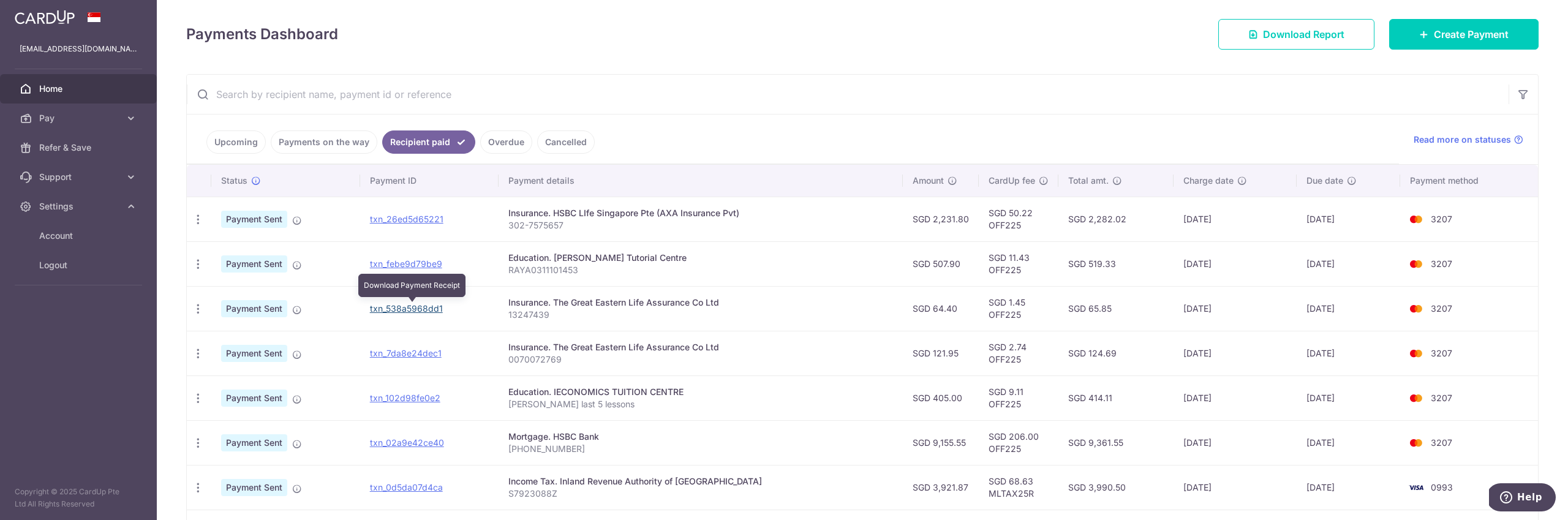
click at [433, 312] on link "txn_538a5968dd1" at bounding box center [406, 308] width 73 height 10
